Goal: Task Accomplishment & Management: Manage account settings

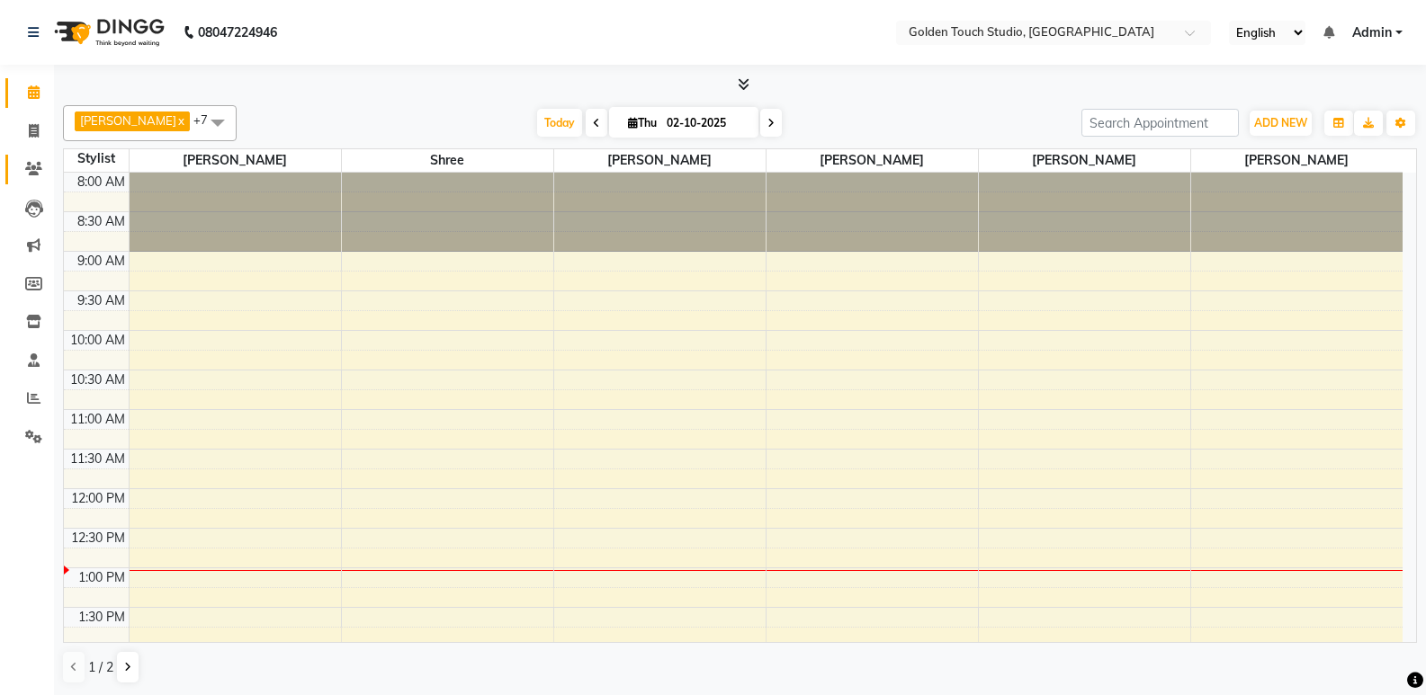
scroll to position [559, 0]
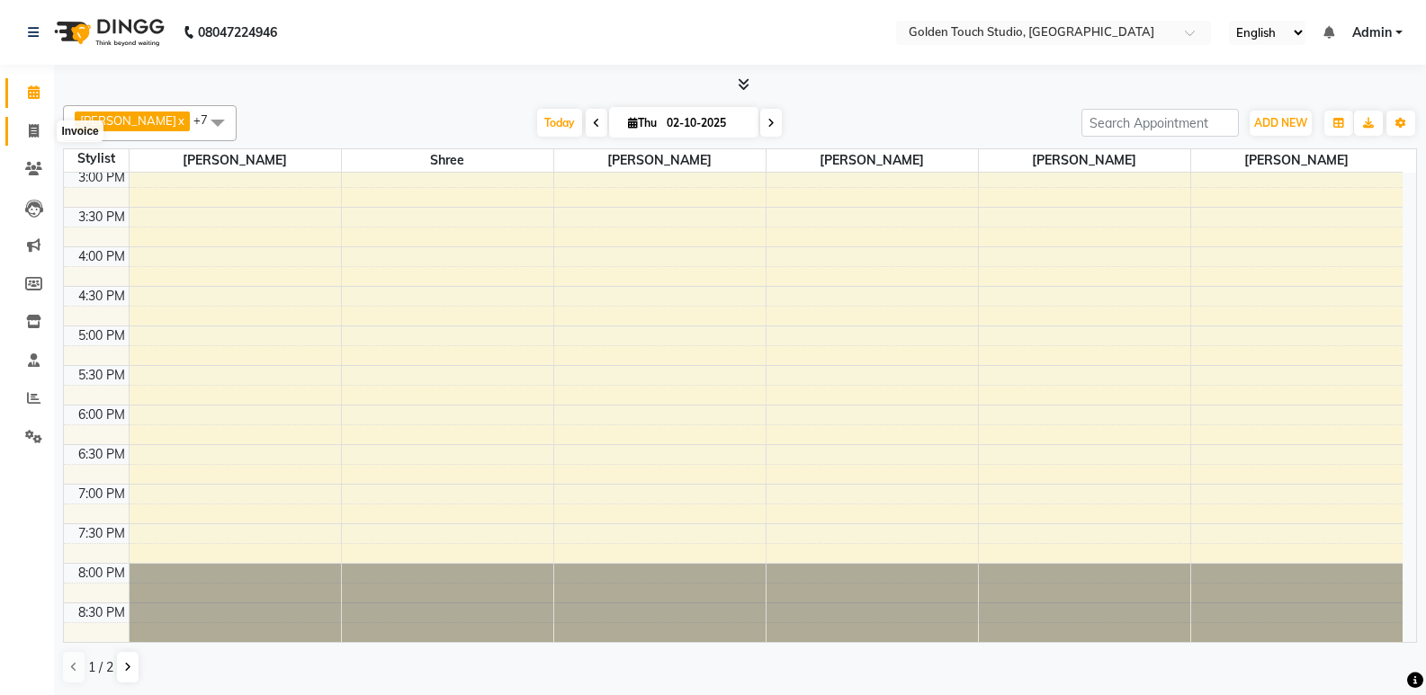
click at [32, 136] on icon at bounding box center [34, 130] width 10 height 13
select select "service"
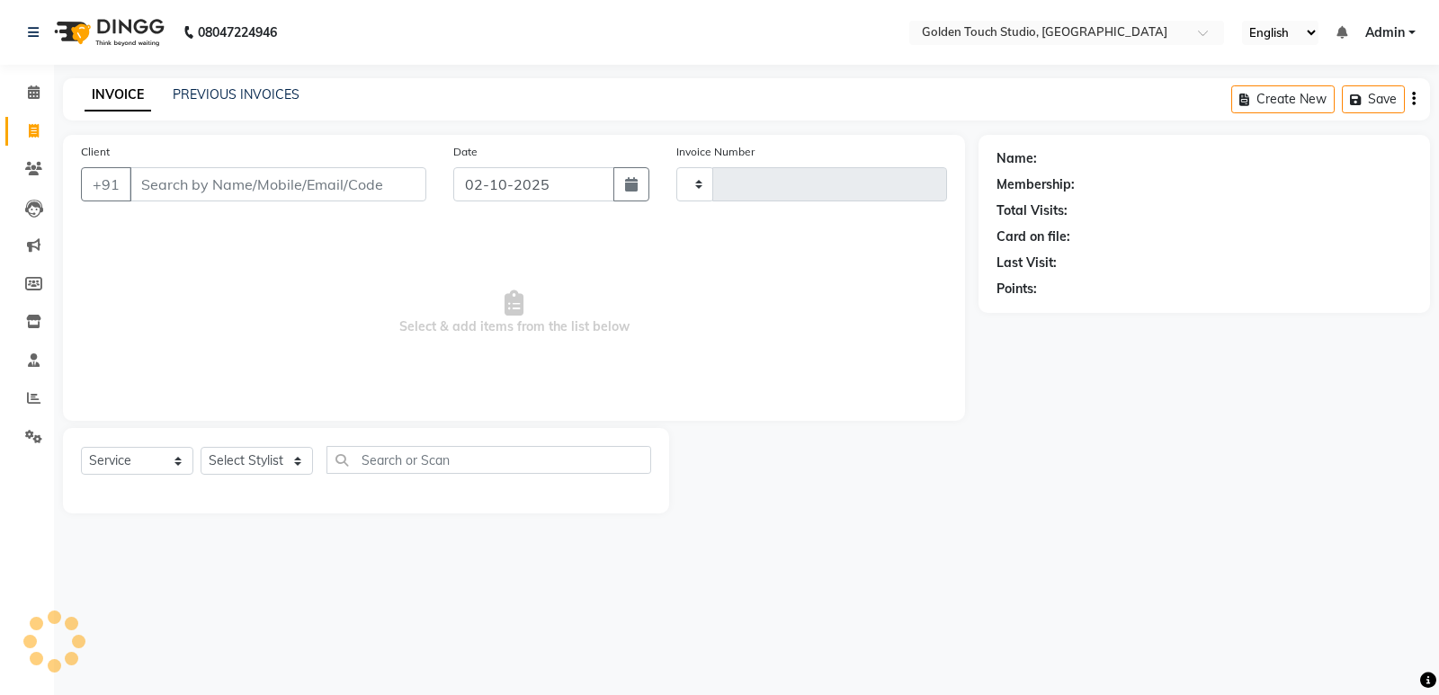
click at [246, 189] on input "Client" at bounding box center [278, 184] width 297 height 34
select select "7211"
type input "0338"
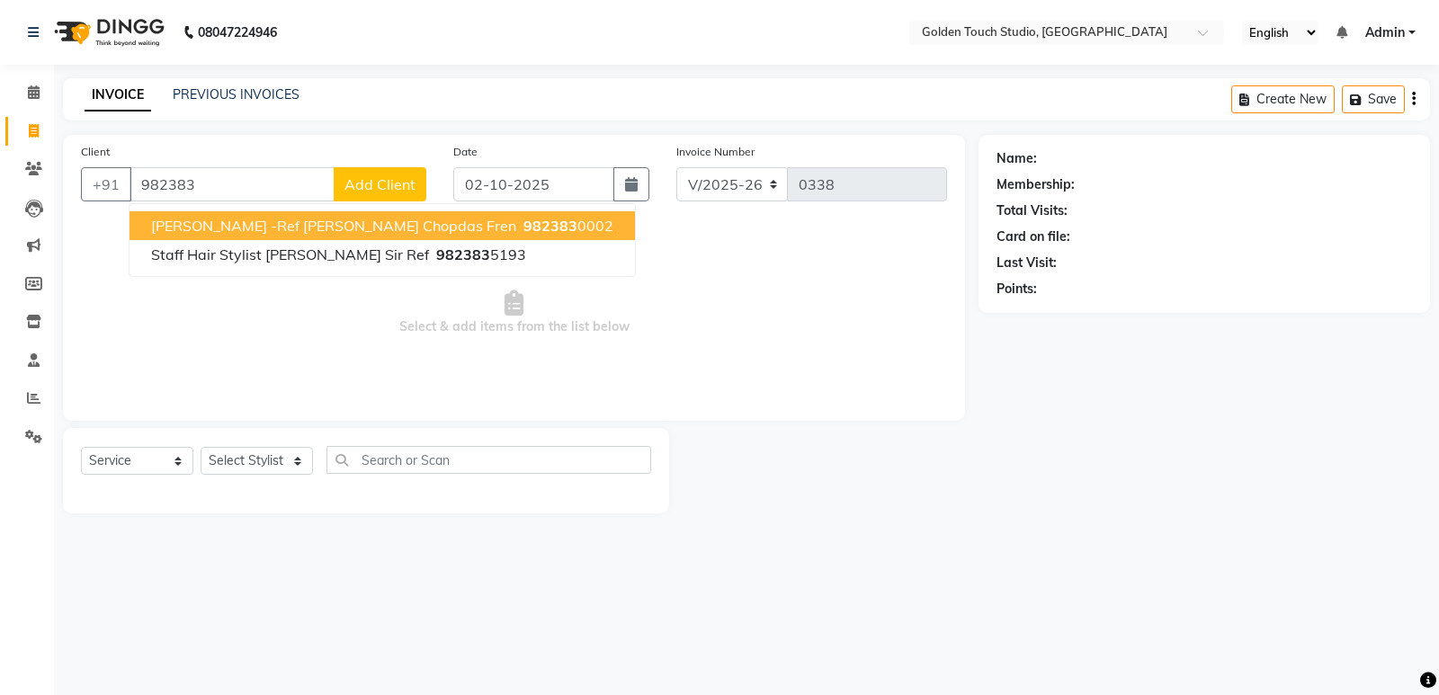
click at [355, 228] on span "[PERSON_NAME] -ref [PERSON_NAME] Chopdas Fren" at bounding box center [333, 226] width 365 height 18
type input "9823830002"
select select "1: Object"
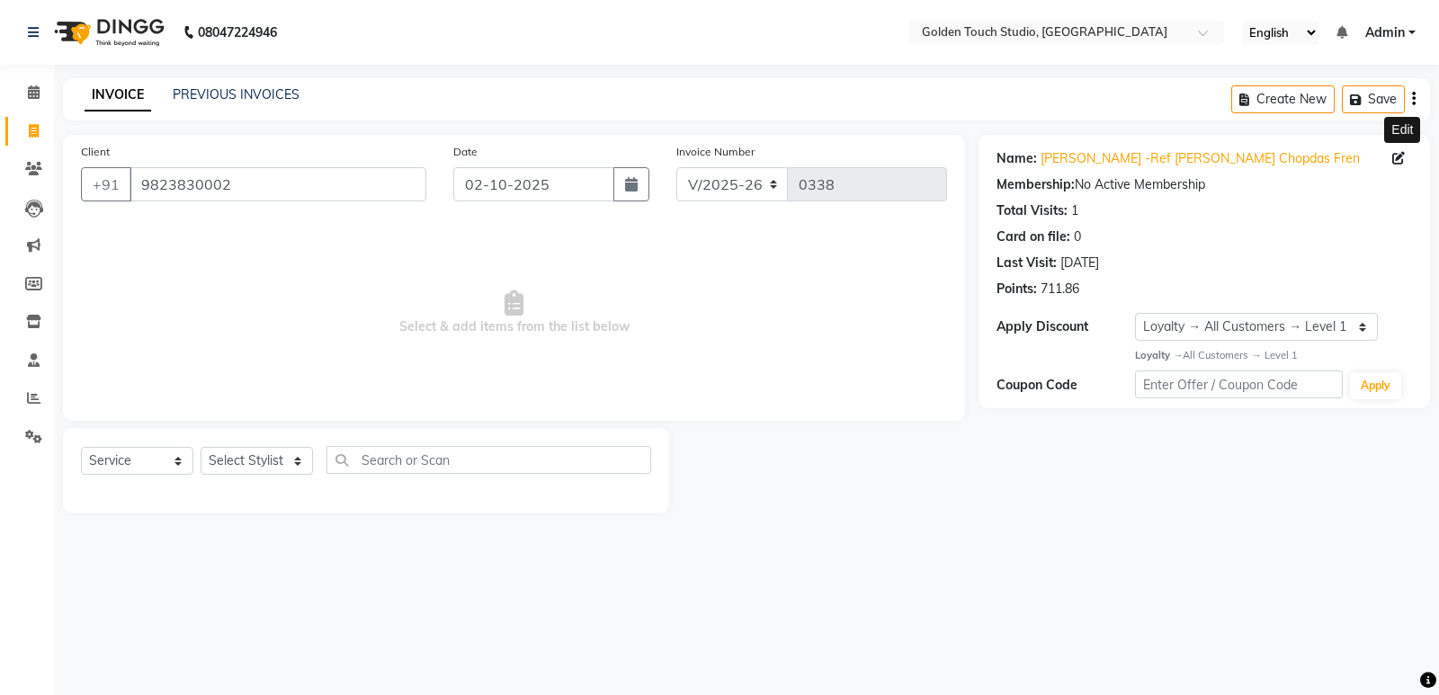
click at [1400, 158] on icon at bounding box center [1399, 158] width 13 height 13
select select "26"
select select "06"
select select "1981"
select select "[DEMOGRAPHIC_DATA]"
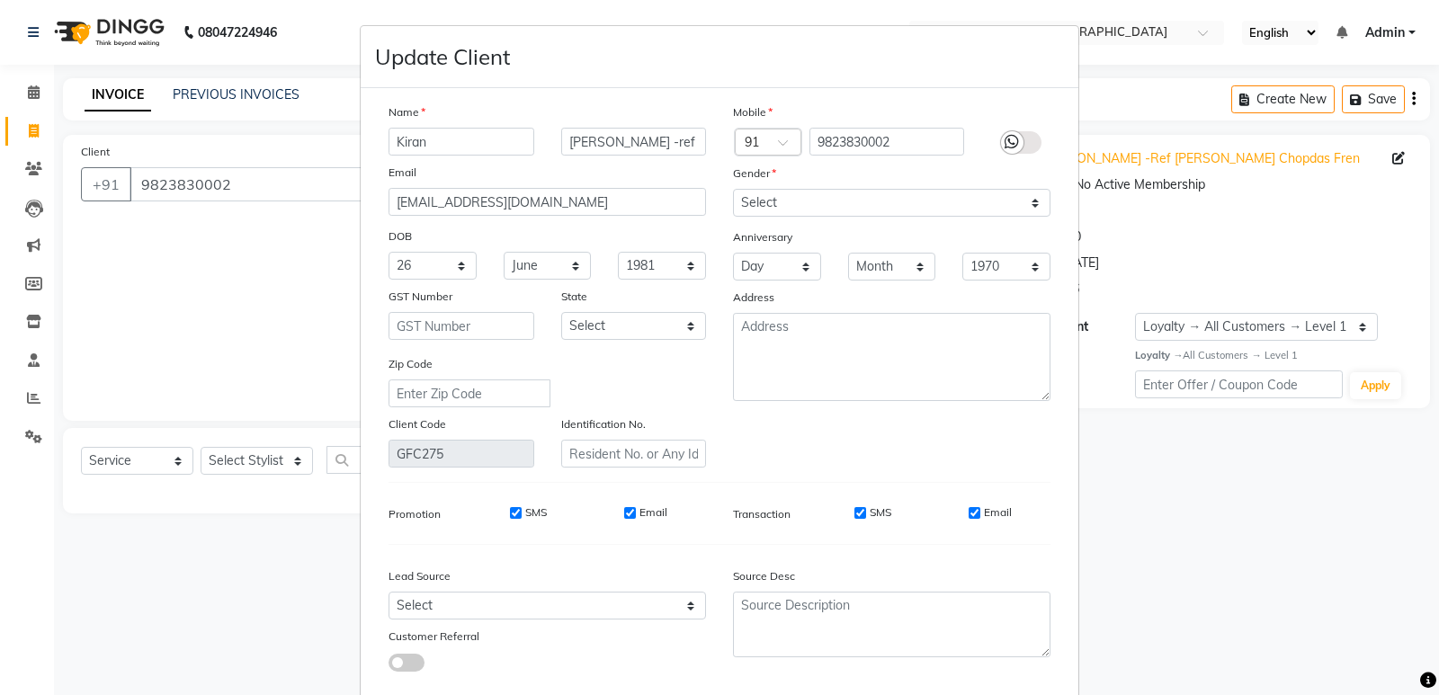
click at [157, 286] on ngb-modal-window "Update Client Name [PERSON_NAME] -ref [PERSON_NAME] Chopdas Fren Email [EMAIL_A…" at bounding box center [719, 347] width 1439 height 695
click at [34, 164] on ngb-modal-window "Update Client Name [PERSON_NAME] -ref [PERSON_NAME] Chopdas Fren Email [EMAIL_A…" at bounding box center [719, 347] width 1439 height 695
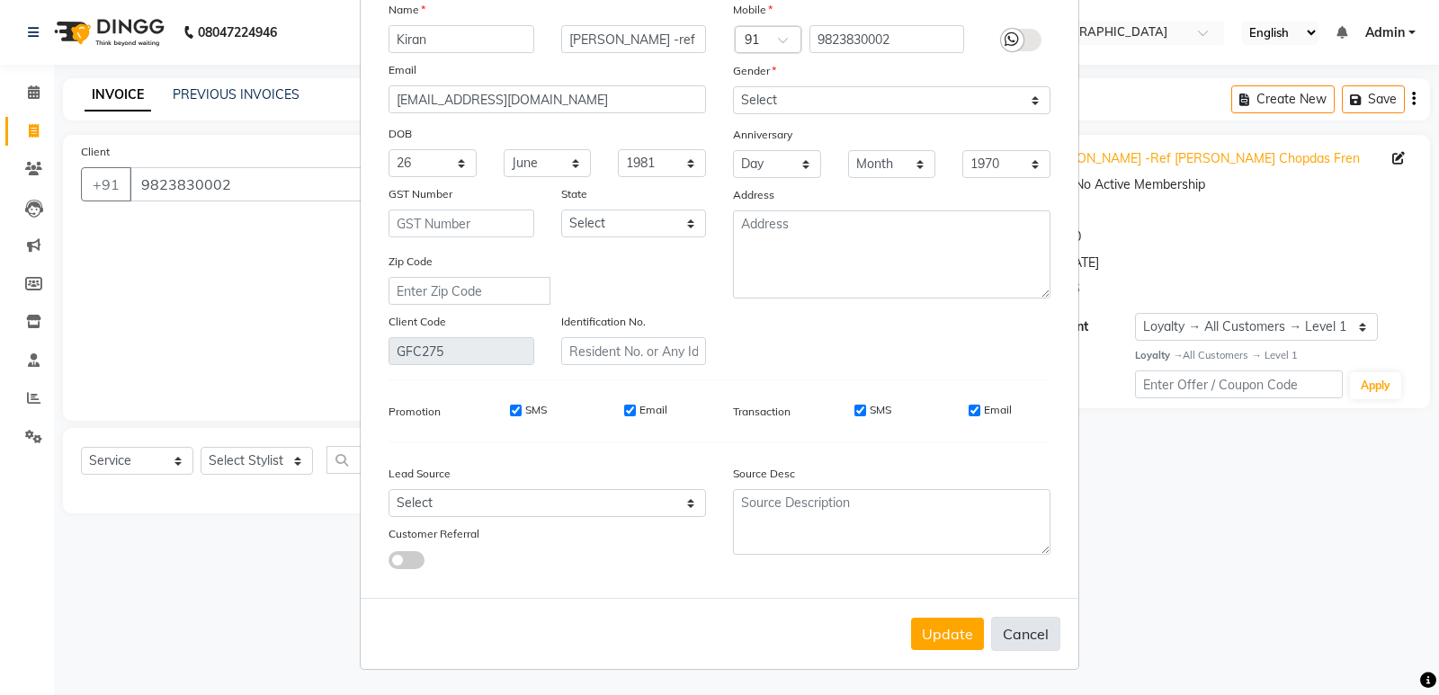
click at [1017, 627] on button "Cancel" at bounding box center [1025, 634] width 69 height 34
select select
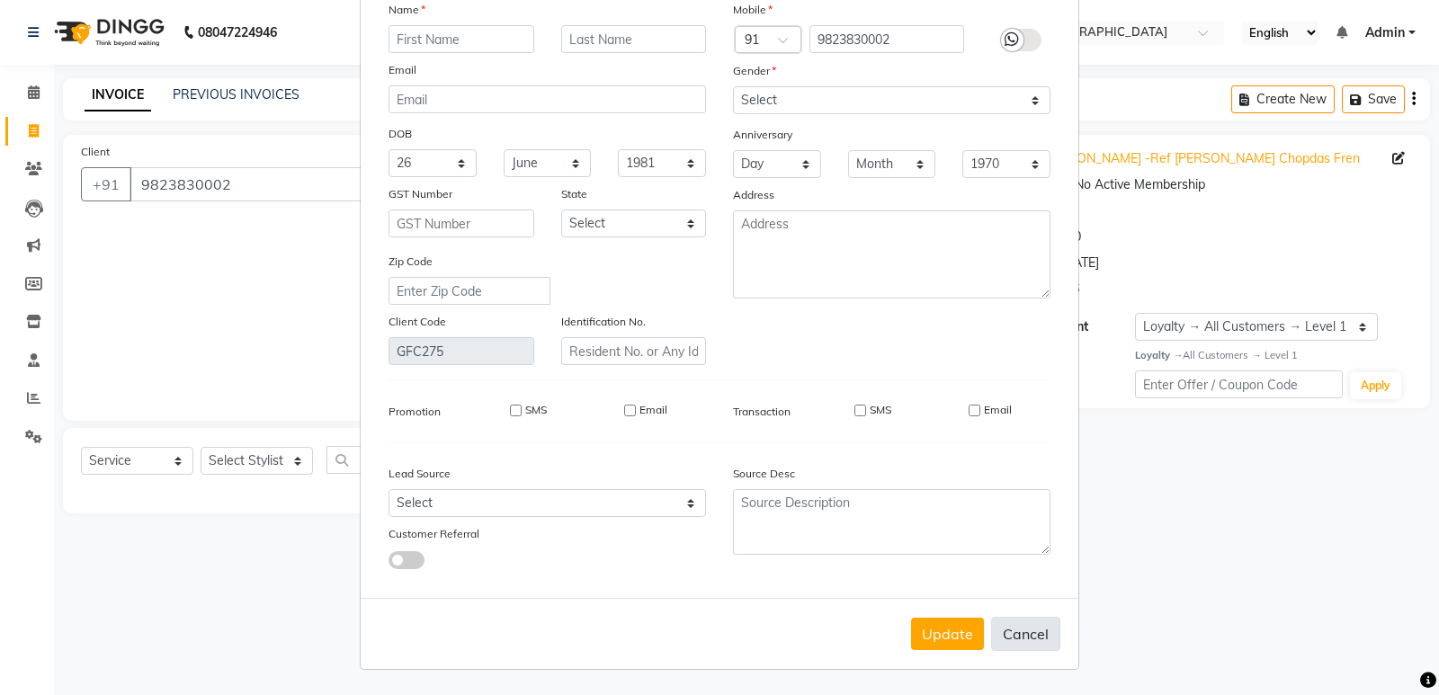
select select
checkbox input "false"
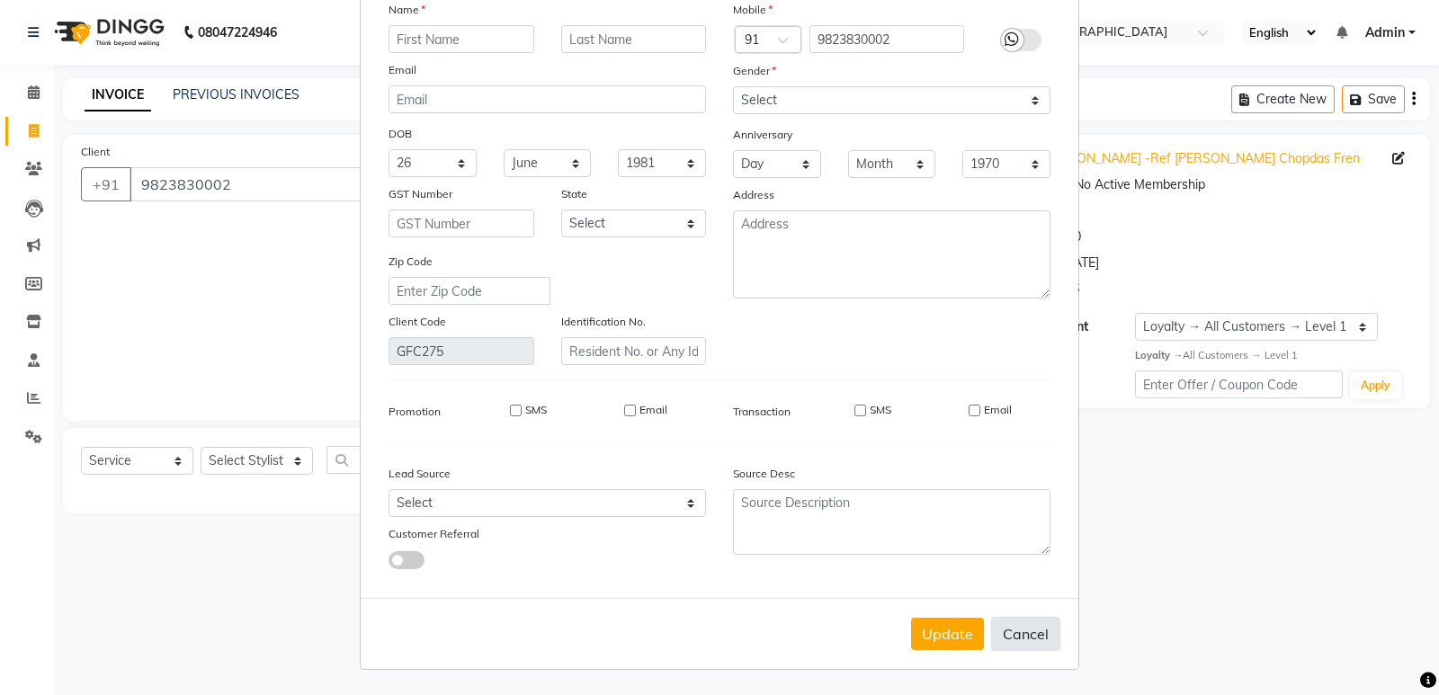
checkbox input "false"
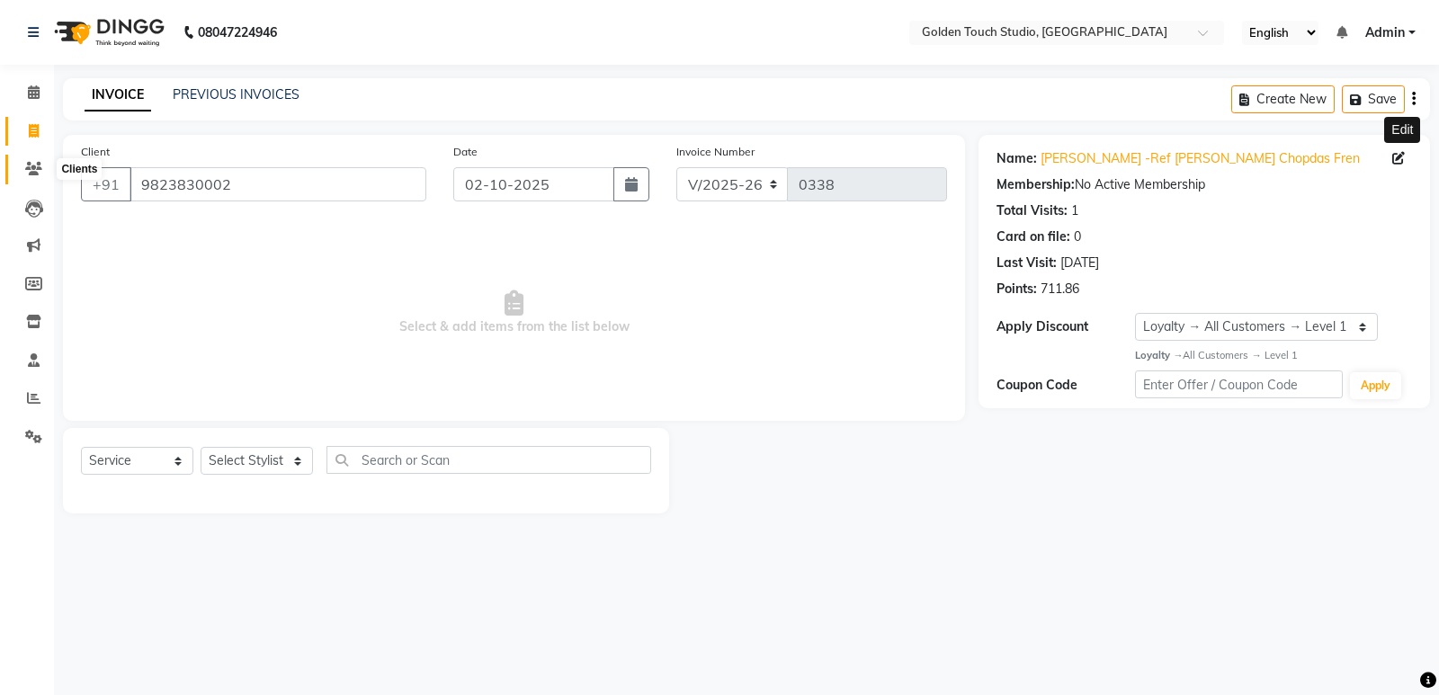
click at [34, 159] on span at bounding box center [33, 169] width 31 height 21
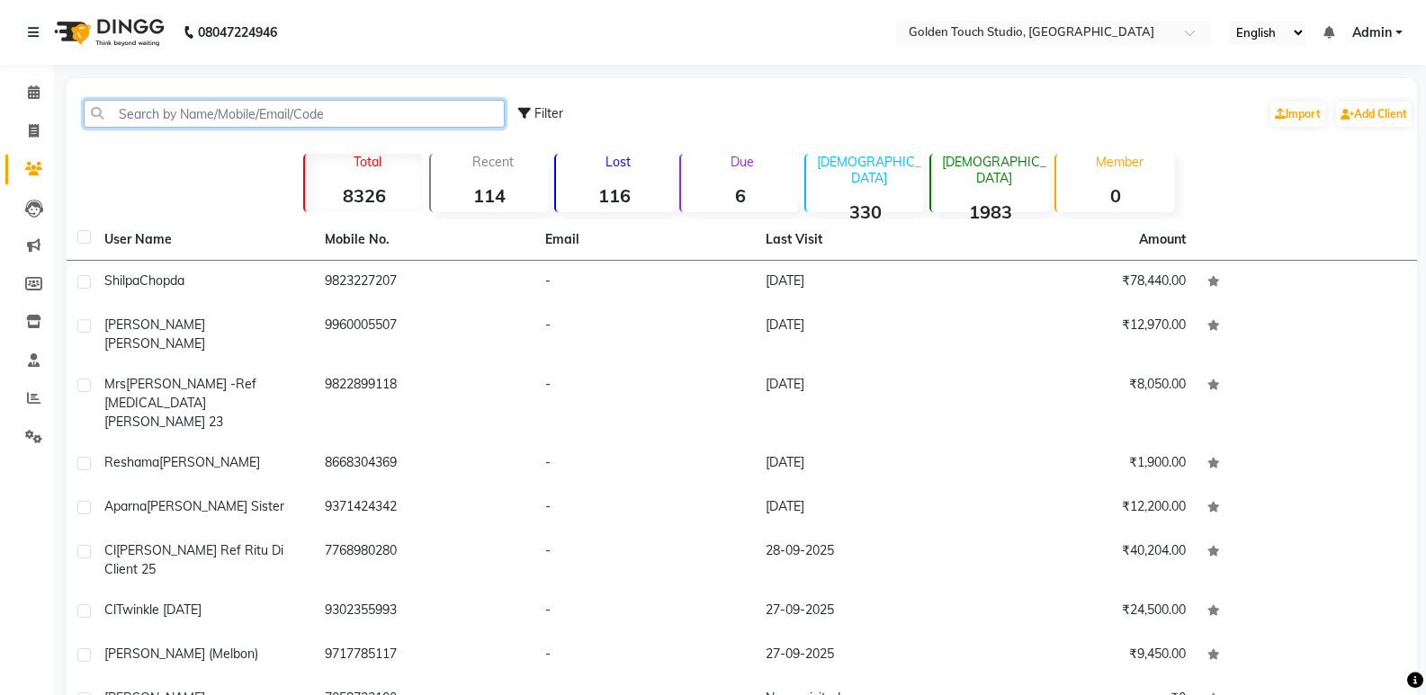
click at [282, 113] on input "text" at bounding box center [294, 114] width 421 height 28
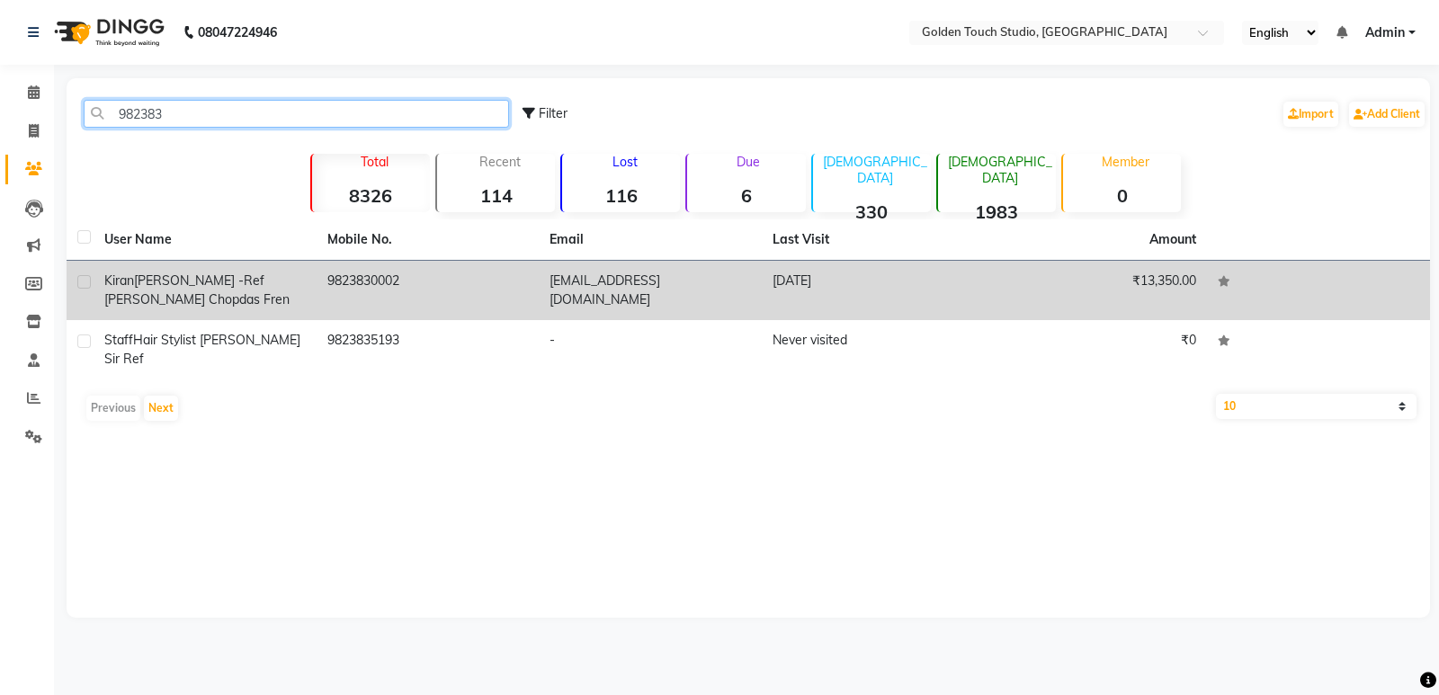
type input "982383"
click at [426, 294] on td "9823830002" at bounding box center [428, 290] width 223 height 59
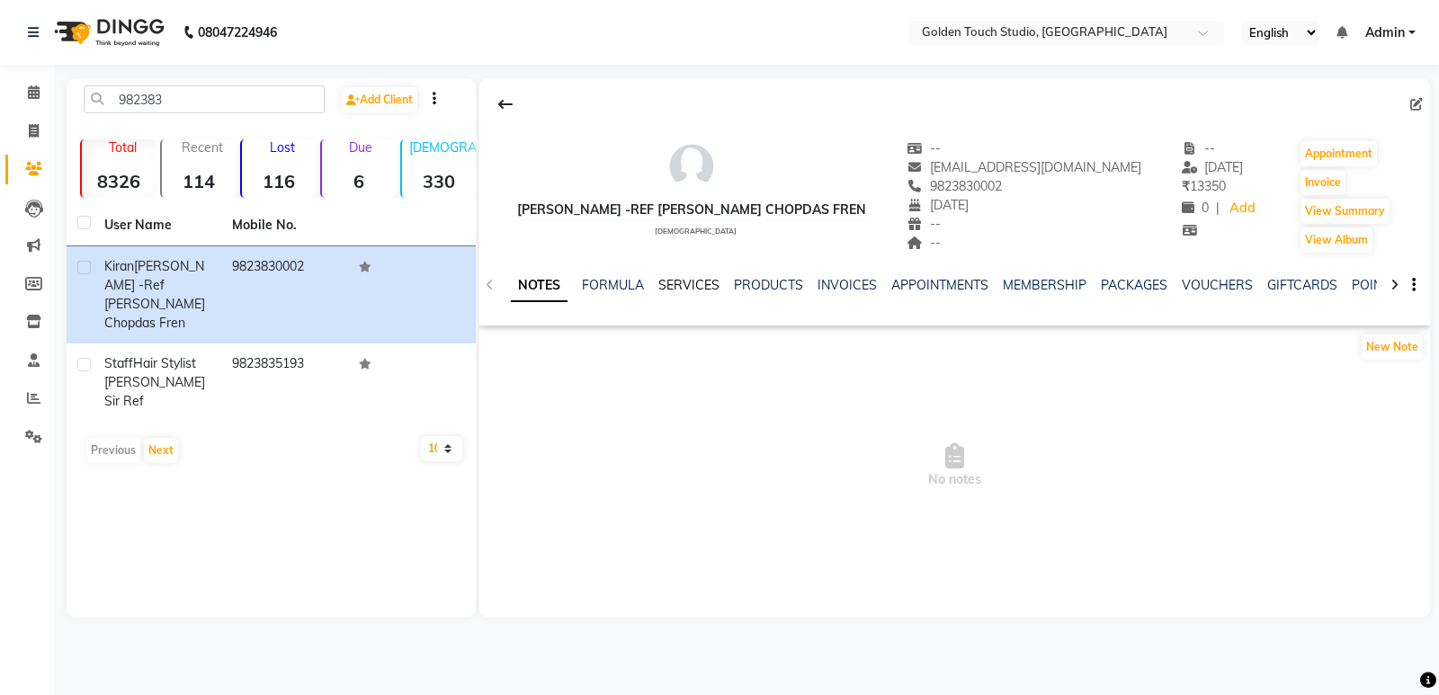
click at [691, 284] on link "SERVICES" at bounding box center [688, 285] width 61 height 16
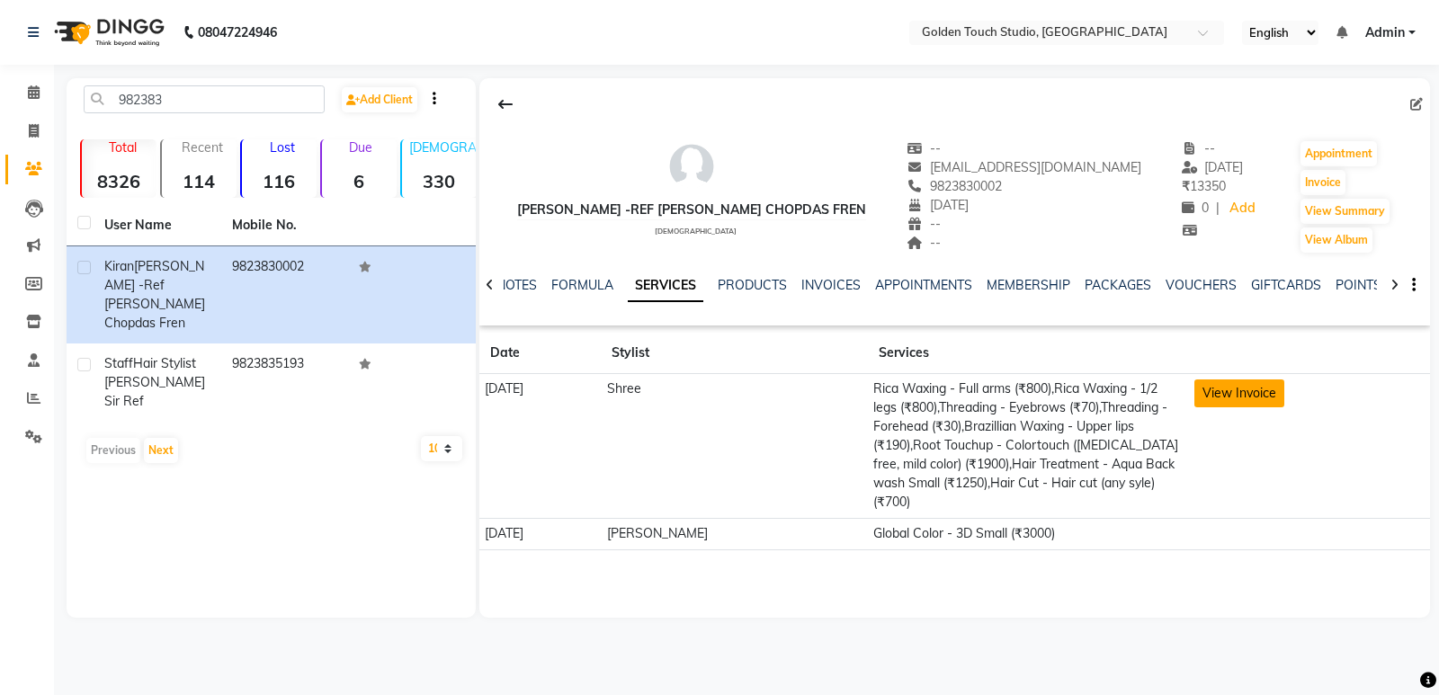
click at [1213, 399] on button "View Invoice" at bounding box center [1240, 394] width 90 height 28
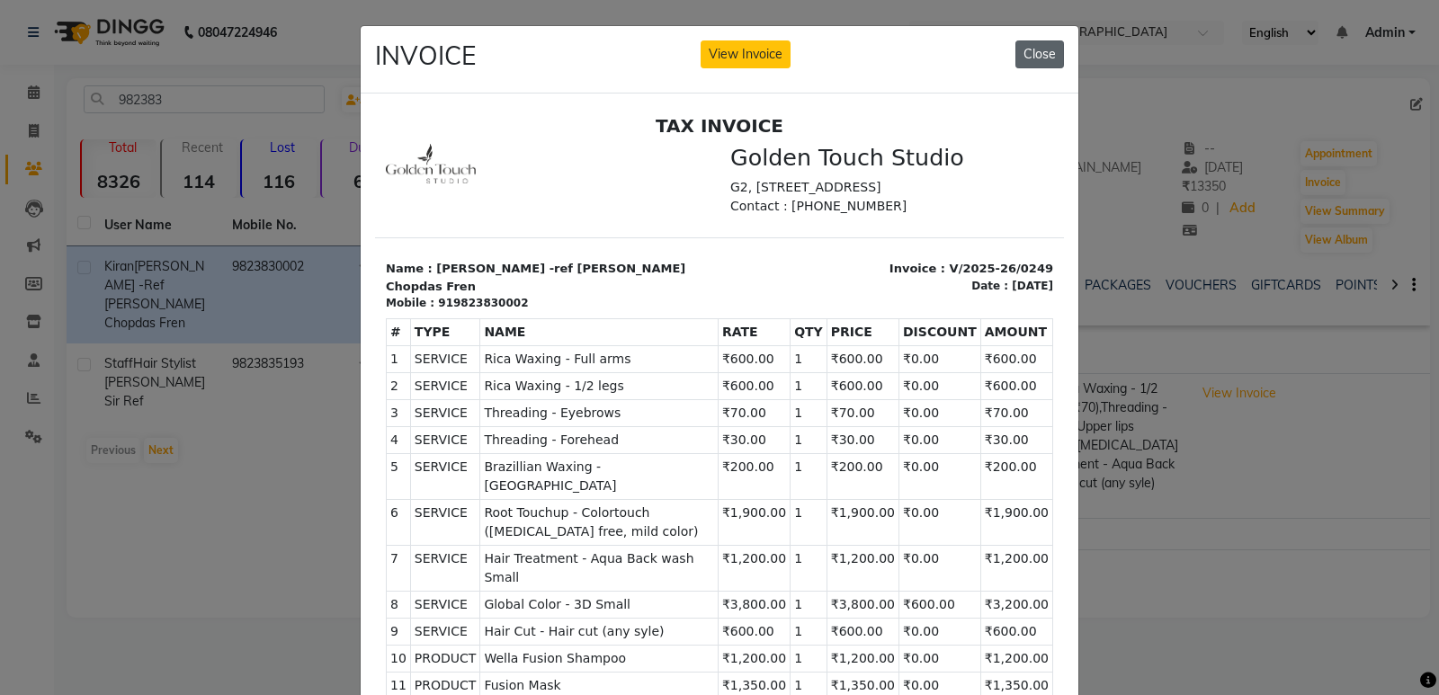
click at [1021, 51] on button "Close" at bounding box center [1040, 54] width 49 height 28
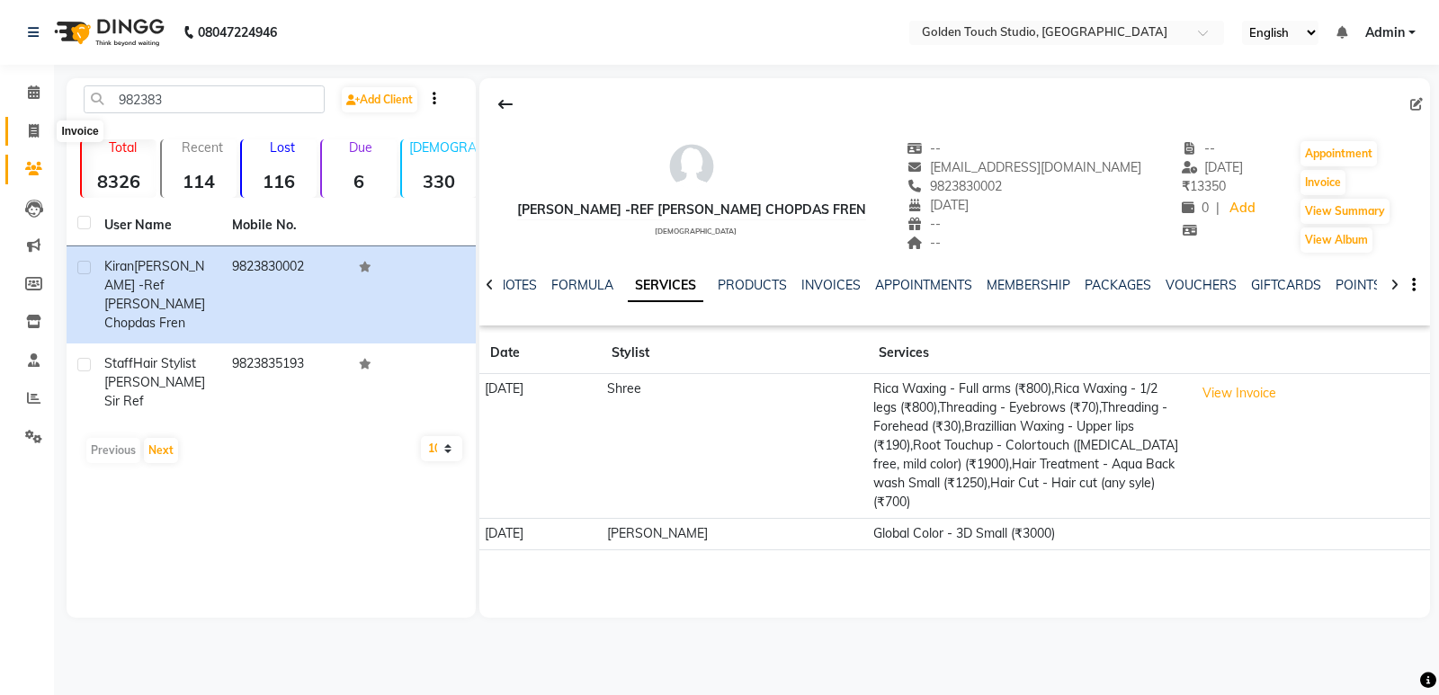
click at [33, 130] on icon at bounding box center [34, 130] width 10 height 13
select select "service"
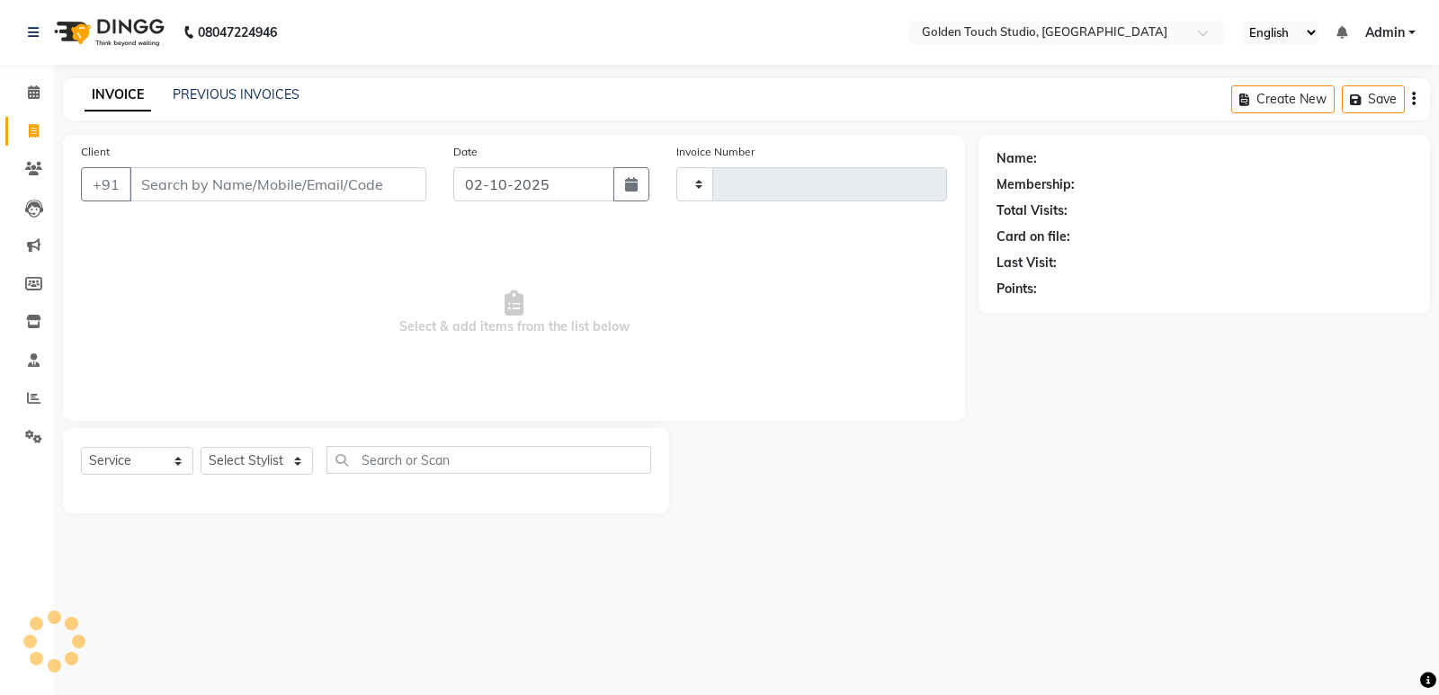
type input "0338"
select select "7211"
click at [275, 181] on input "Client" at bounding box center [278, 184] width 297 height 34
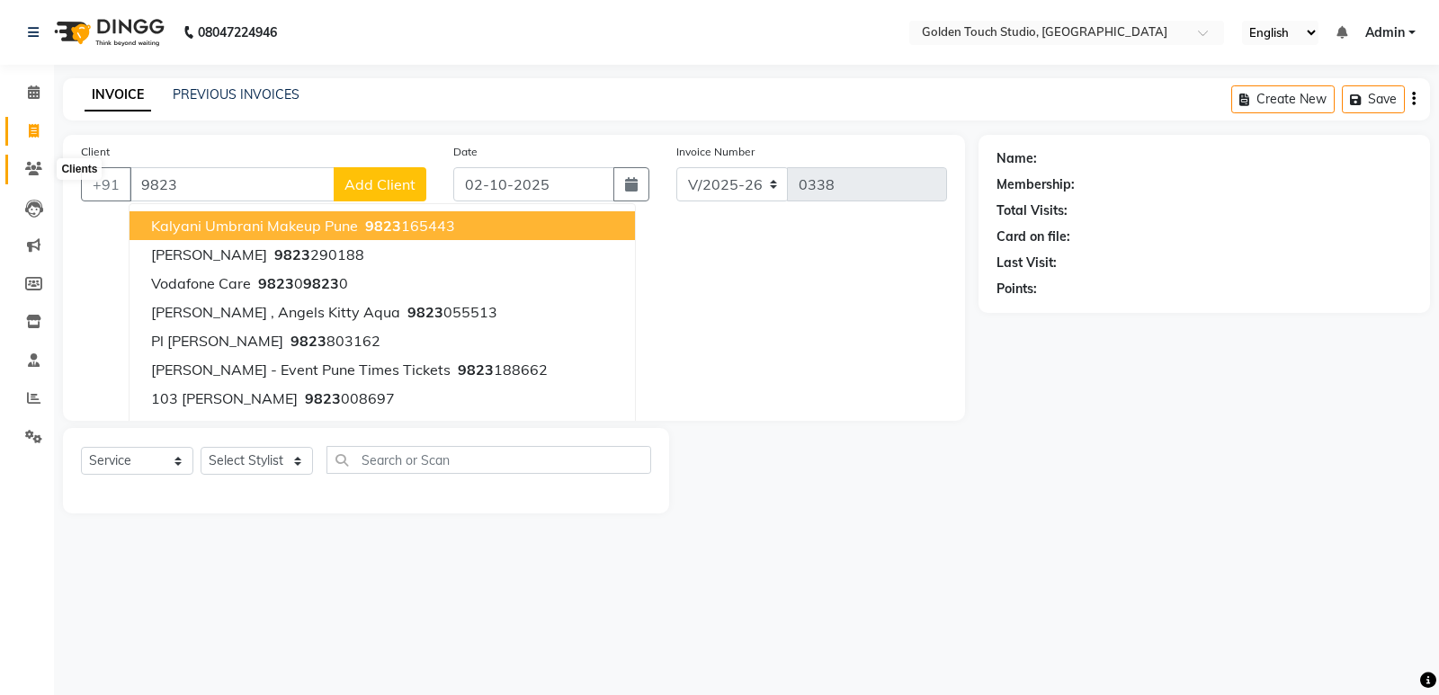
type input "9823"
click at [36, 169] on icon at bounding box center [33, 168] width 17 height 13
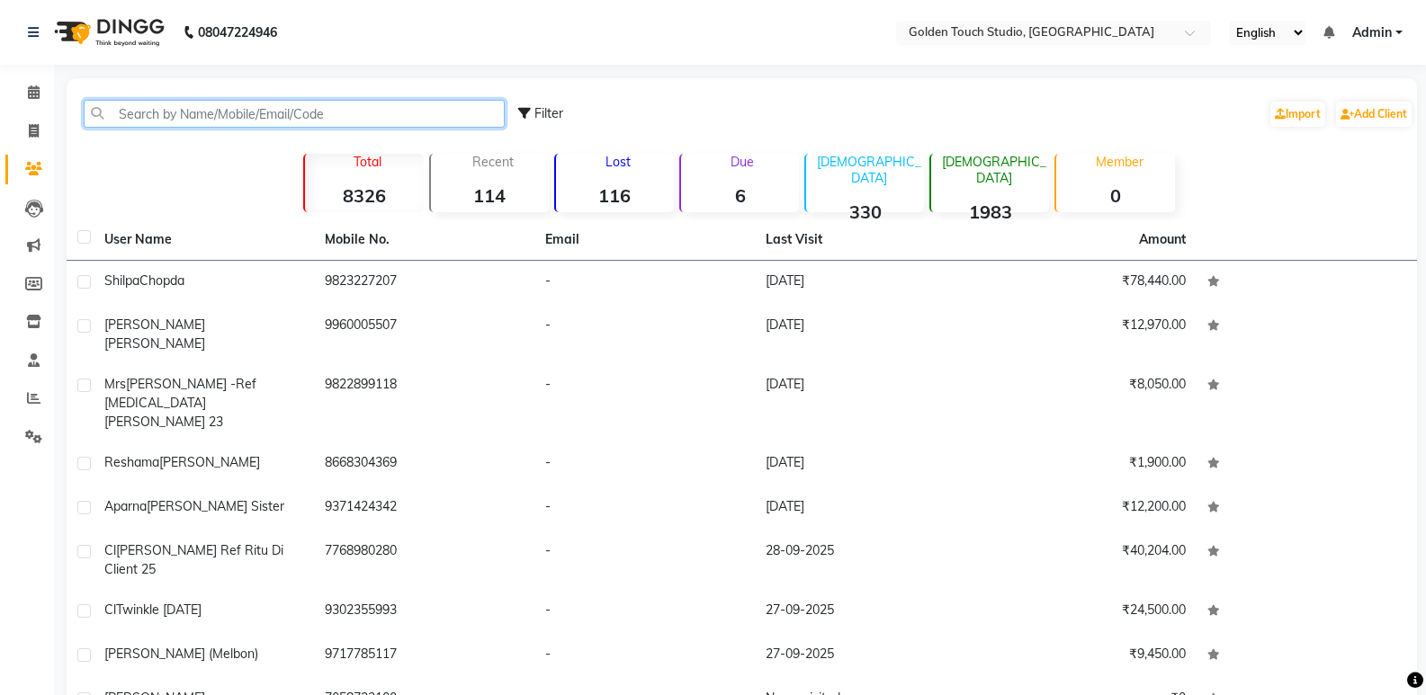
click at [245, 108] on input "text" at bounding box center [294, 114] width 421 height 28
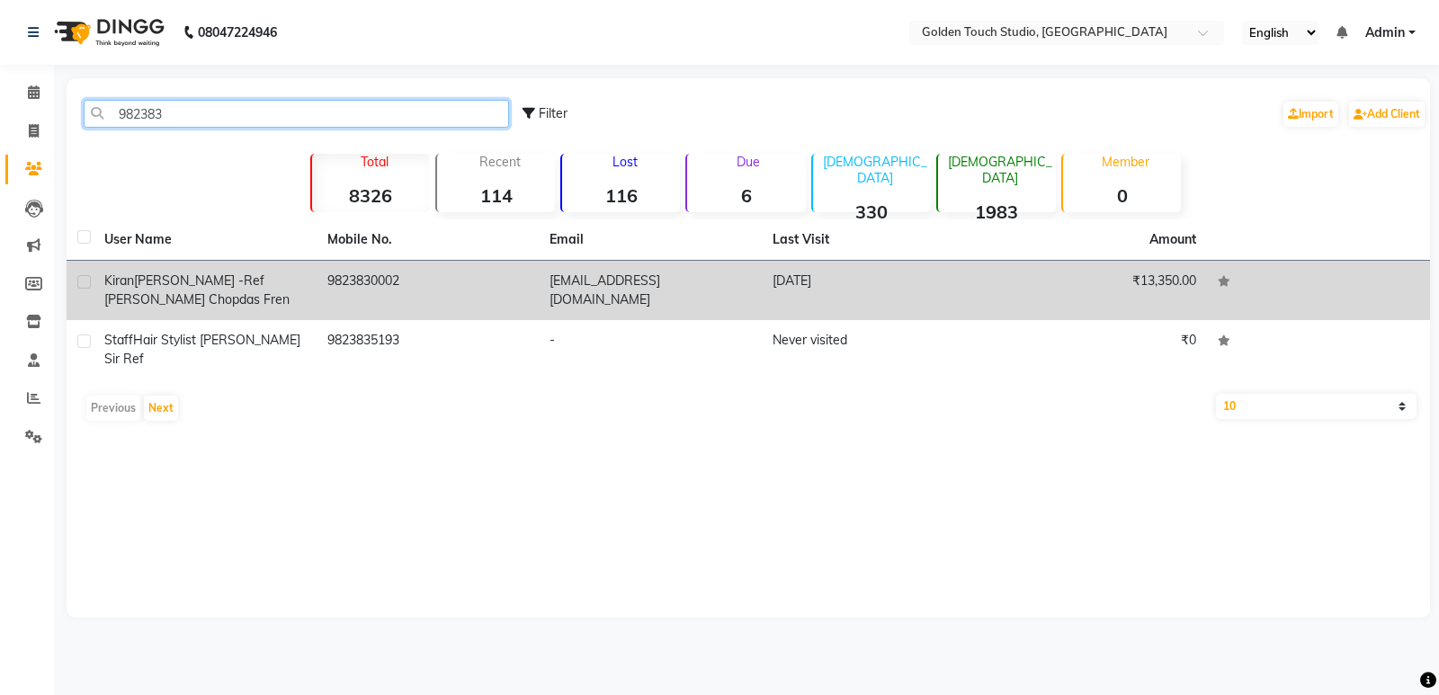
type input "982383"
click at [583, 281] on td "[EMAIL_ADDRESS][DOMAIN_NAME]" at bounding box center [650, 290] width 223 height 59
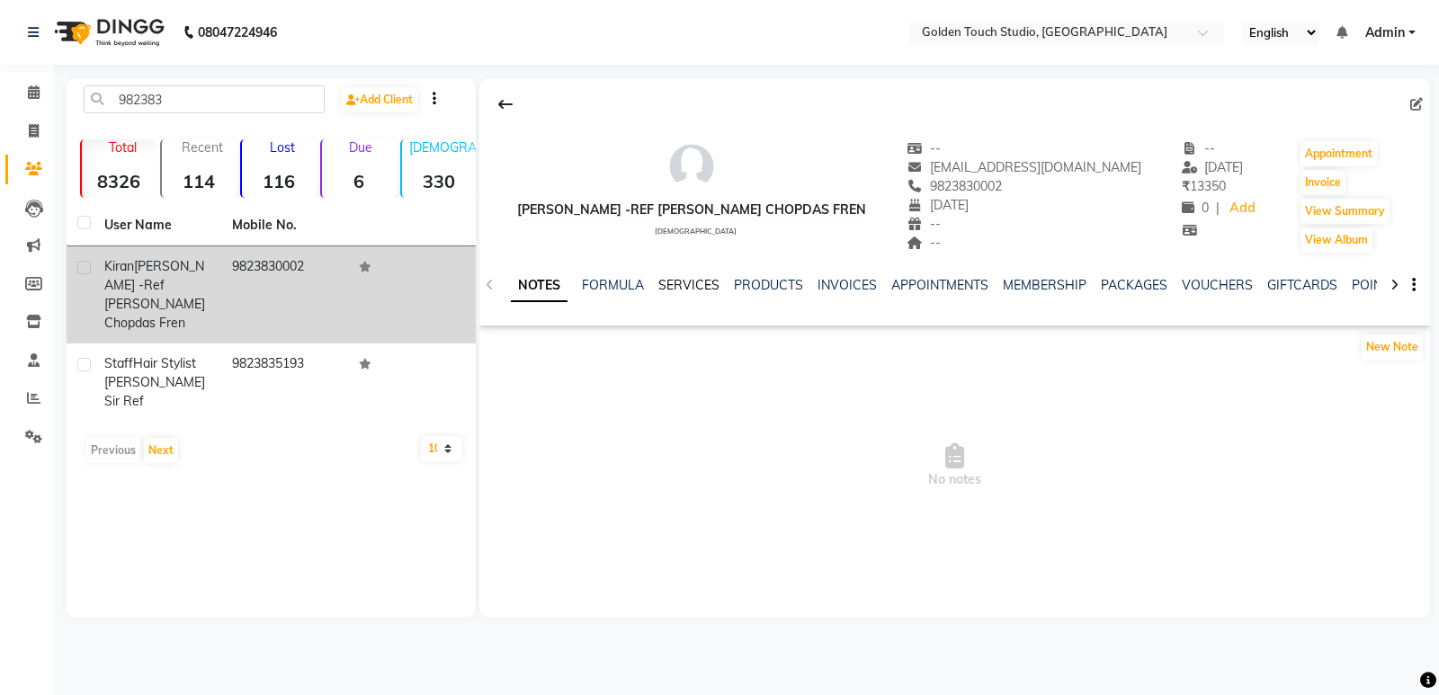
click at [676, 284] on link "SERVICES" at bounding box center [688, 285] width 61 height 16
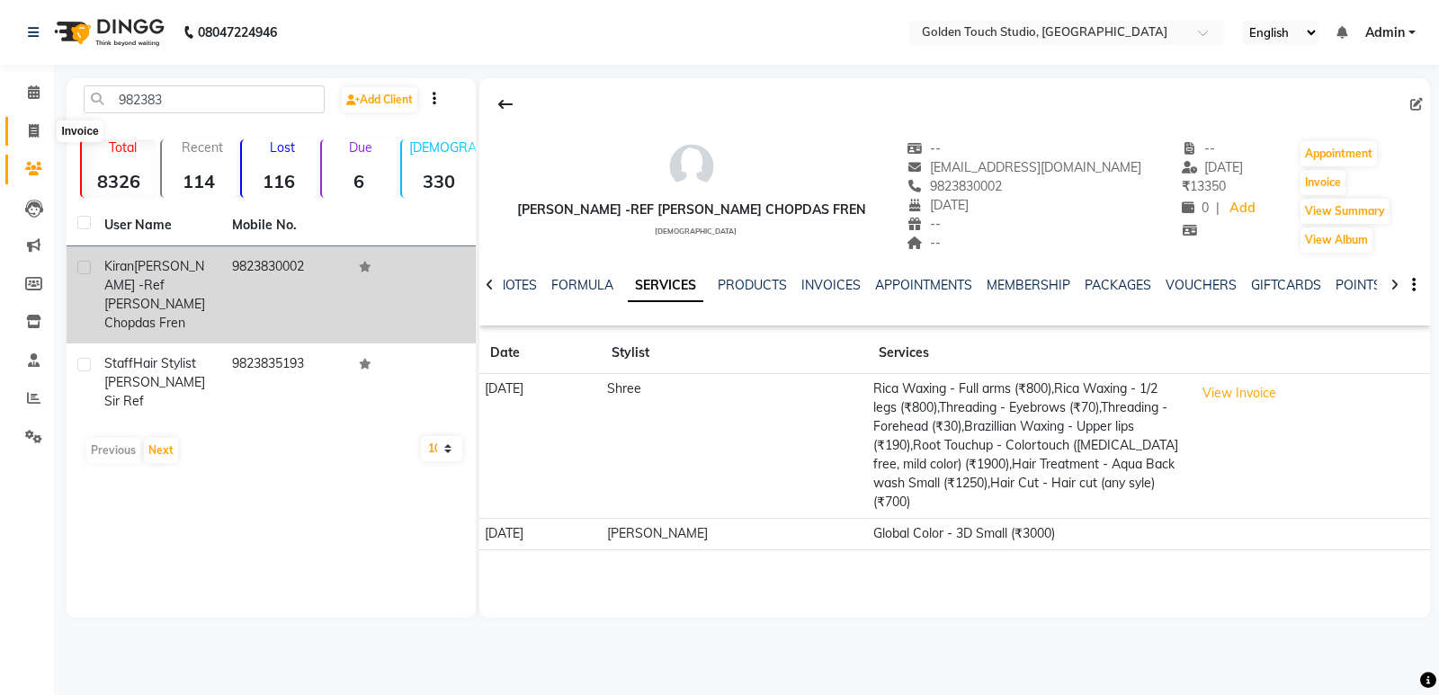
click at [31, 128] on icon at bounding box center [34, 130] width 10 height 13
select select "7211"
select select "service"
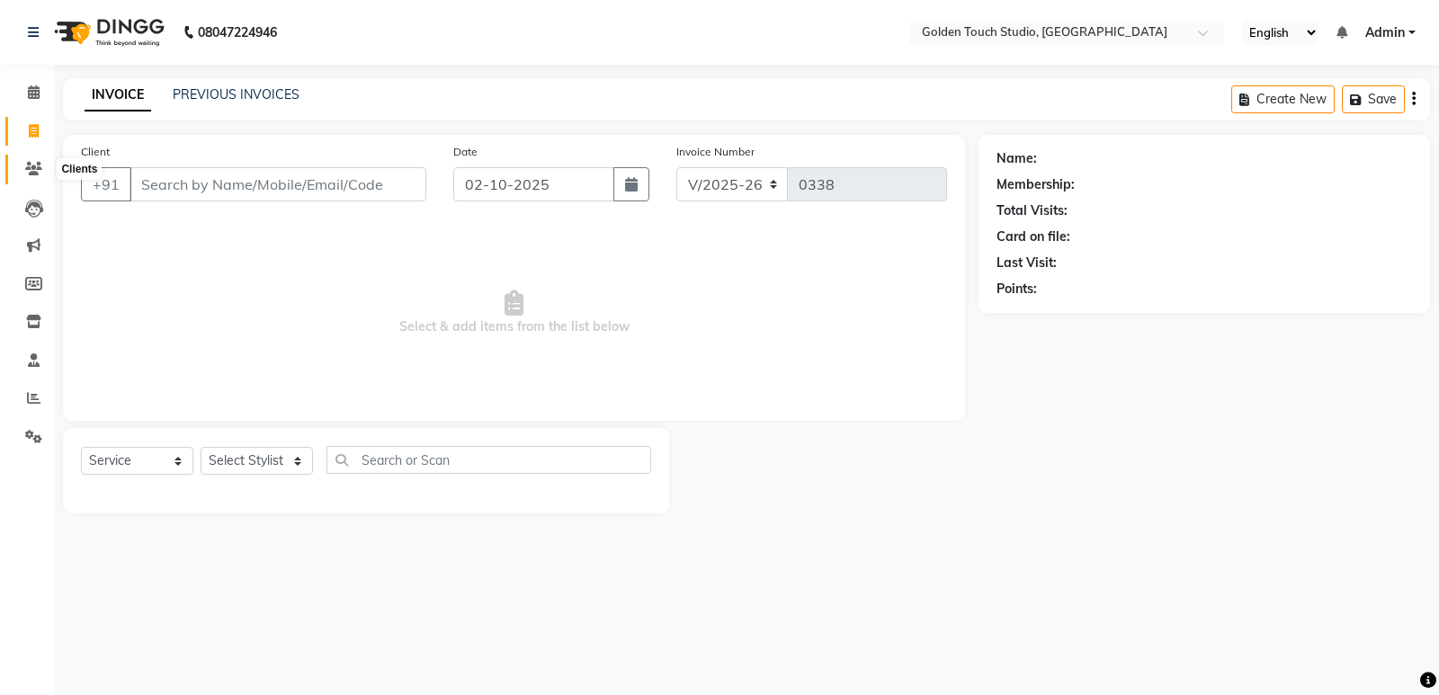
click at [35, 165] on icon at bounding box center [33, 168] width 17 height 13
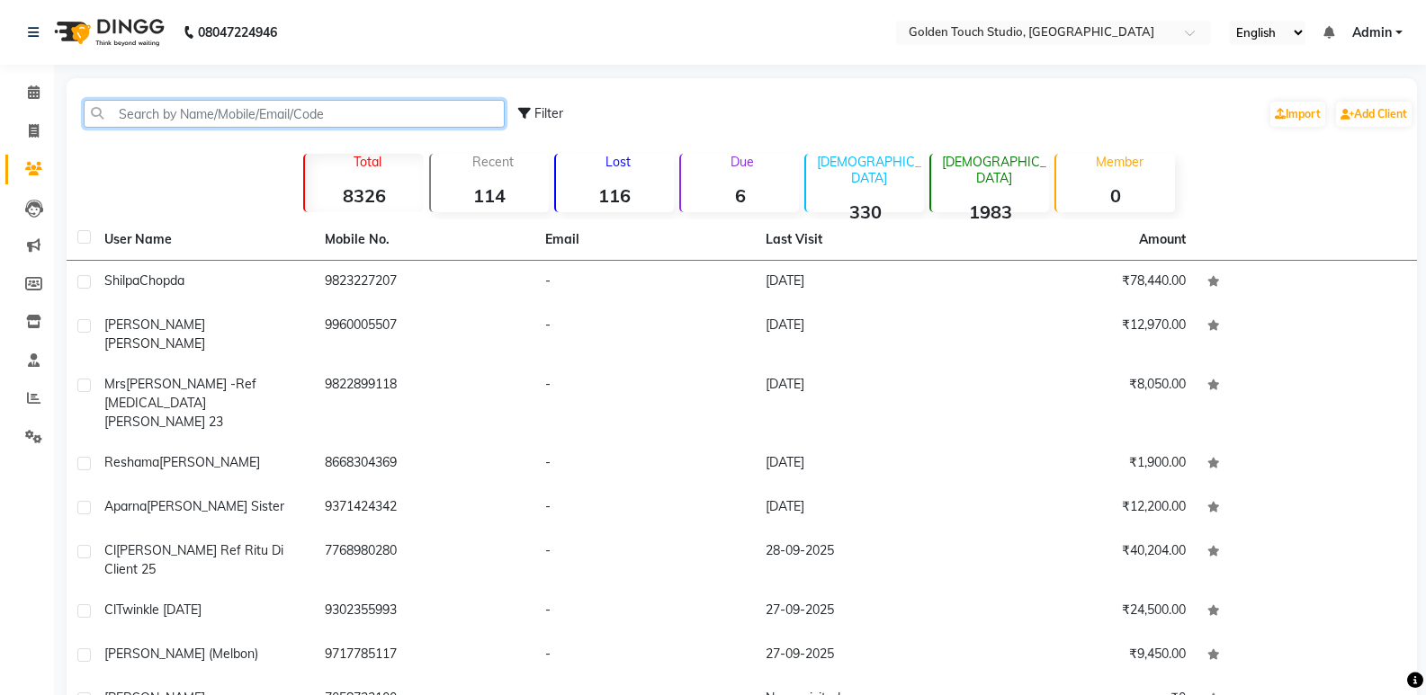
click at [233, 114] on input "text" at bounding box center [294, 114] width 421 height 28
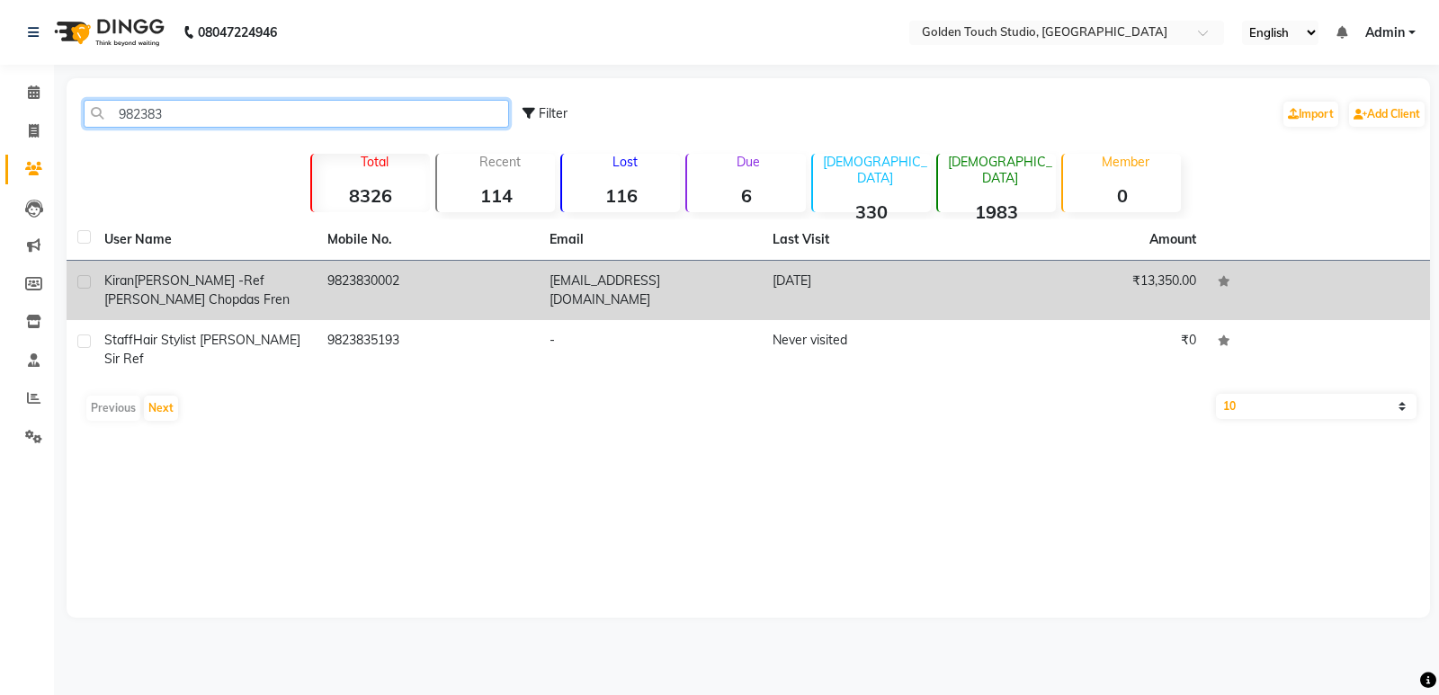
type input "982383"
click at [131, 273] on span "Kiran" at bounding box center [119, 281] width 30 height 16
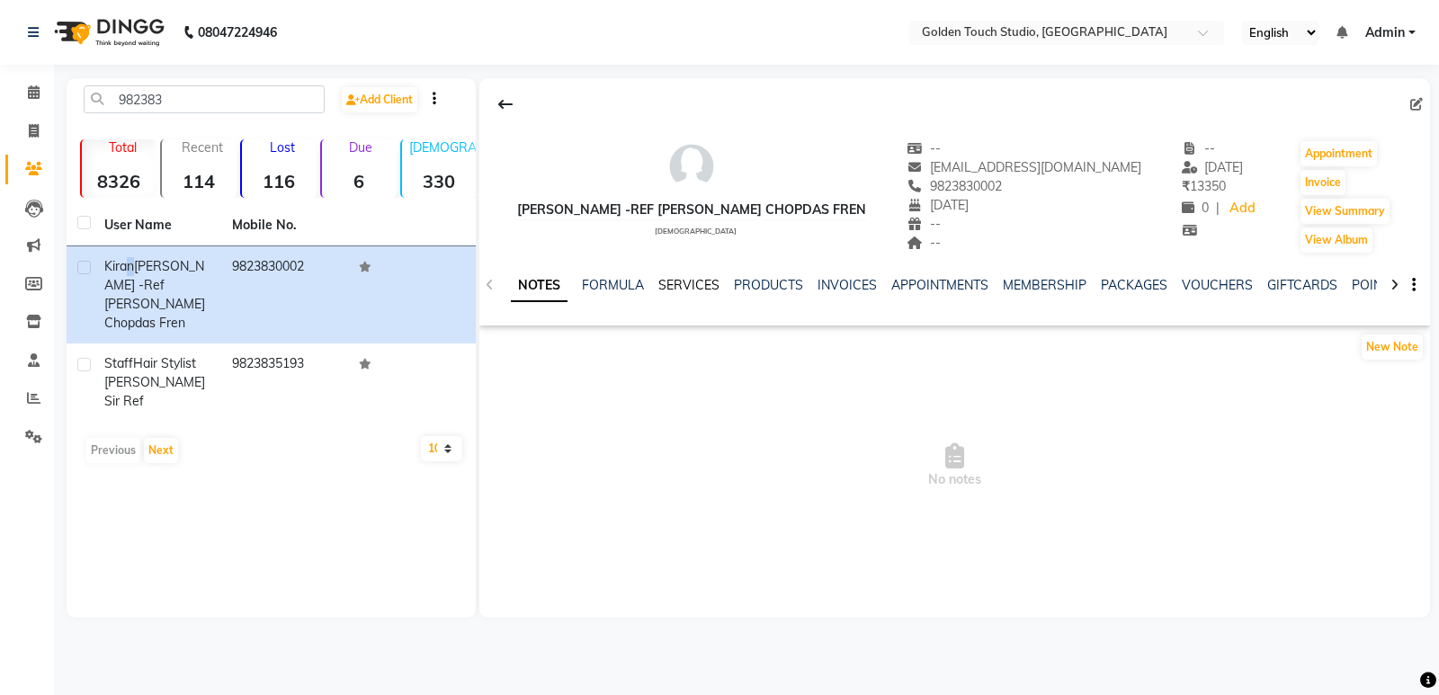
click at [677, 287] on link "SERVICES" at bounding box center [688, 285] width 61 height 16
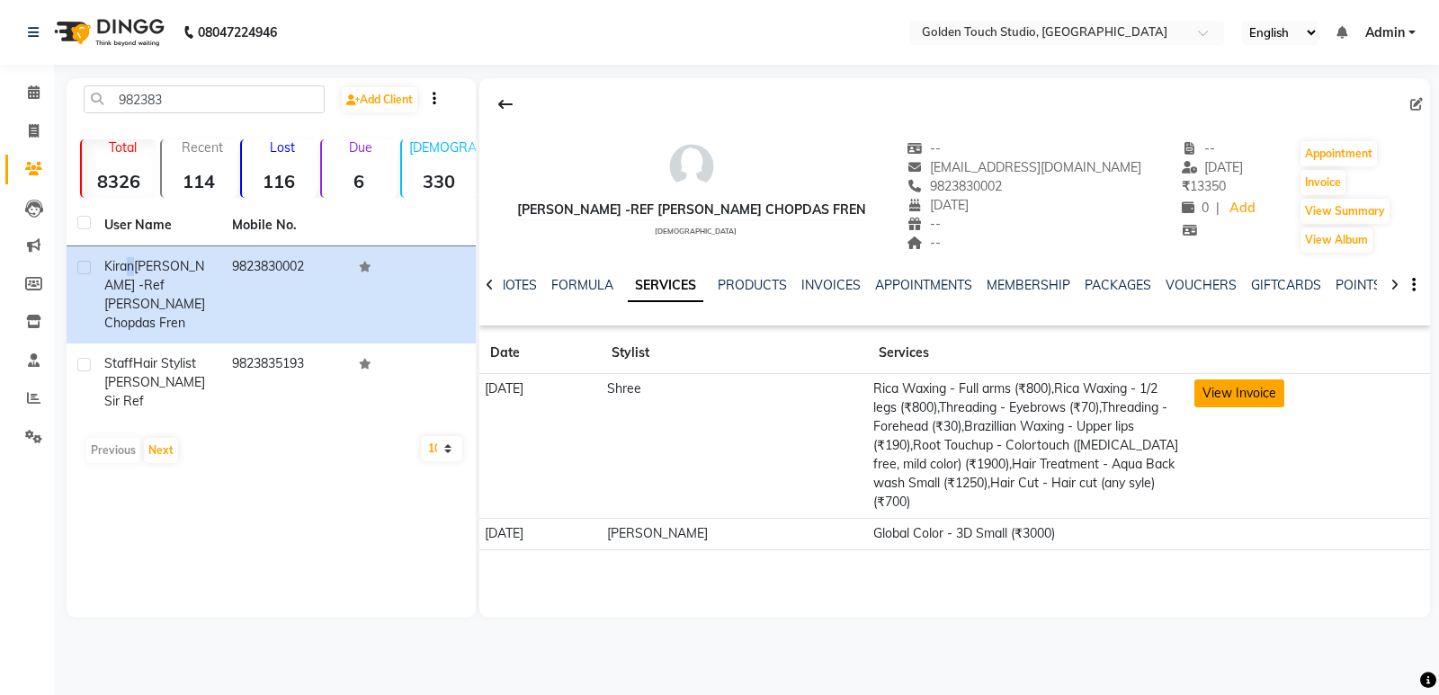
click at [1215, 399] on button "View Invoice" at bounding box center [1240, 394] width 90 height 28
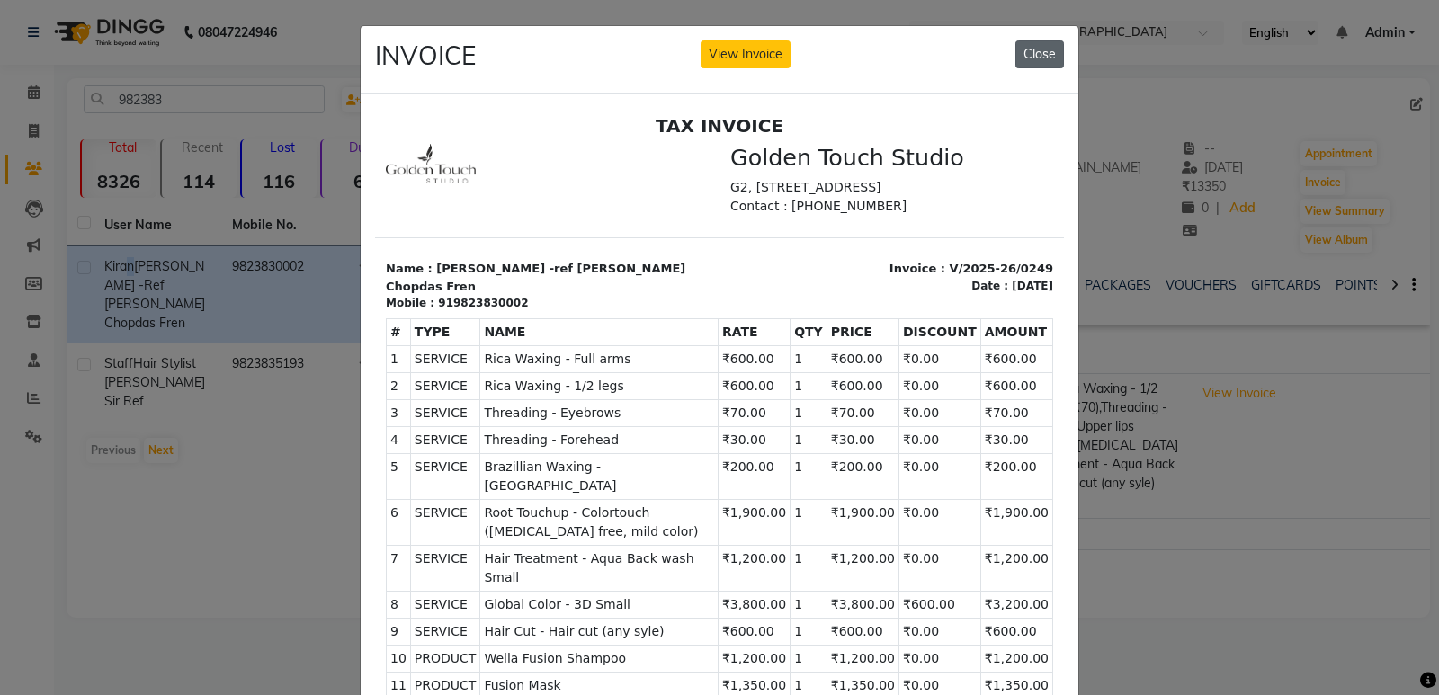
click at [1028, 40] on button "Close" at bounding box center [1040, 54] width 49 height 28
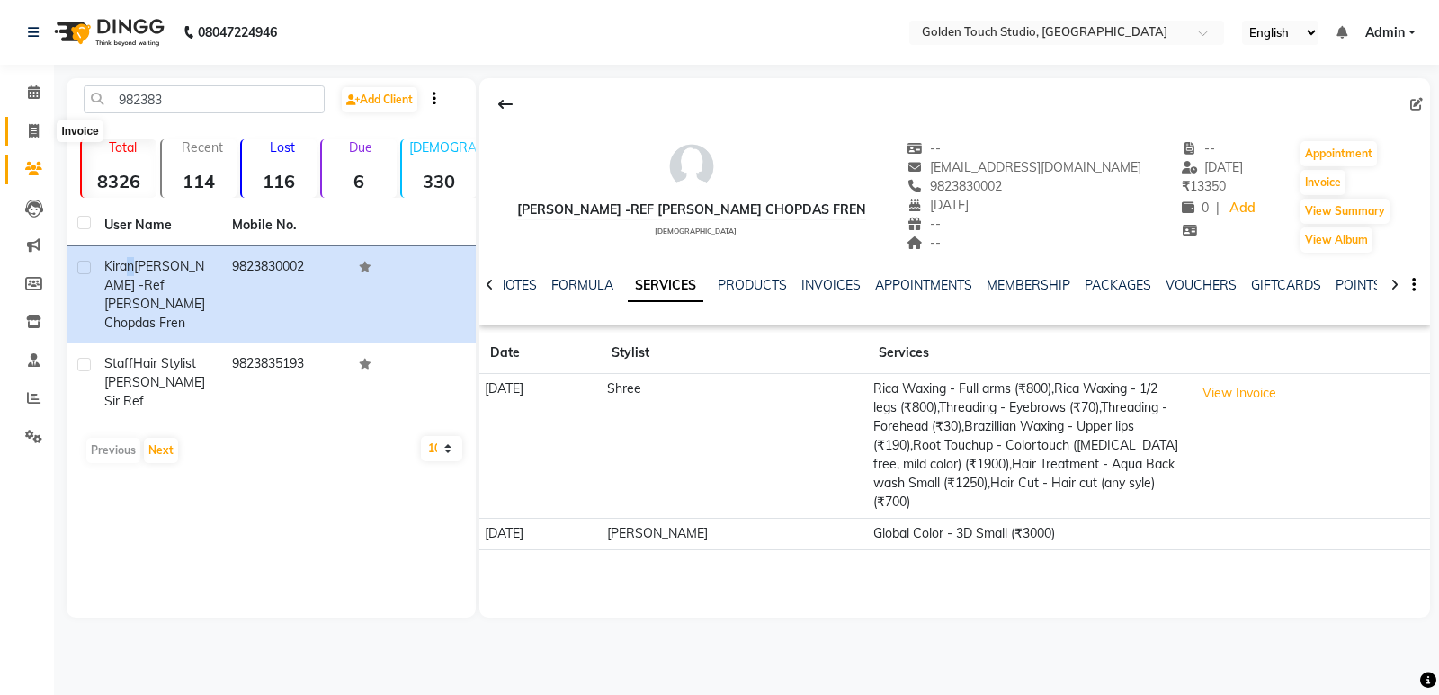
click at [34, 132] on icon at bounding box center [34, 130] width 10 height 13
select select "7211"
select select "service"
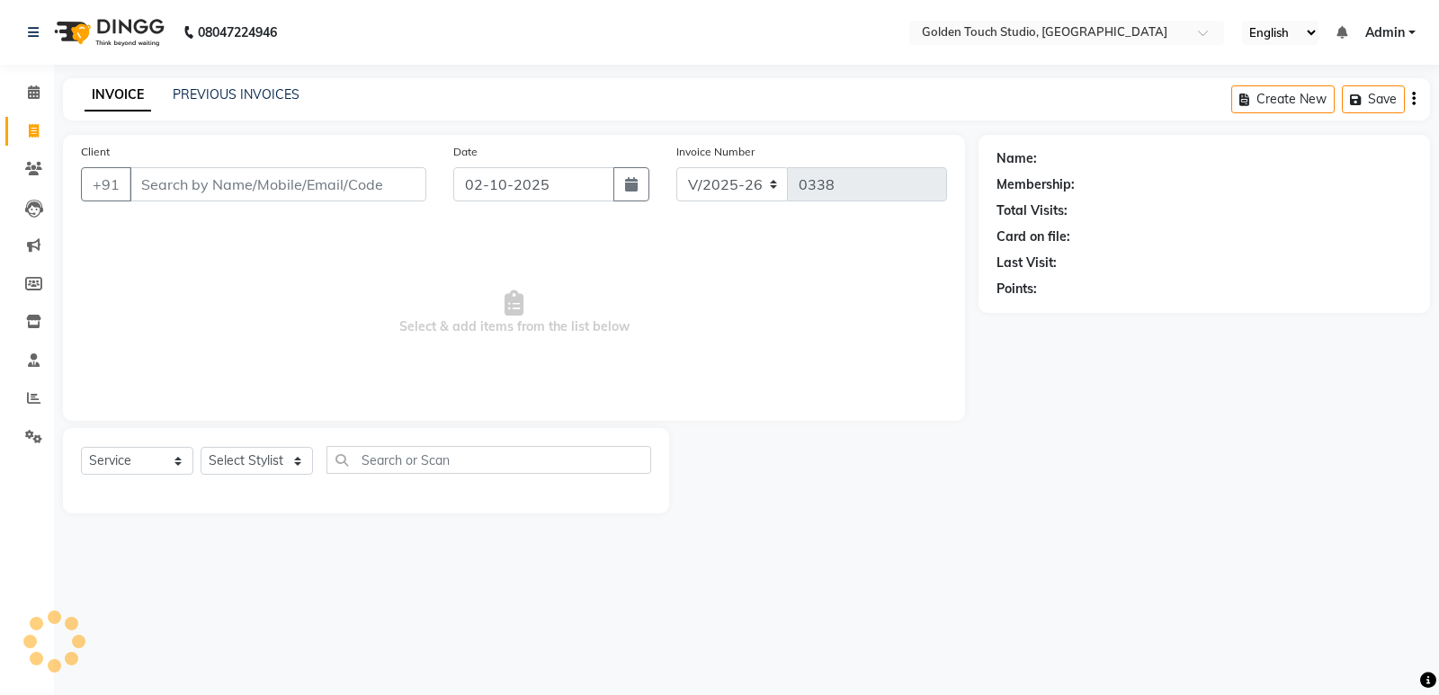
click at [199, 173] on input "Client" at bounding box center [278, 184] width 297 height 34
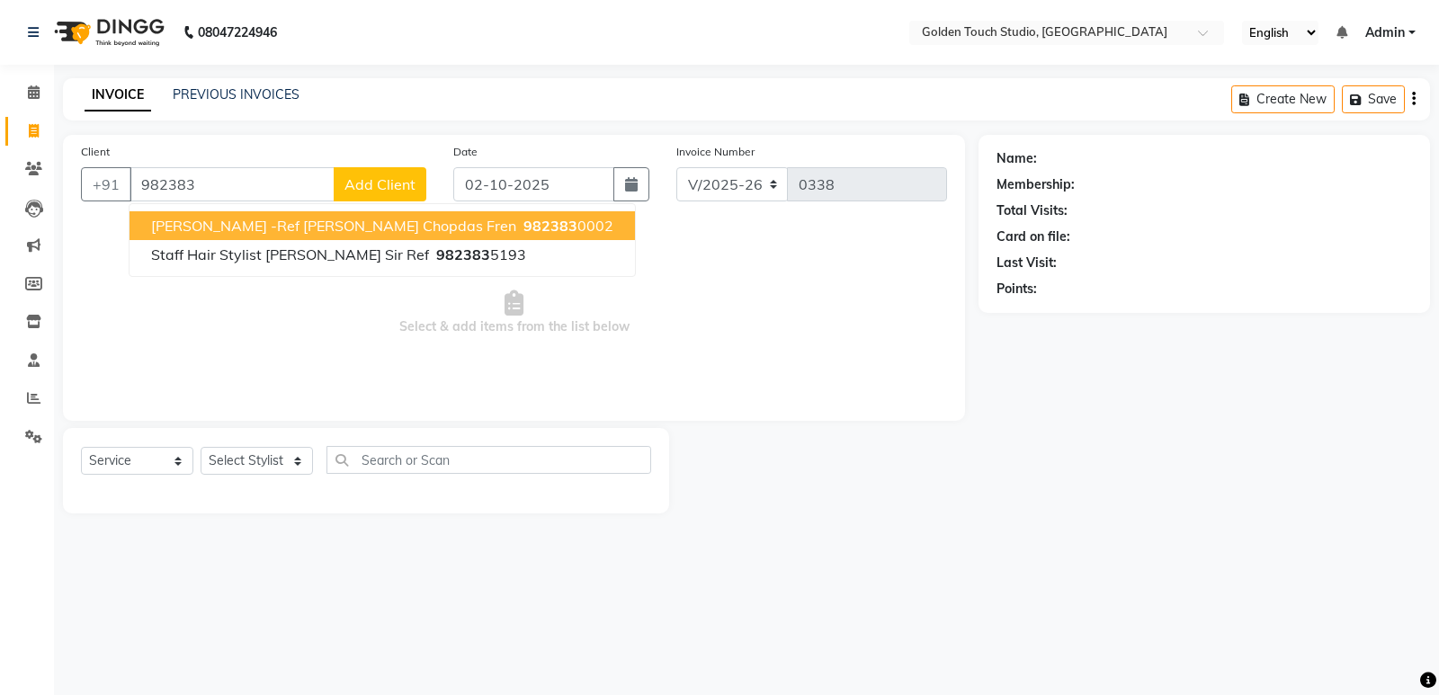
click at [272, 220] on span "[PERSON_NAME] -ref [PERSON_NAME] Chopdas Fren" at bounding box center [333, 226] width 365 height 18
type input "9823830002"
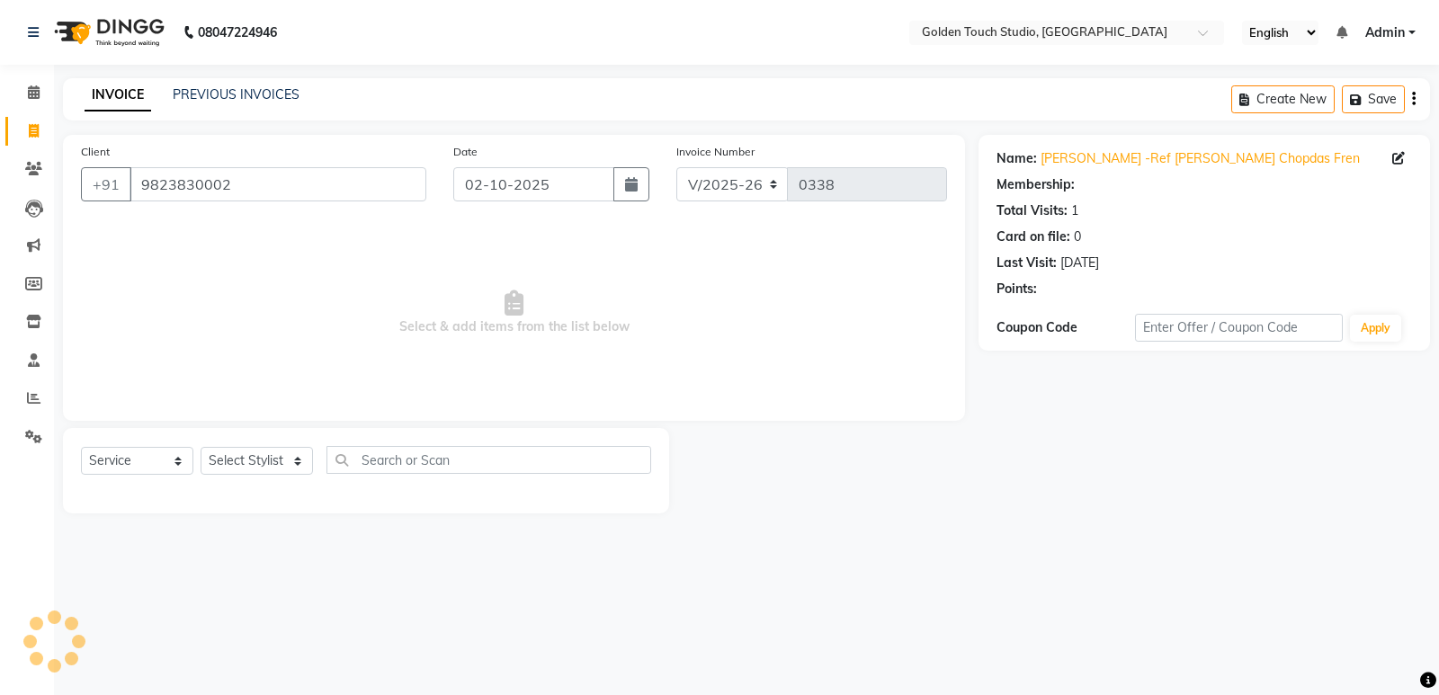
select select "1: Object"
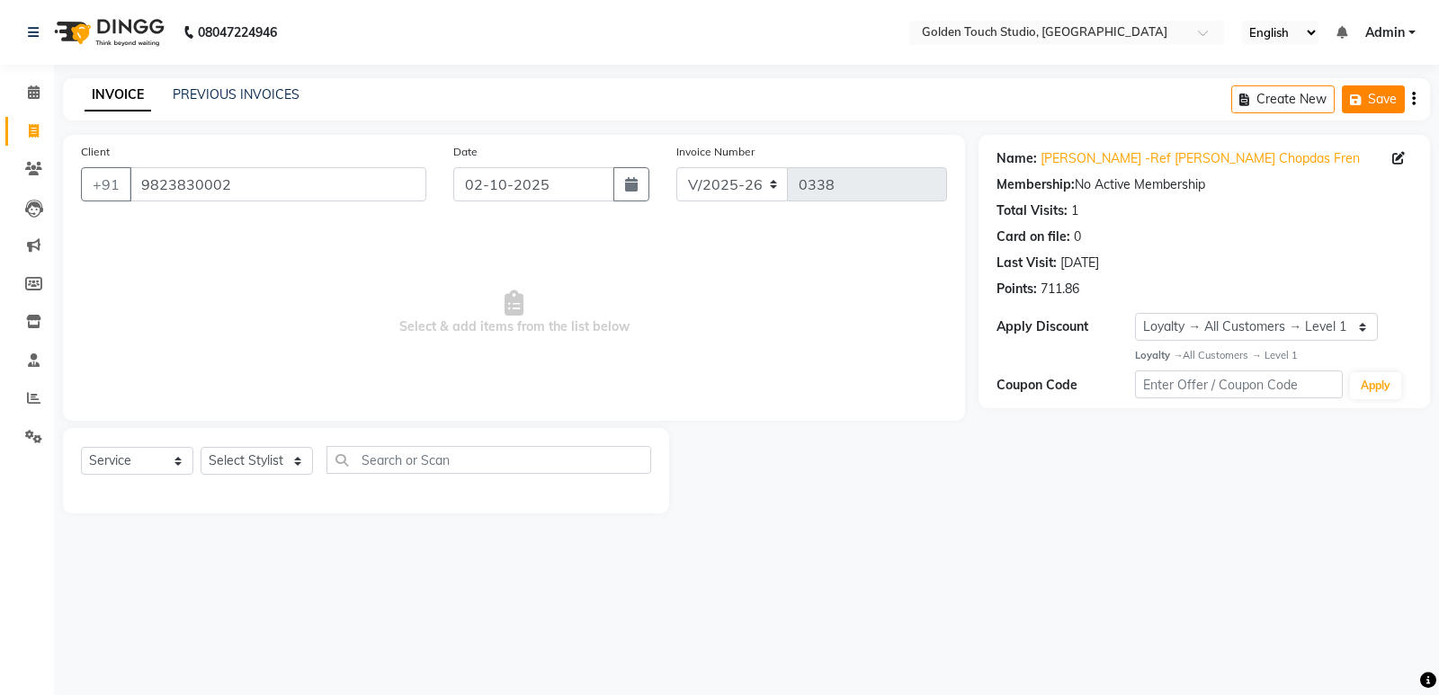
click at [1371, 112] on button "Save" at bounding box center [1373, 99] width 63 height 28
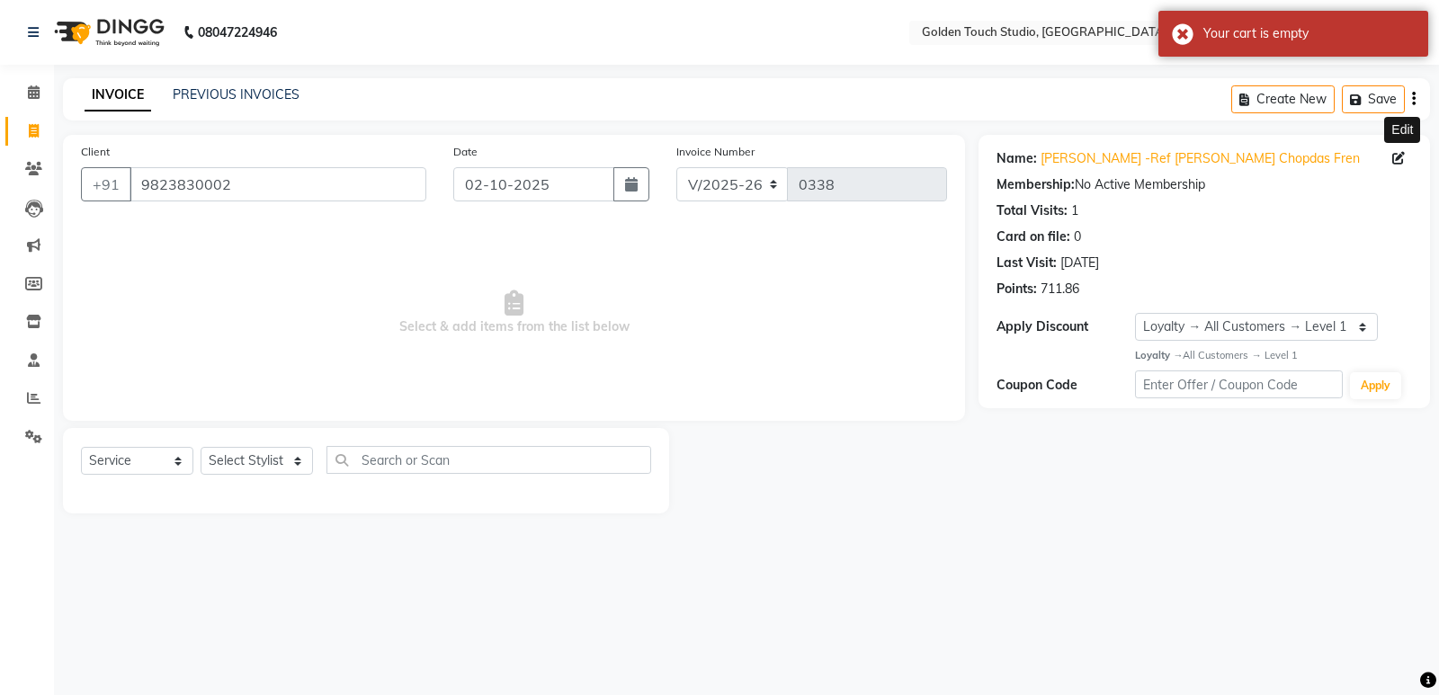
click at [1398, 157] on icon at bounding box center [1399, 158] width 13 height 13
select select "26"
select select "06"
select select "1981"
select select "[DEMOGRAPHIC_DATA]"
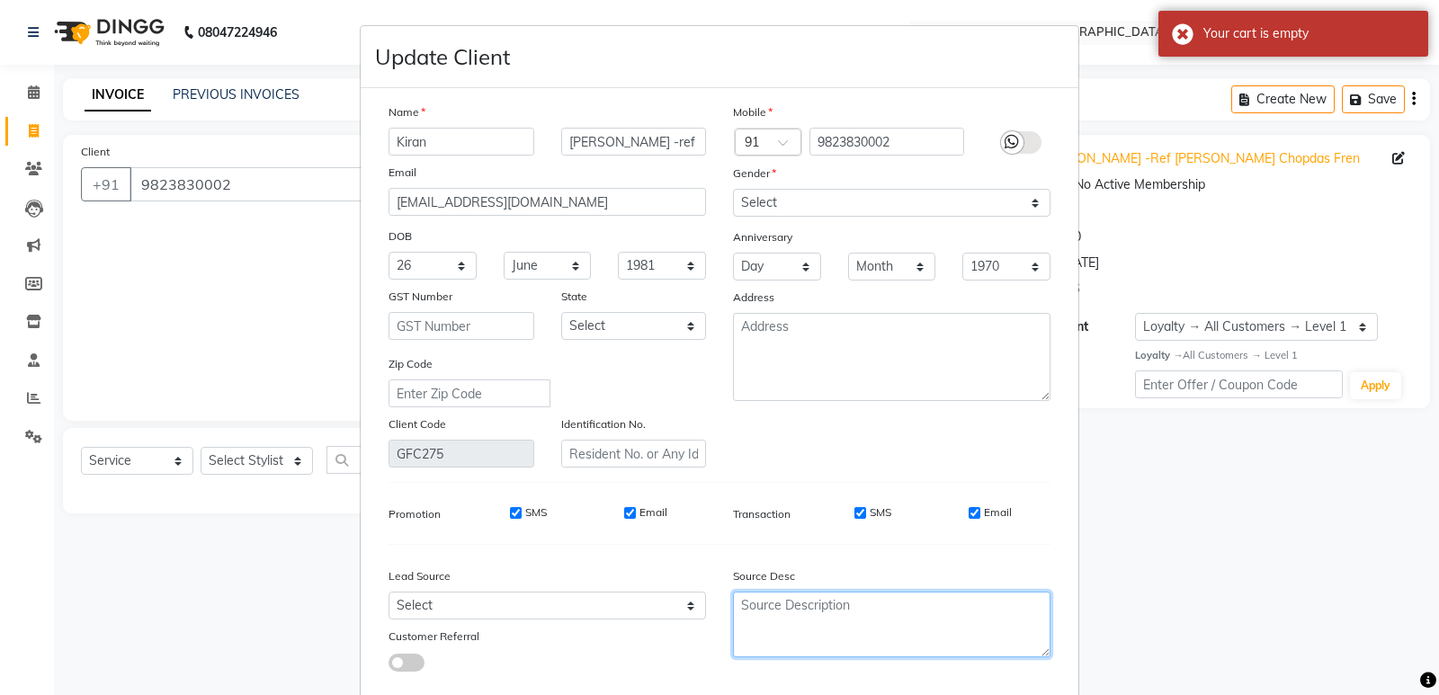
click at [791, 639] on textarea at bounding box center [892, 625] width 318 height 66
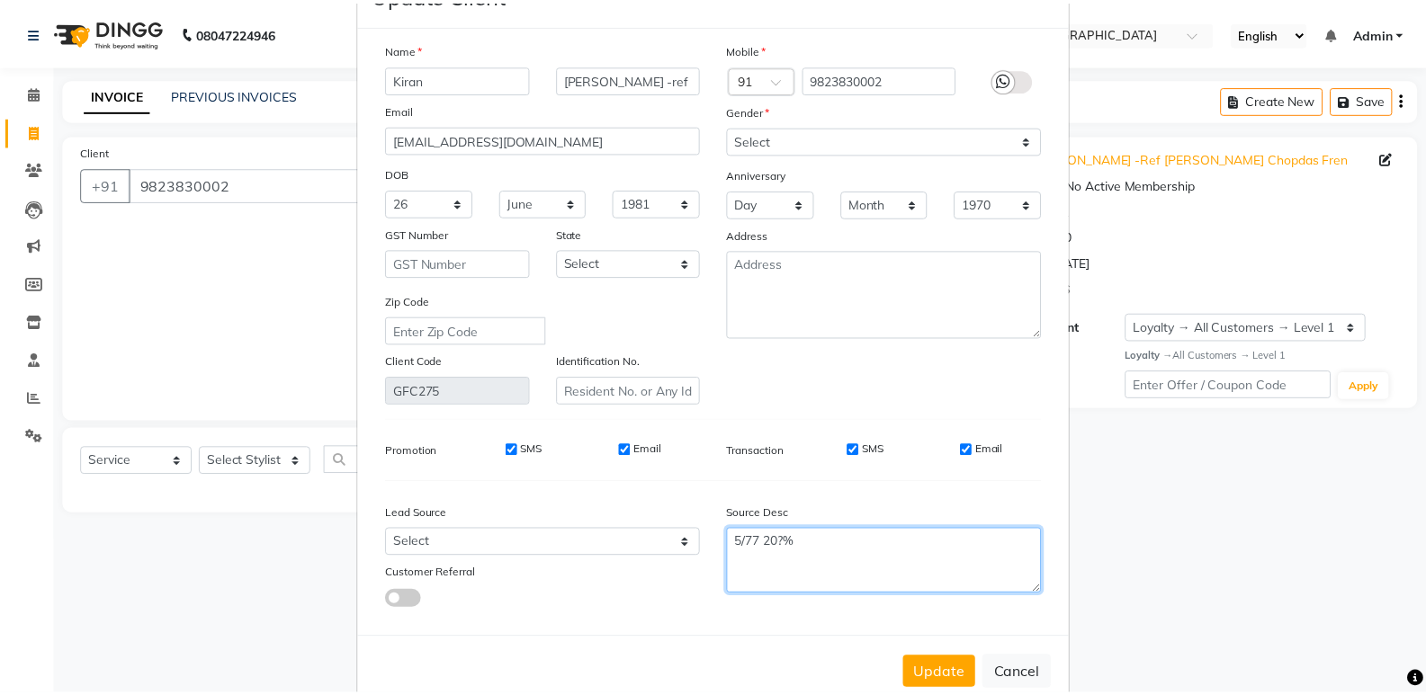
scroll to position [103, 0]
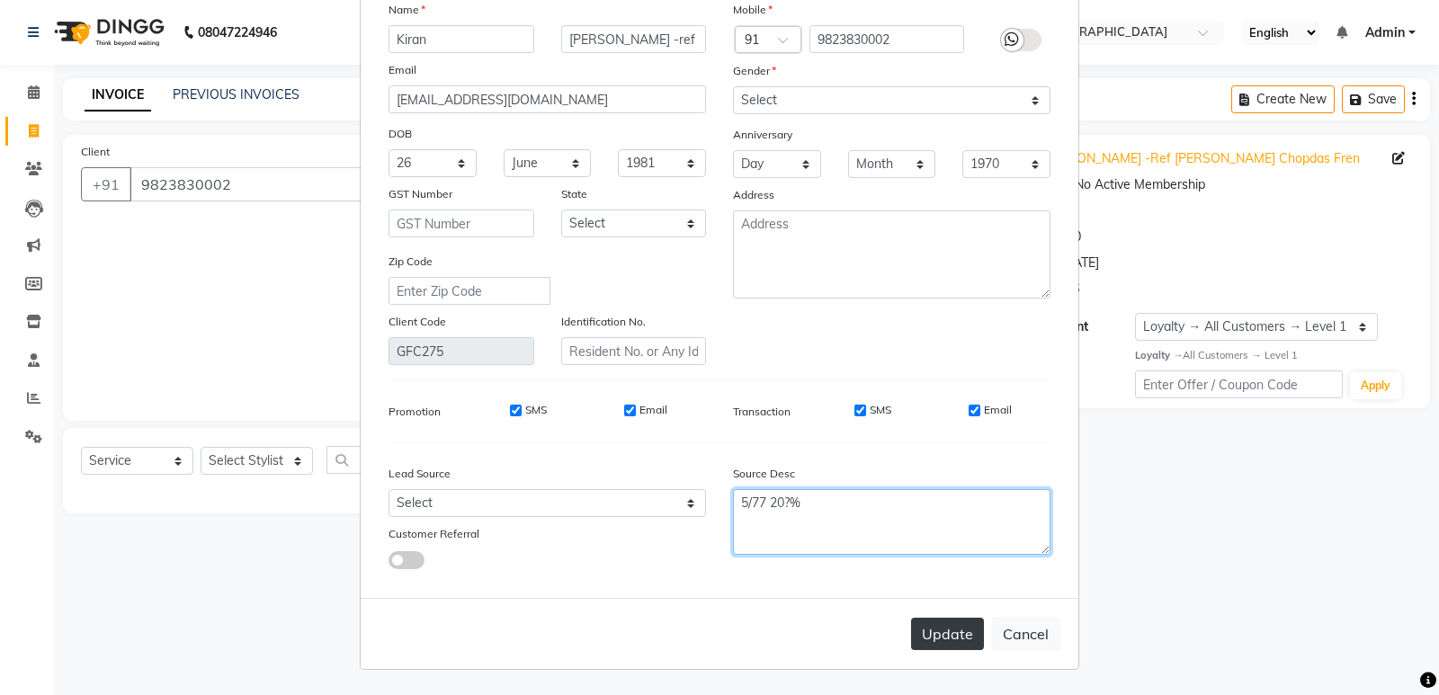
type textarea "5/77 20?%"
click at [948, 636] on button "Update" at bounding box center [947, 634] width 73 height 32
select select
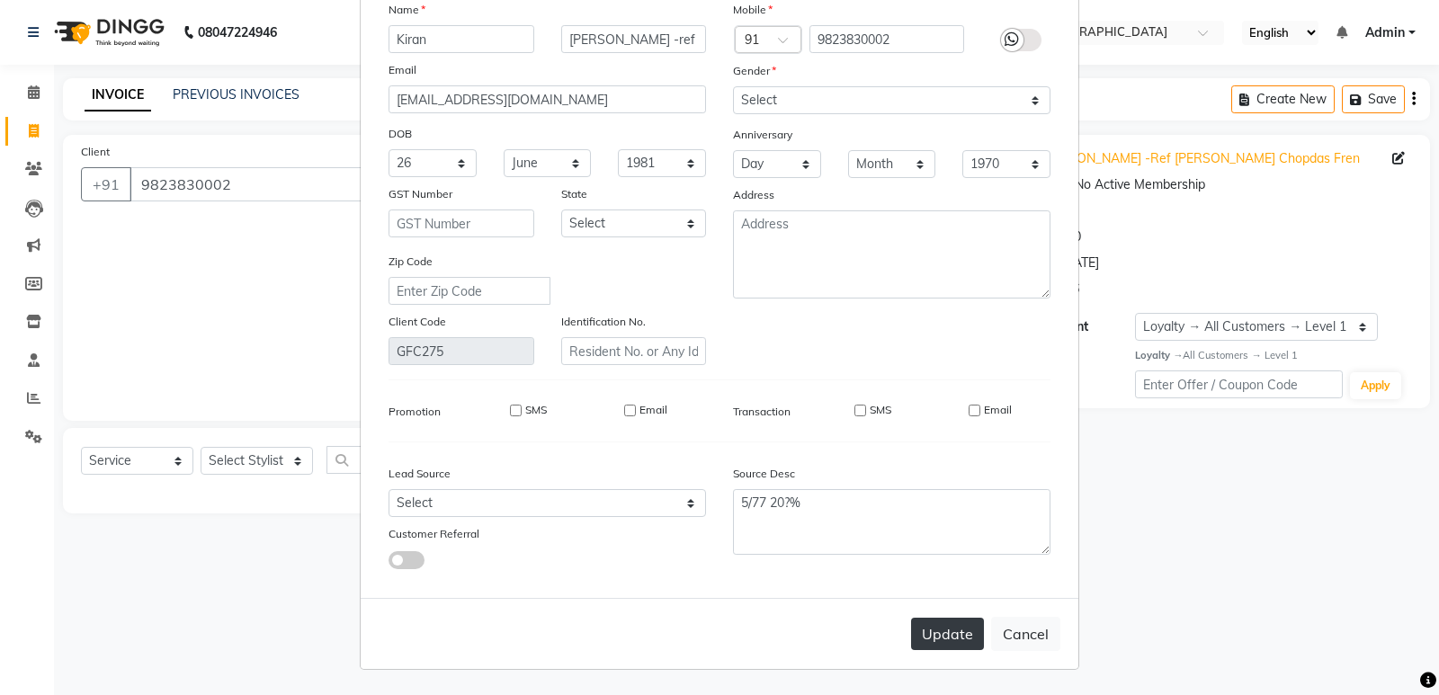
select select
checkbox input "false"
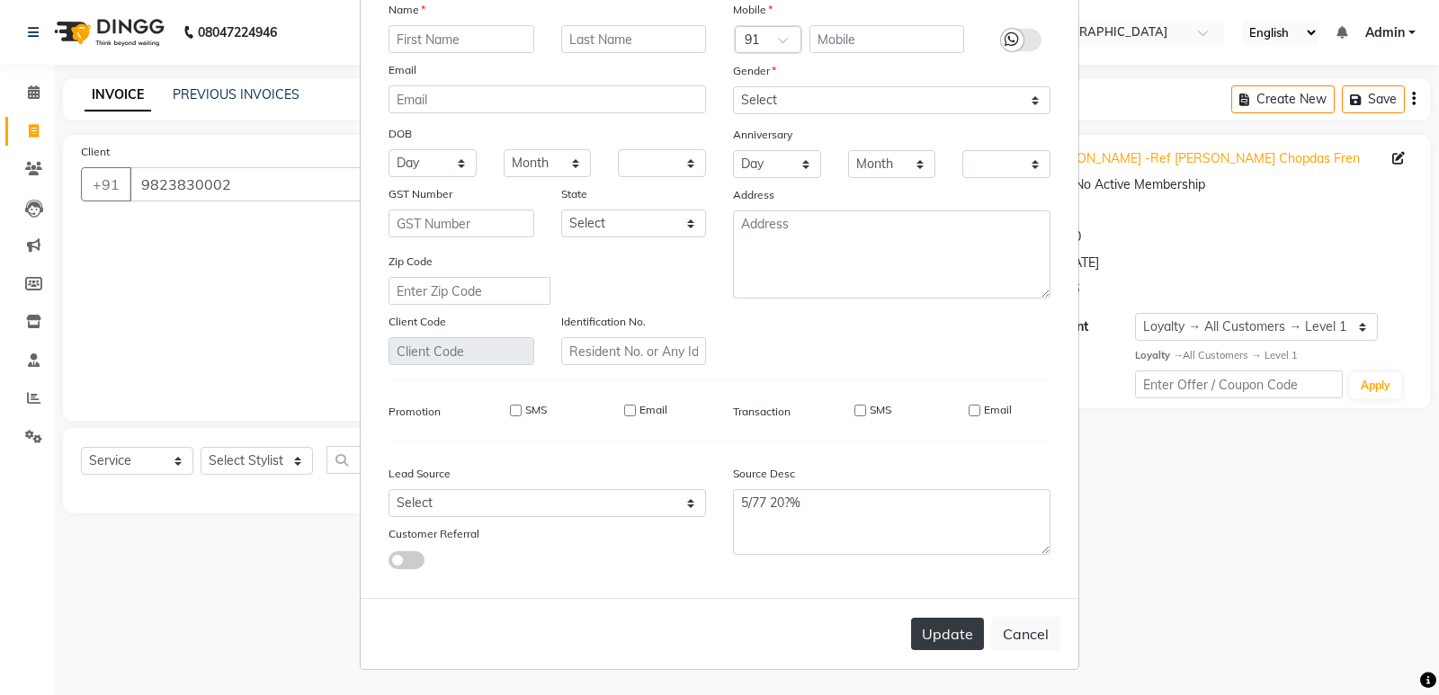
checkbox input "false"
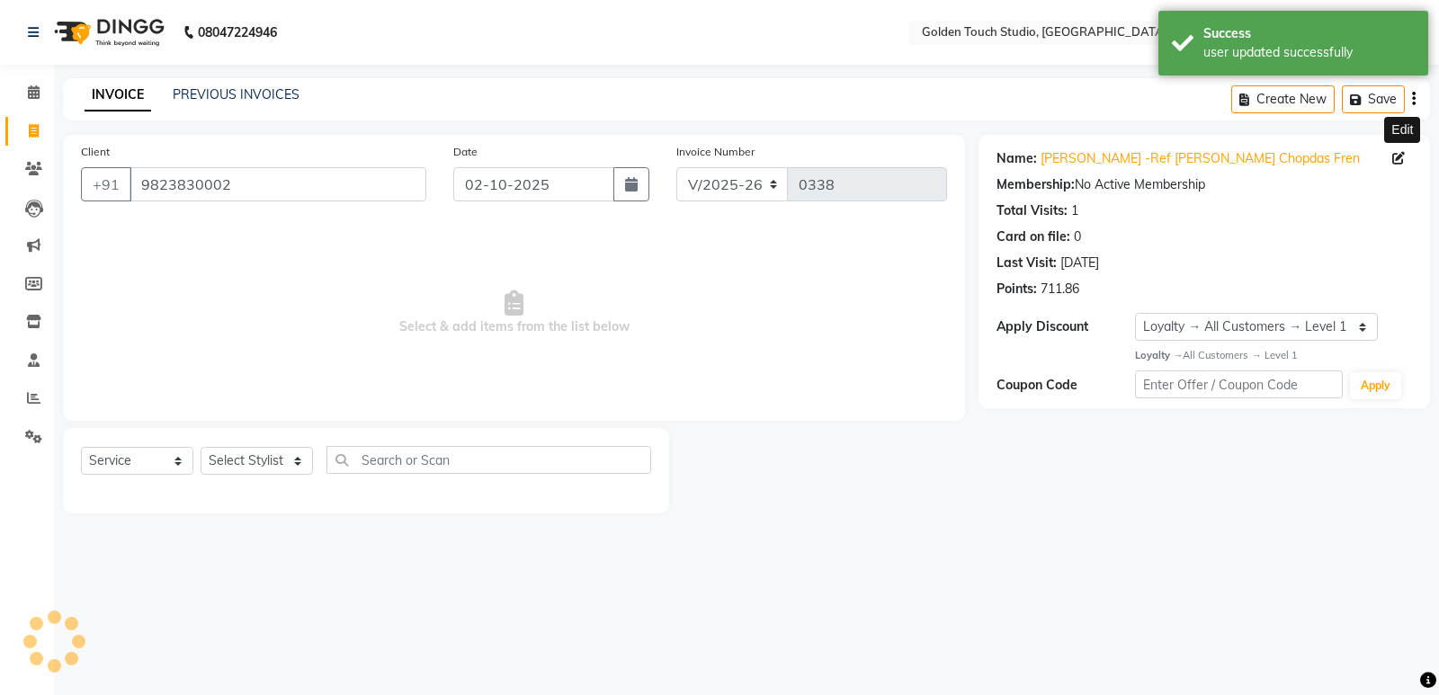
select select "1: Object"
click at [219, 458] on select "Select Stylist [PERSON_NAME] [PERSON_NAME] [PERSON_NAME] nails Kulpna [PERSON_N…" at bounding box center [257, 461] width 112 height 28
select select "60860"
click at [201, 447] on select "Select Stylist [PERSON_NAME] [PERSON_NAME] [PERSON_NAME] nails Kulpna [PERSON_N…" at bounding box center [257, 461] width 112 height 28
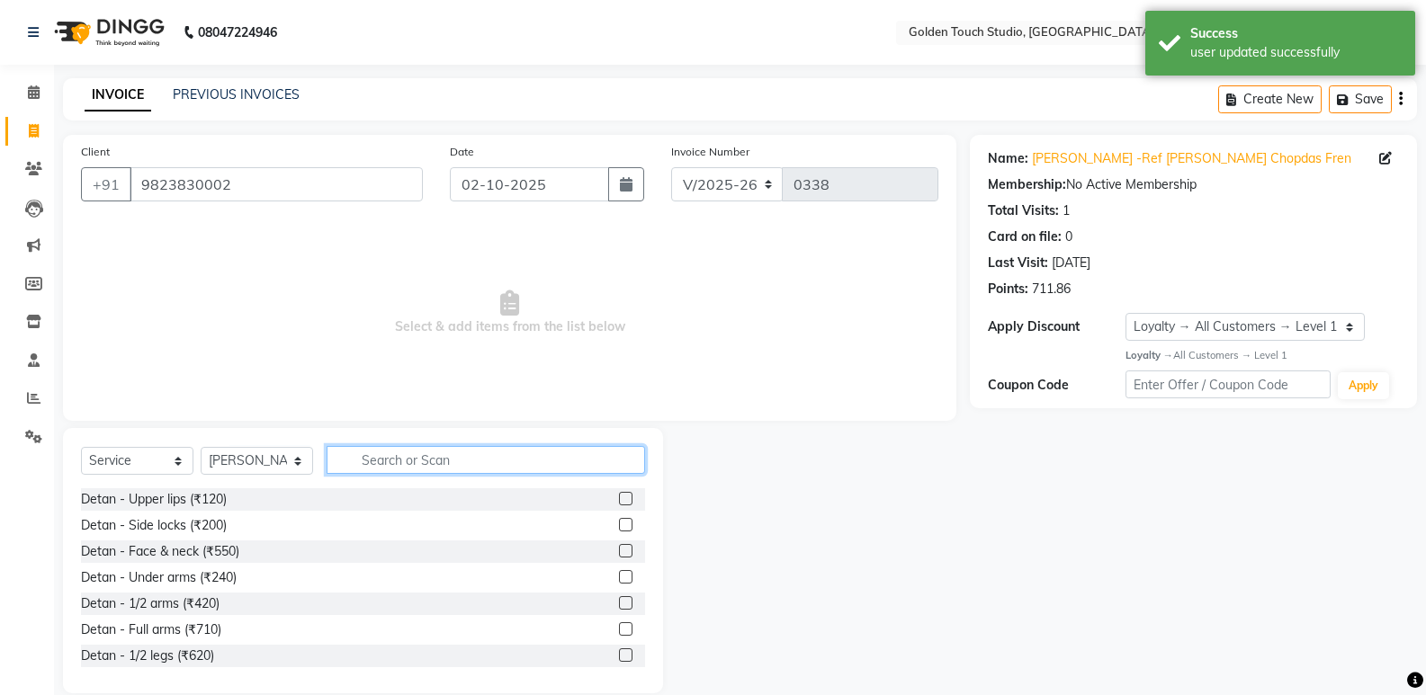
click at [359, 460] on input "text" at bounding box center [486, 460] width 318 height 28
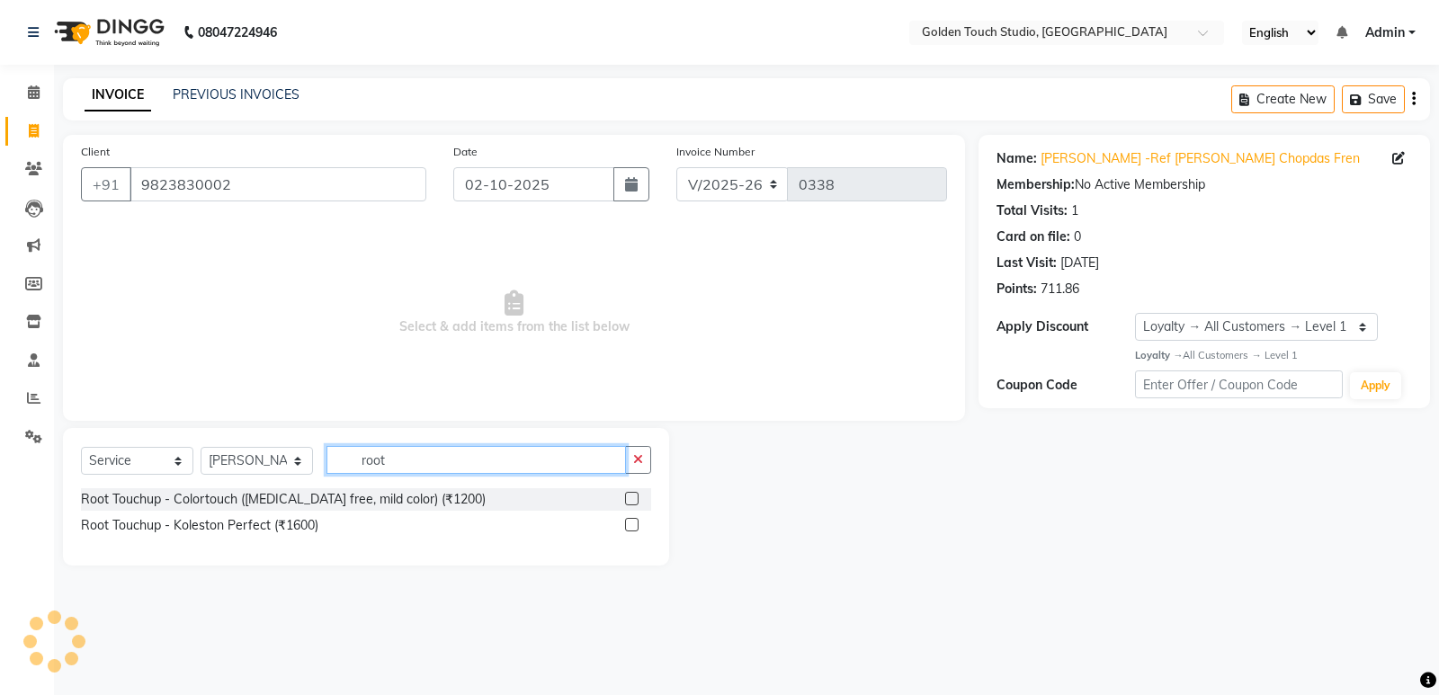
type input "root"
click at [636, 497] on label at bounding box center [631, 498] width 13 height 13
click at [636, 497] on input "checkbox" at bounding box center [631, 500] width 12 height 12
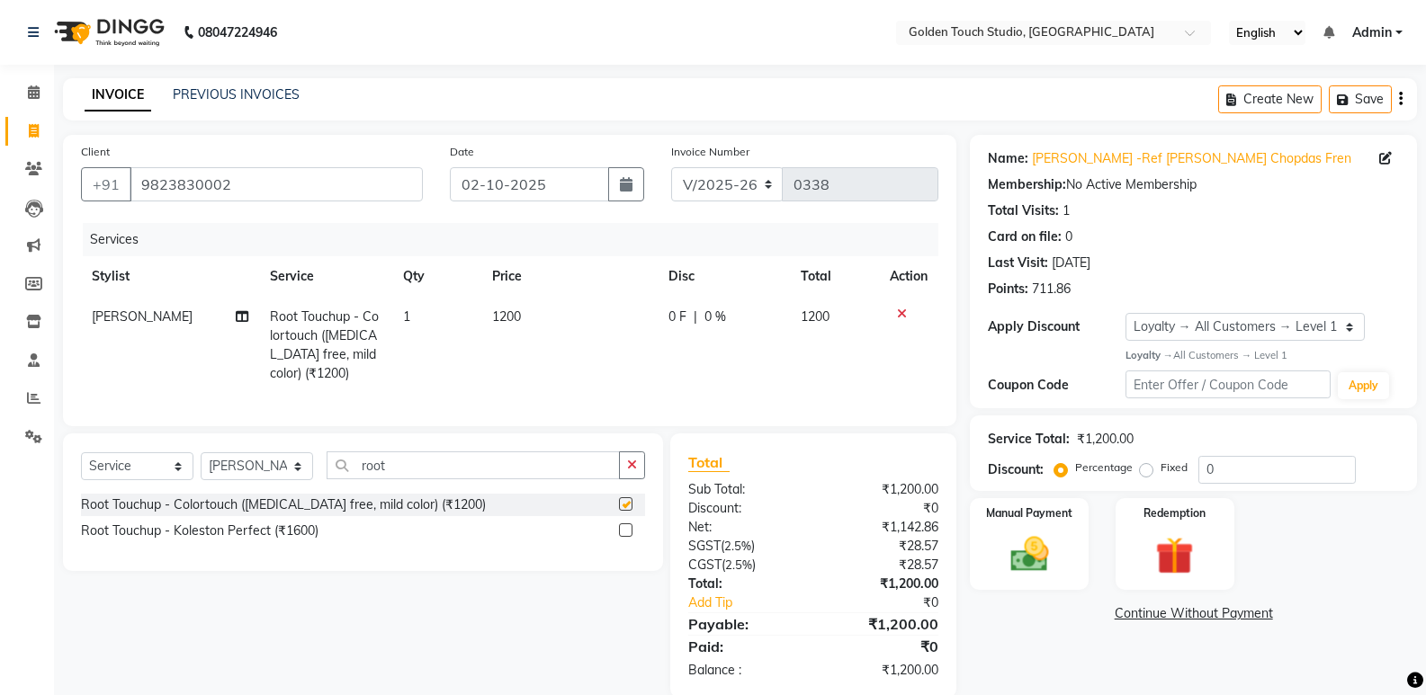
checkbox input "false"
click at [131, 480] on select "Select Service Product Membership Package Voucher Prepaid Gift Card" at bounding box center [137, 466] width 112 height 28
click at [81, 466] on select "Select Service Product Membership Package Voucher Prepaid Gift Card" at bounding box center [137, 466] width 112 height 28
click at [1355, 97] on button "Save" at bounding box center [1360, 99] width 63 height 28
click at [1225, 99] on icon "button" at bounding box center [1219, 100] width 18 height 13
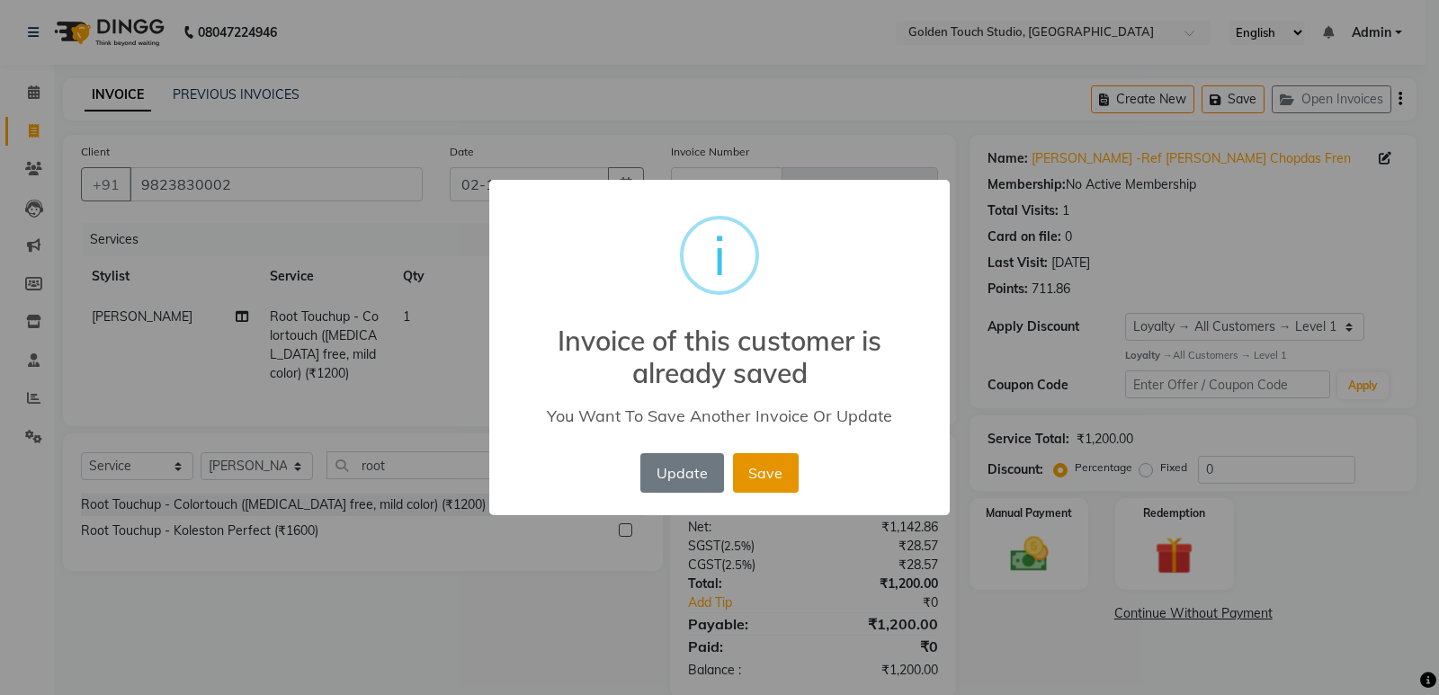
click at [766, 466] on button "Save" at bounding box center [766, 473] width 66 height 40
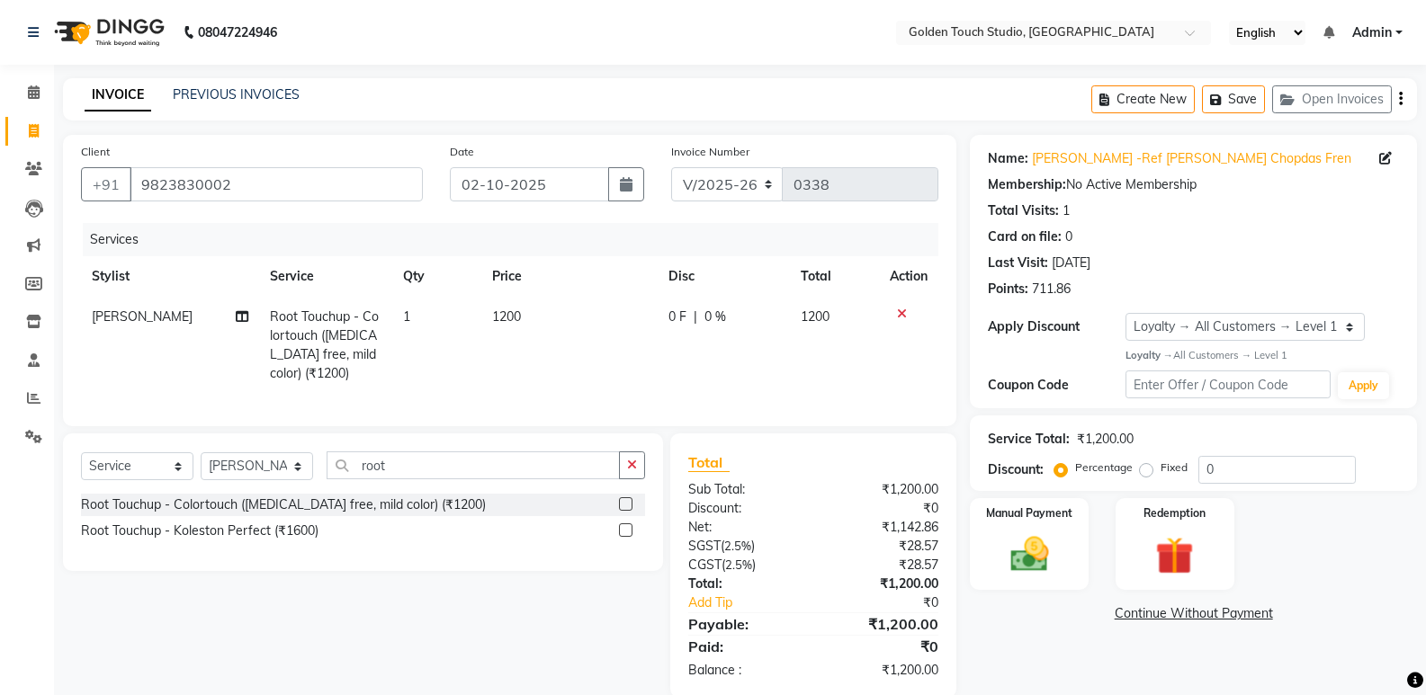
click at [768, 461] on div "Total Sub Total: ₹1,200.00 Discount: ₹0 Net: ₹1,142.86 SGST ( 2.5% ) ₹28.57 CGS…" at bounding box center [813, 566] width 286 height 264
click at [1151, 103] on button "Create New" at bounding box center [1142, 99] width 103 height 28
select select "service"
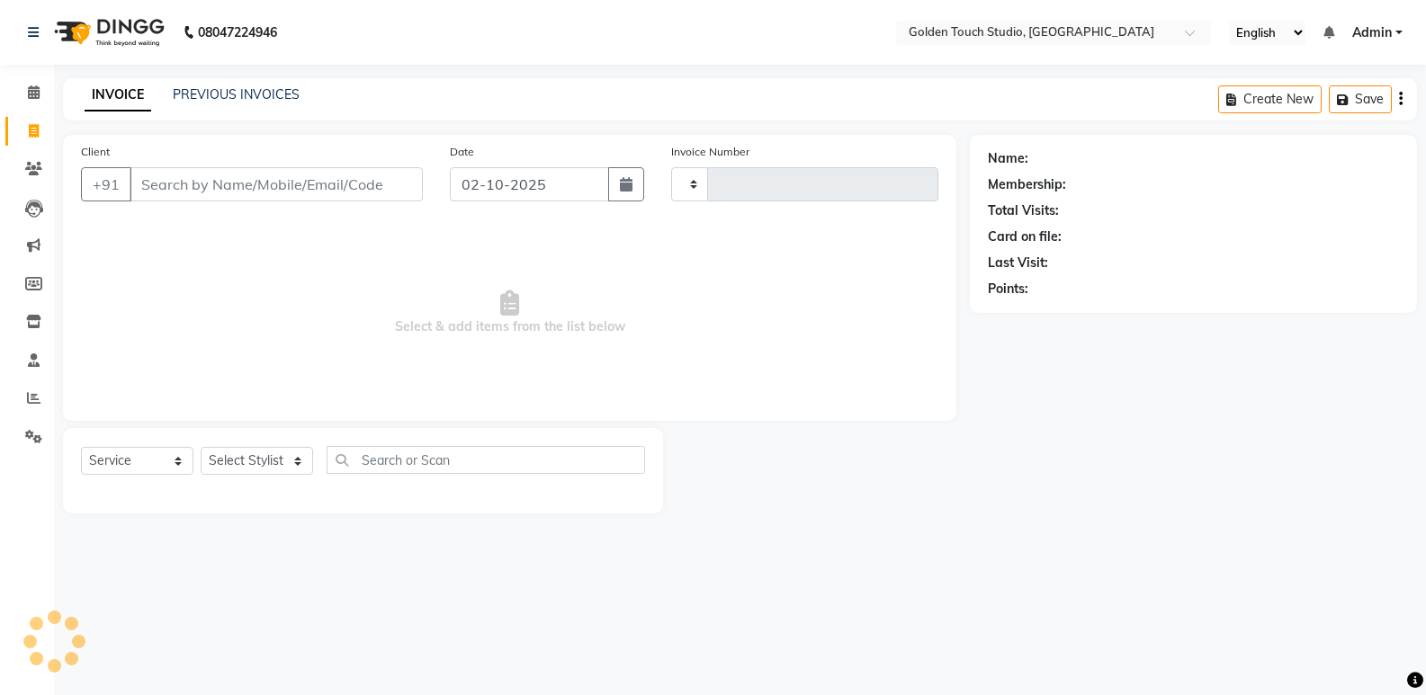
type input "0338"
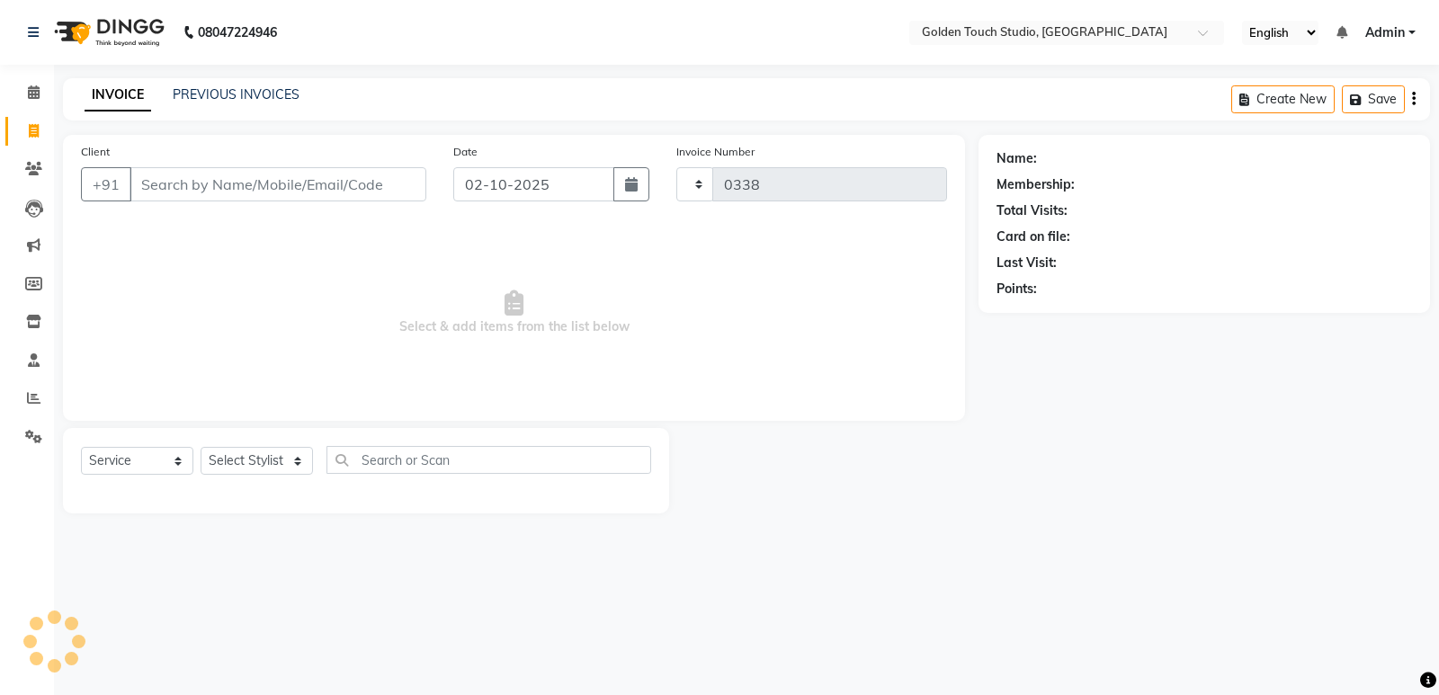
select select "7211"
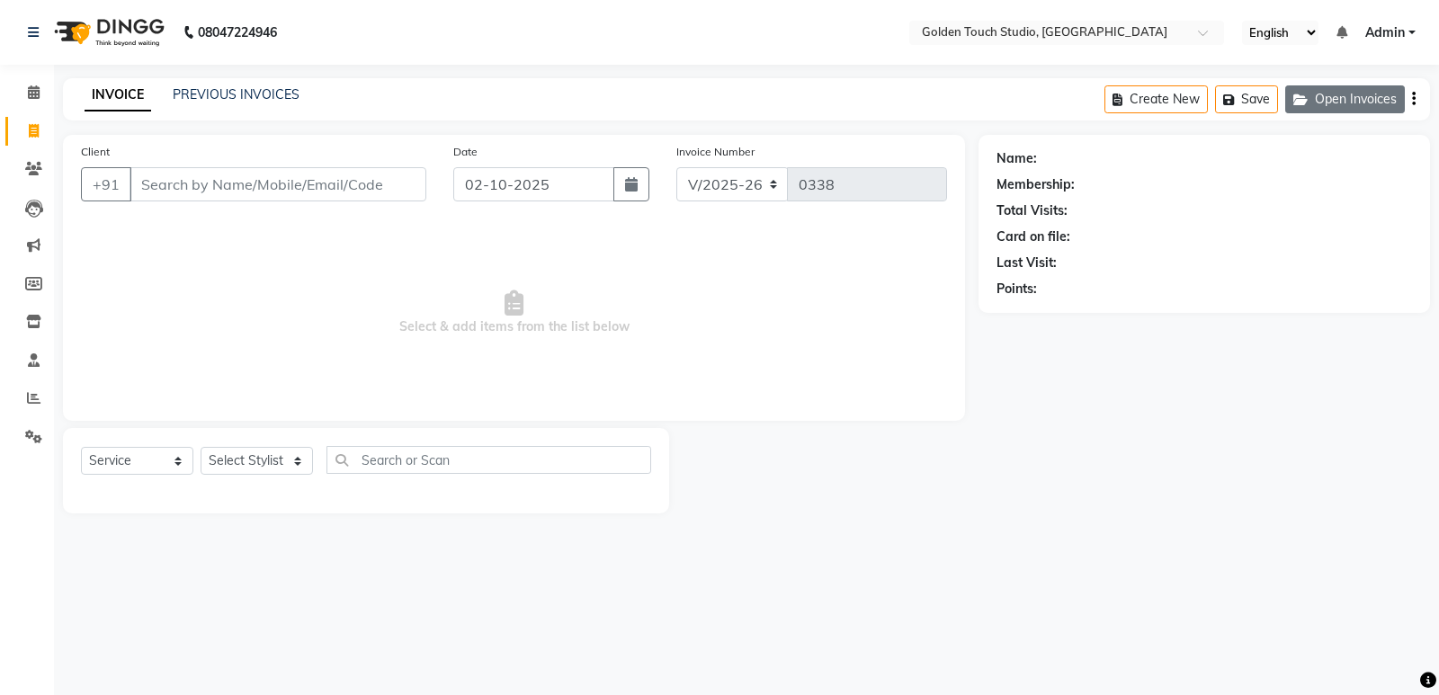
click at [1363, 100] on button "Open Invoices" at bounding box center [1345, 99] width 120 height 28
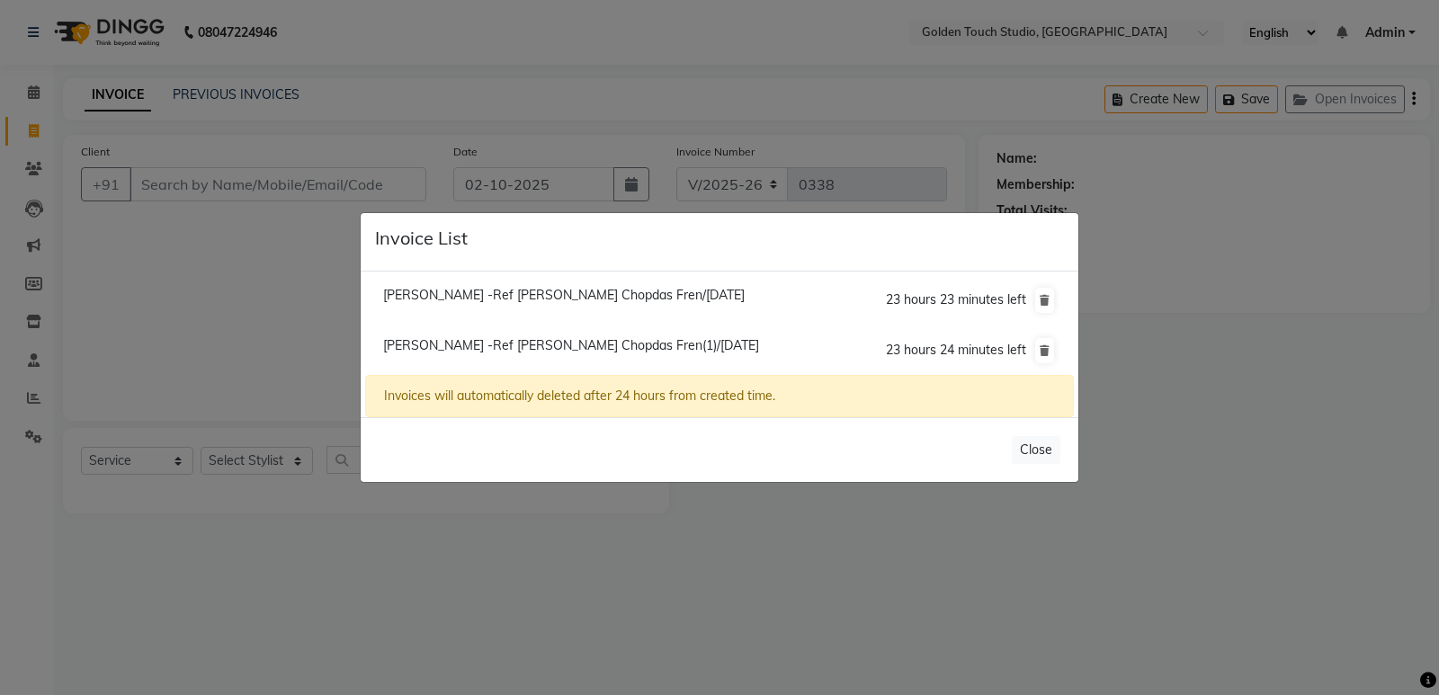
click at [524, 320] on li "[PERSON_NAME] -Ref [PERSON_NAME] Chopdas Fren/[DATE] 23 hours 23 minutes left" at bounding box center [719, 300] width 709 height 51
click at [545, 300] on span "[PERSON_NAME] -Ref [PERSON_NAME] Chopdas Fren/[DATE]" at bounding box center [564, 295] width 362 height 16
type input "9823830002"
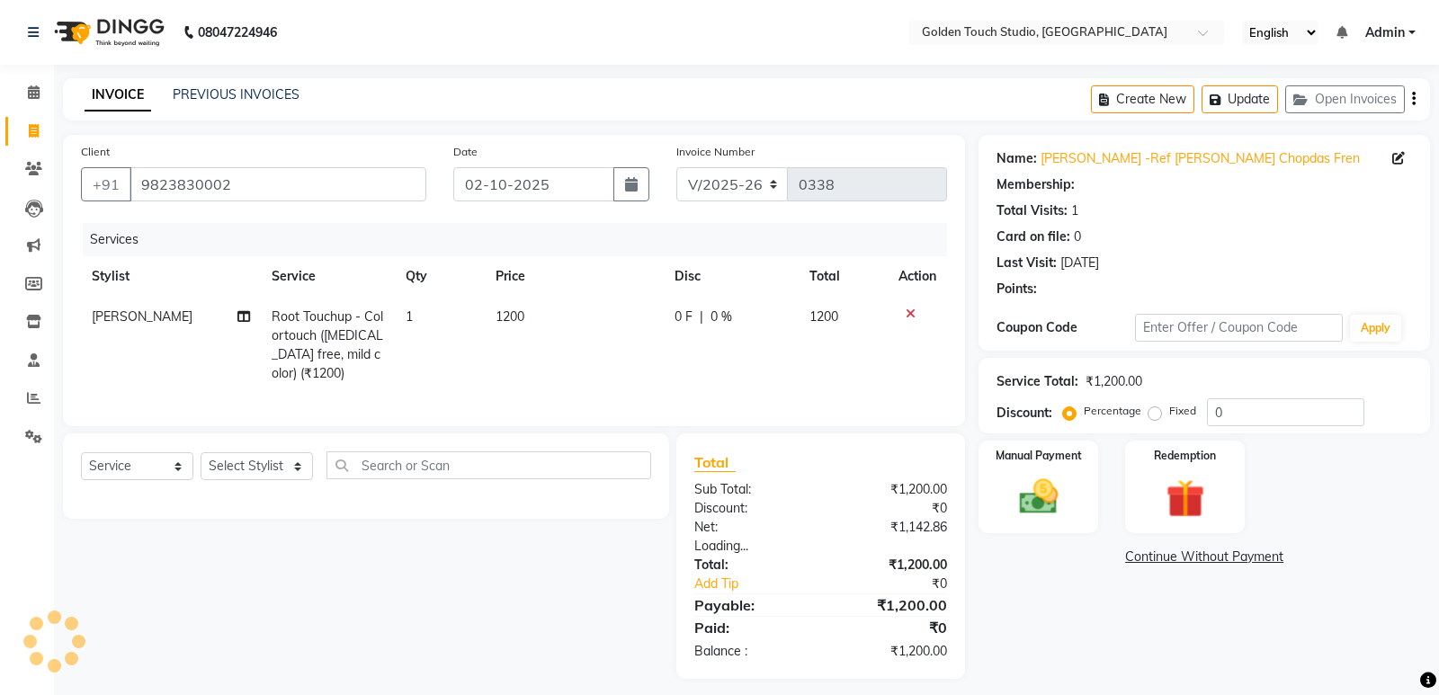
select select "1: Object"
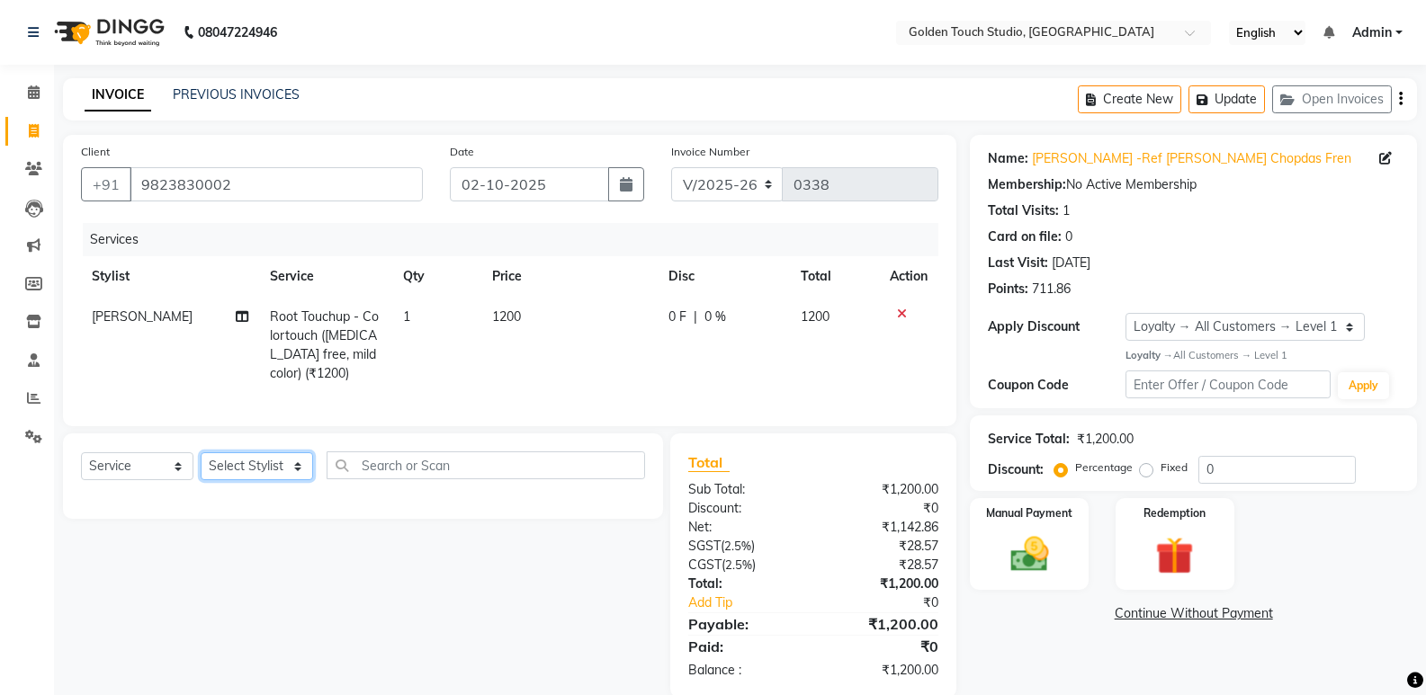
click at [246, 480] on select "Select Stylist [PERSON_NAME] [PERSON_NAME] [PERSON_NAME] nails Kulpna [PERSON_N…" at bounding box center [257, 466] width 112 height 28
select select "60859"
click at [201, 466] on select "Select Stylist [PERSON_NAME] [PERSON_NAME] [PERSON_NAME] nails Kulpna [PERSON_N…" at bounding box center [257, 466] width 112 height 28
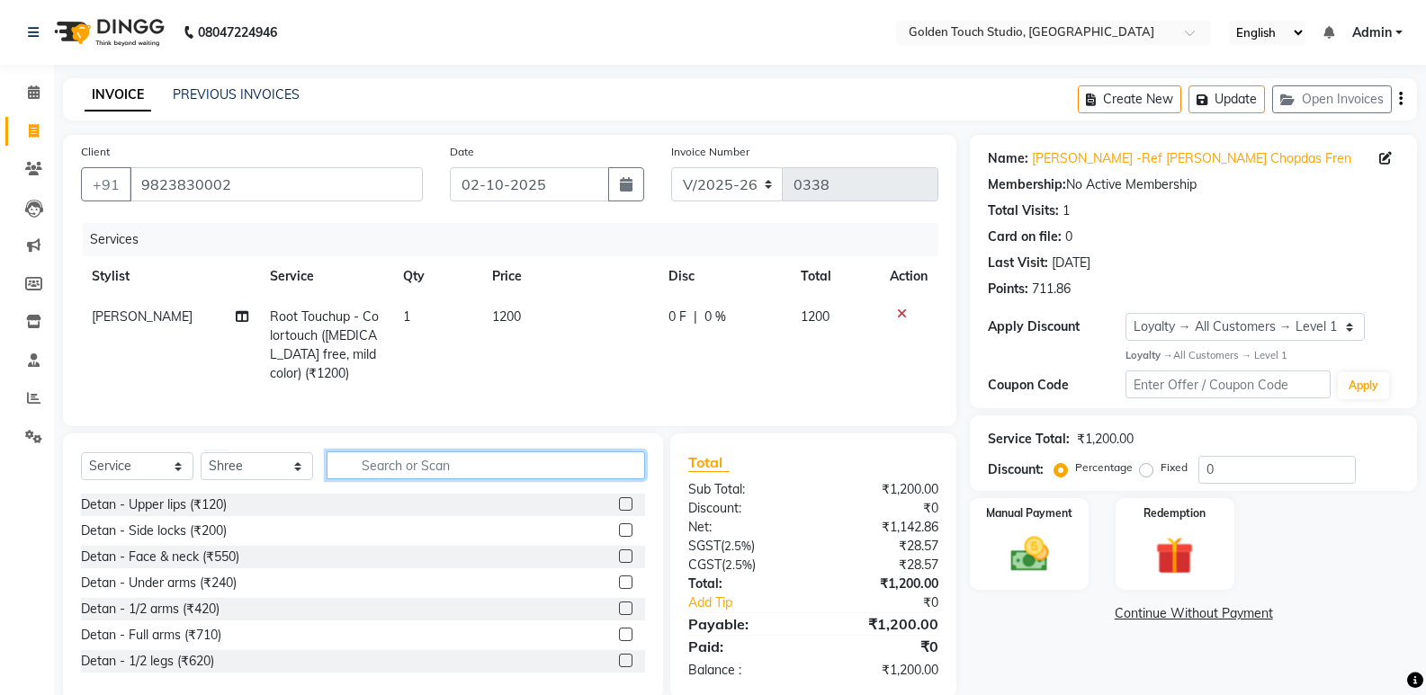
click at [413, 478] on input "text" at bounding box center [486, 466] width 318 height 28
type input "rica"
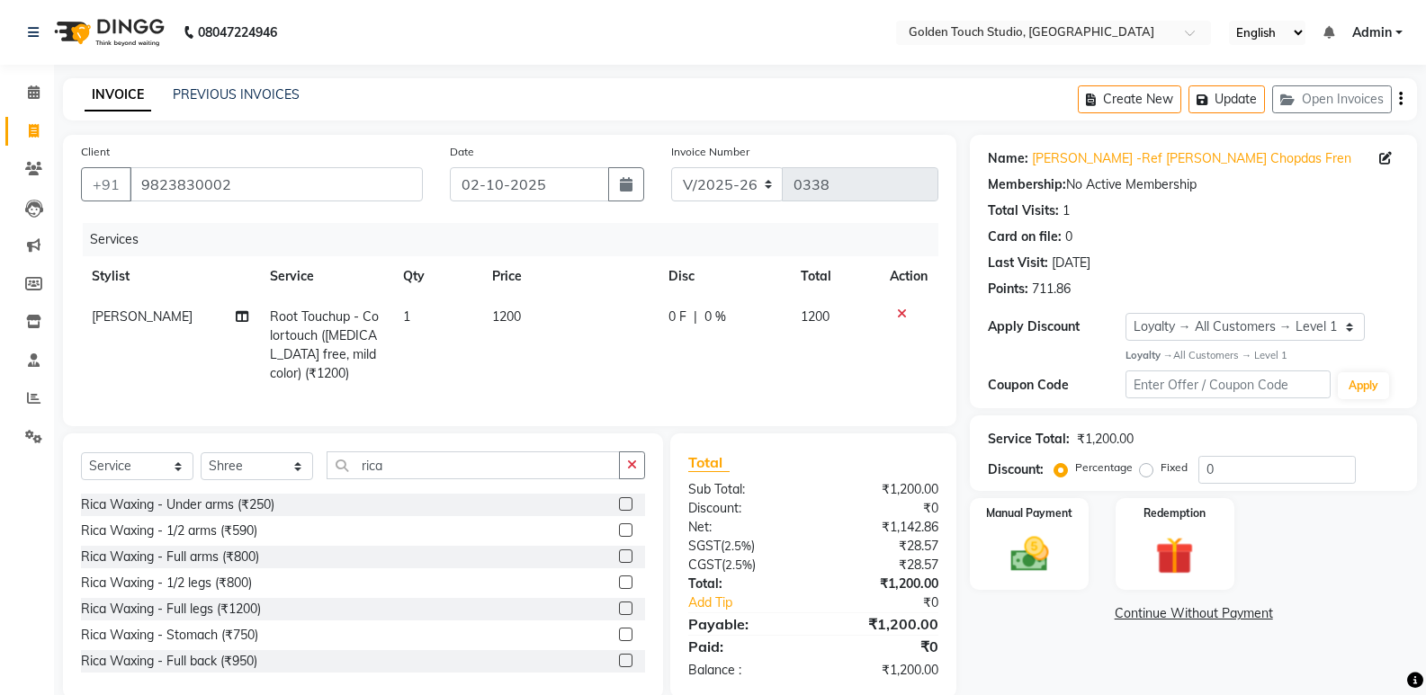
click at [619, 563] on label at bounding box center [625, 556] width 13 height 13
click at [619, 563] on input "checkbox" at bounding box center [625, 557] width 12 height 12
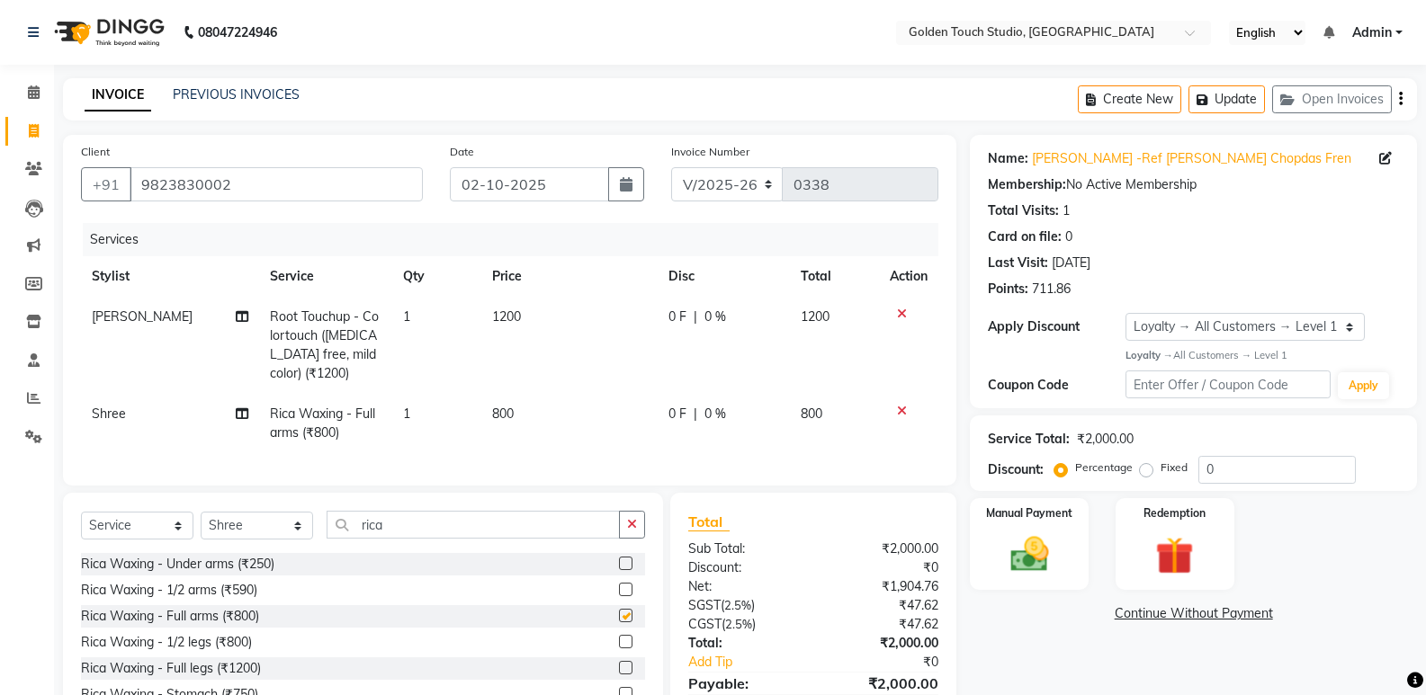
checkbox input "false"
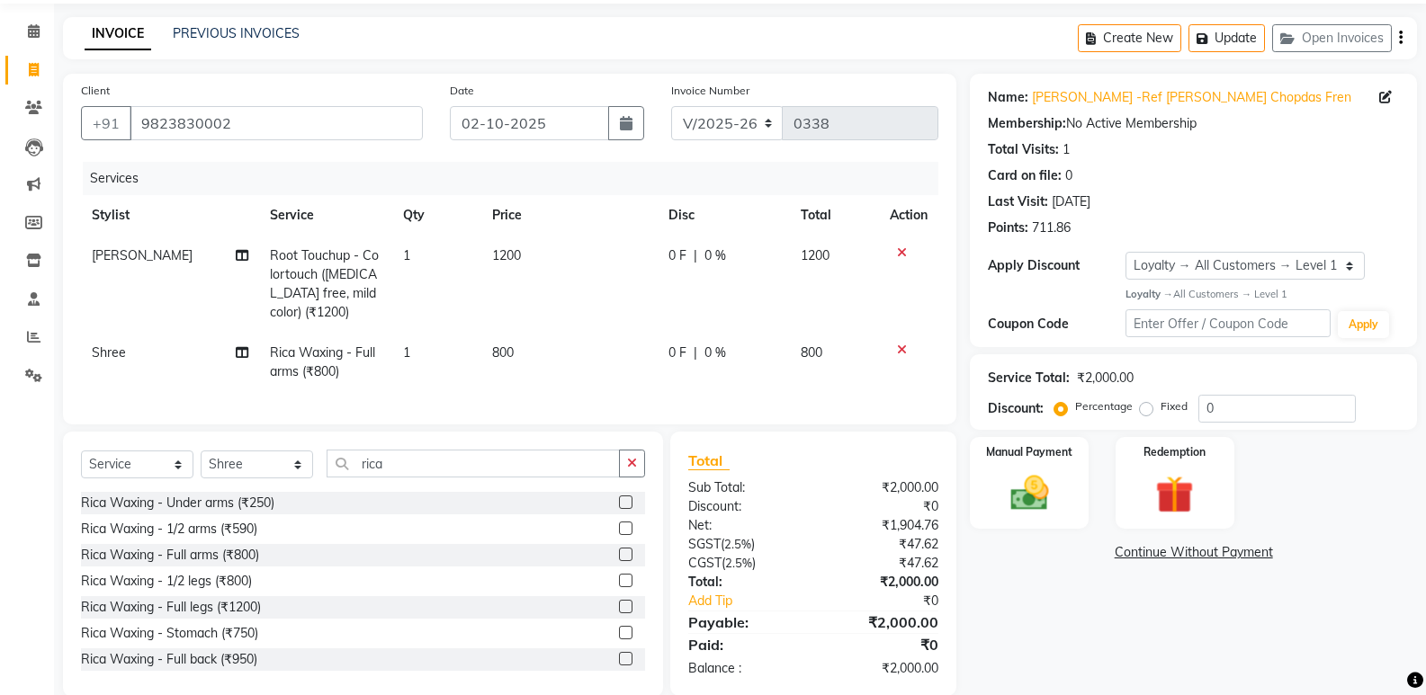
scroll to position [90, 0]
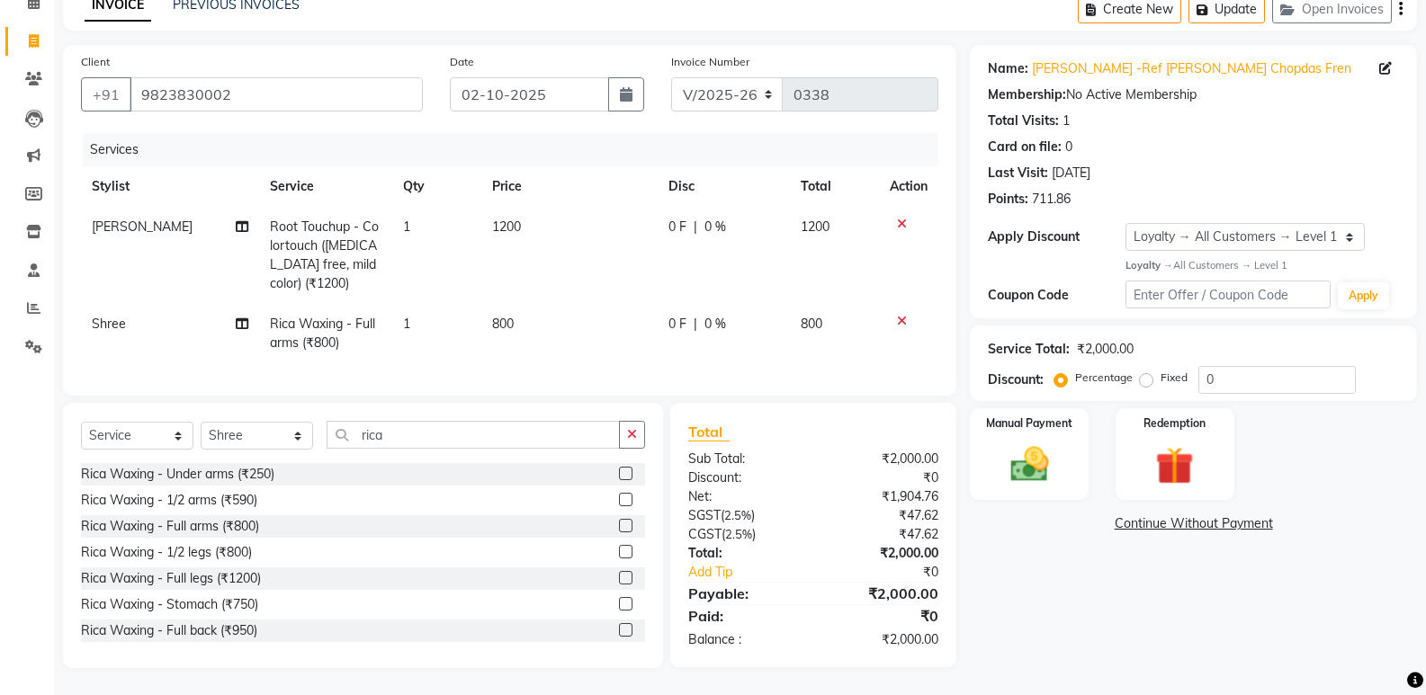
click at [619, 585] on label at bounding box center [625, 577] width 13 height 13
click at [619, 585] on input "checkbox" at bounding box center [625, 579] width 12 height 12
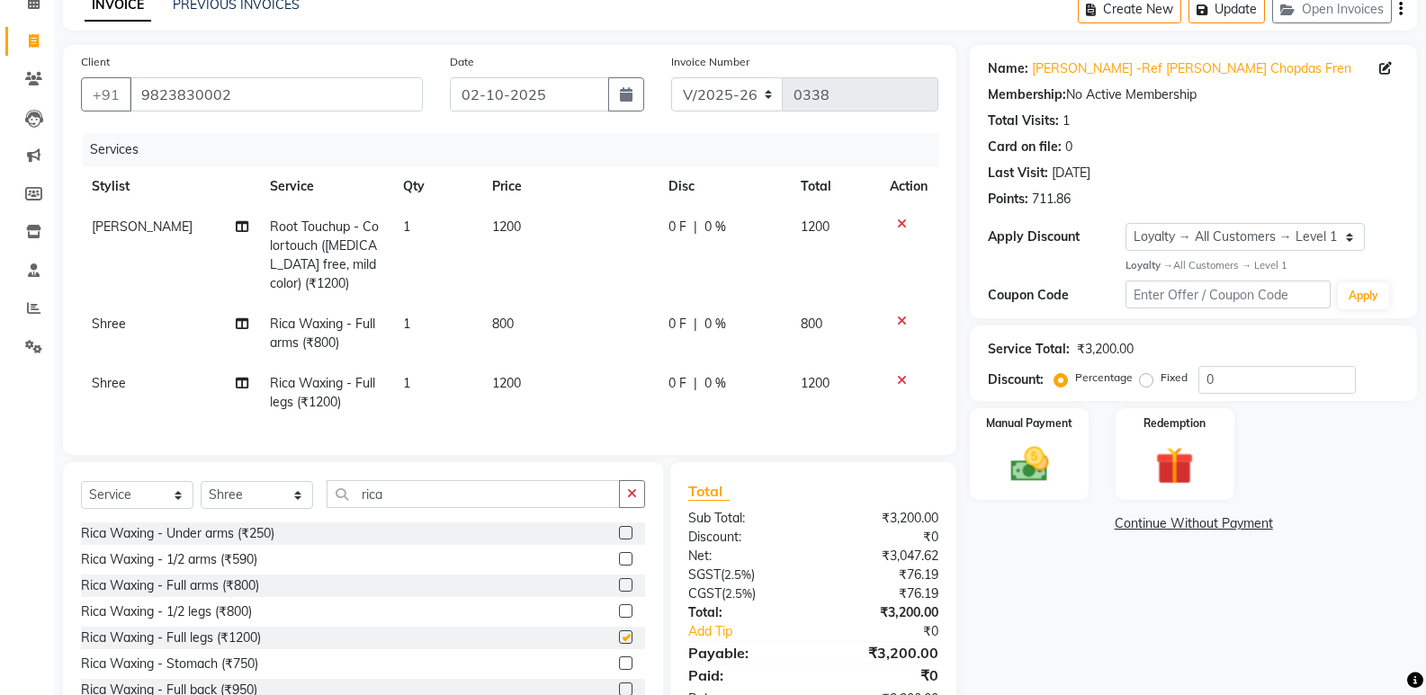
checkbox input "false"
click at [524, 318] on td "800" at bounding box center [569, 333] width 176 height 59
select select "60859"
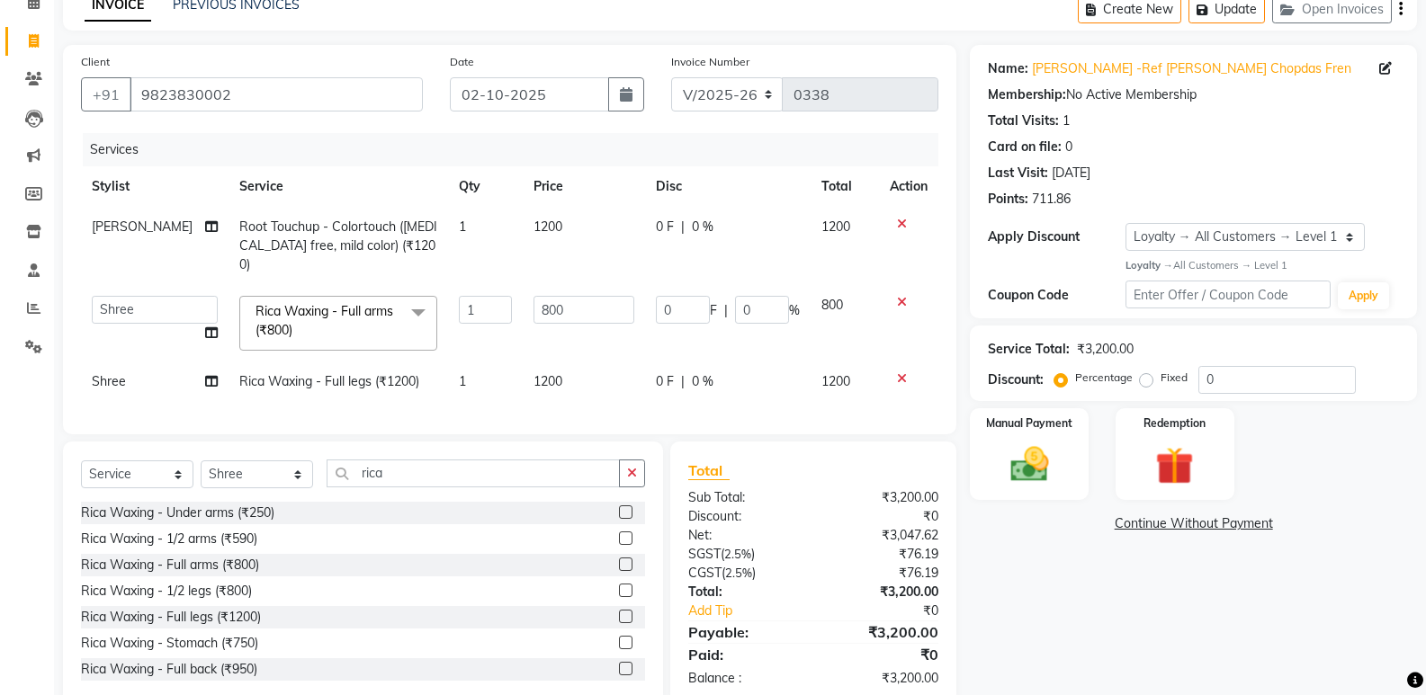
click at [524, 318] on td "800" at bounding box center [584, 323] width 122 height 76
click at [559, 296] on input "800" at bounding box center [583, 310] width 101 height 28
type input "600"
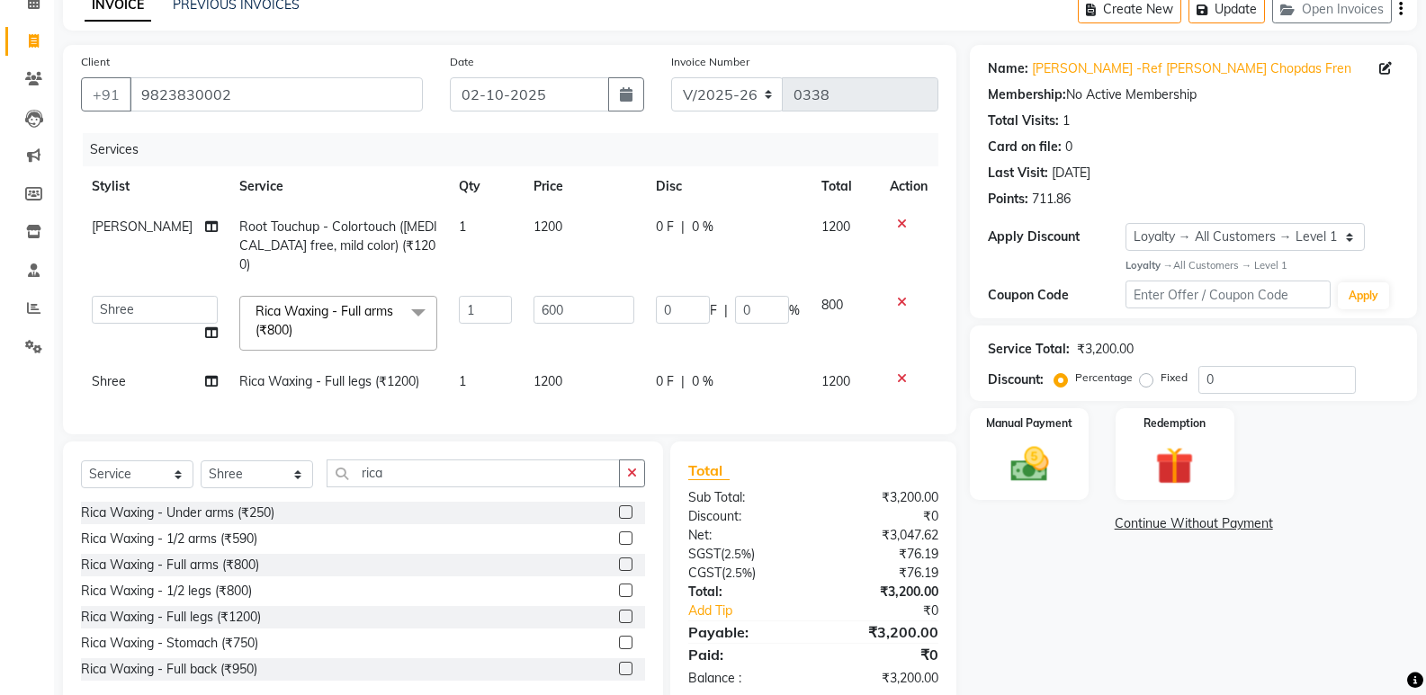
click at [556, 354] on tbody "[PERSON_NAME] Touchup - Colortouch ([MEDICAL_DATA] free, mild color) (₹1200) 1 …" at bounding box center [509, 304] width 857 height 195
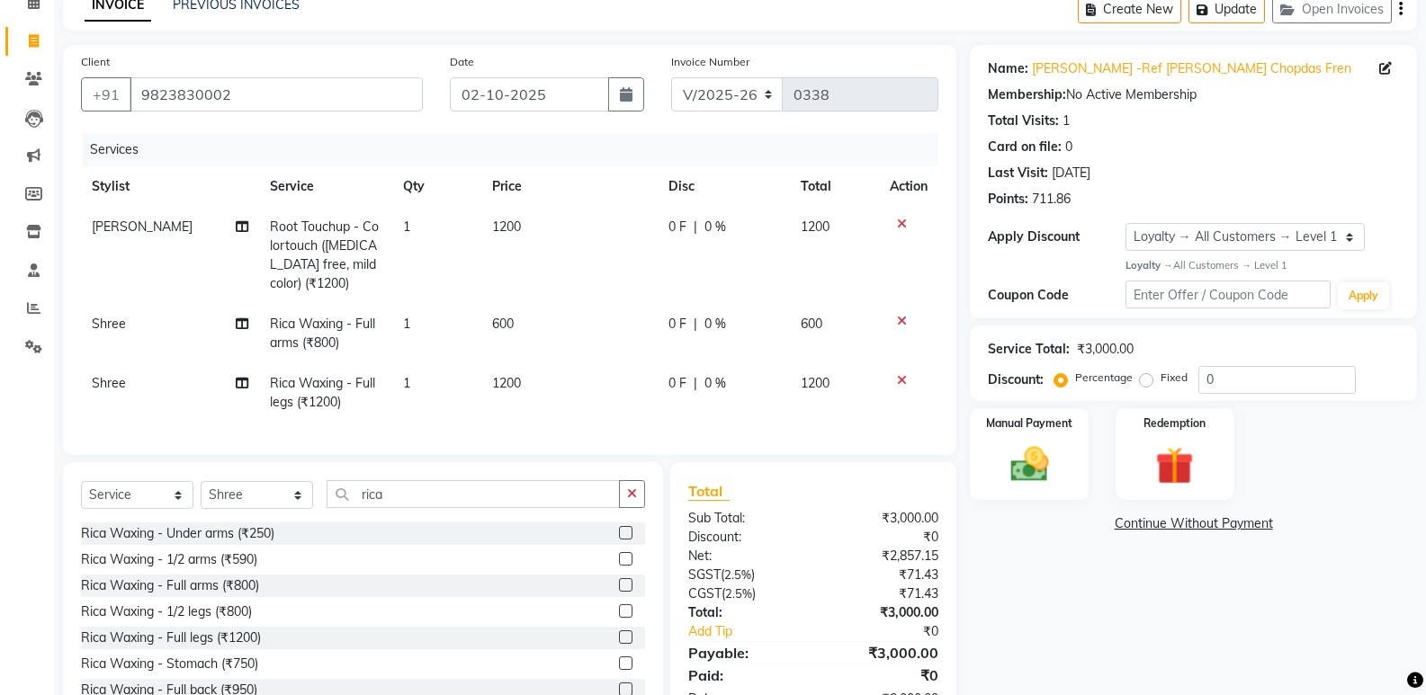
click at [556, 354] on td "600" at bounding box center [569, 333] width 176 height 59
select select "60859"
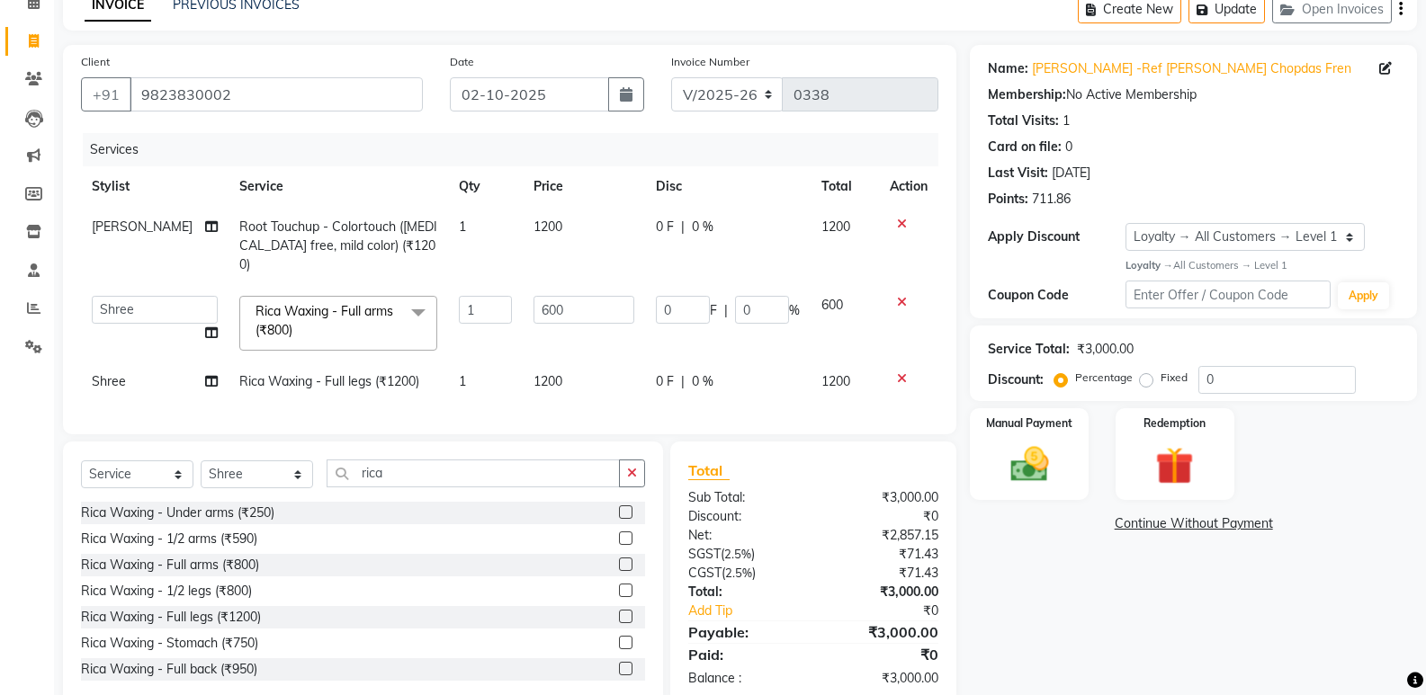
click at [556, 362] on td "1200" at bounding box center [584, 382] width 122 height 40
select select "60859"
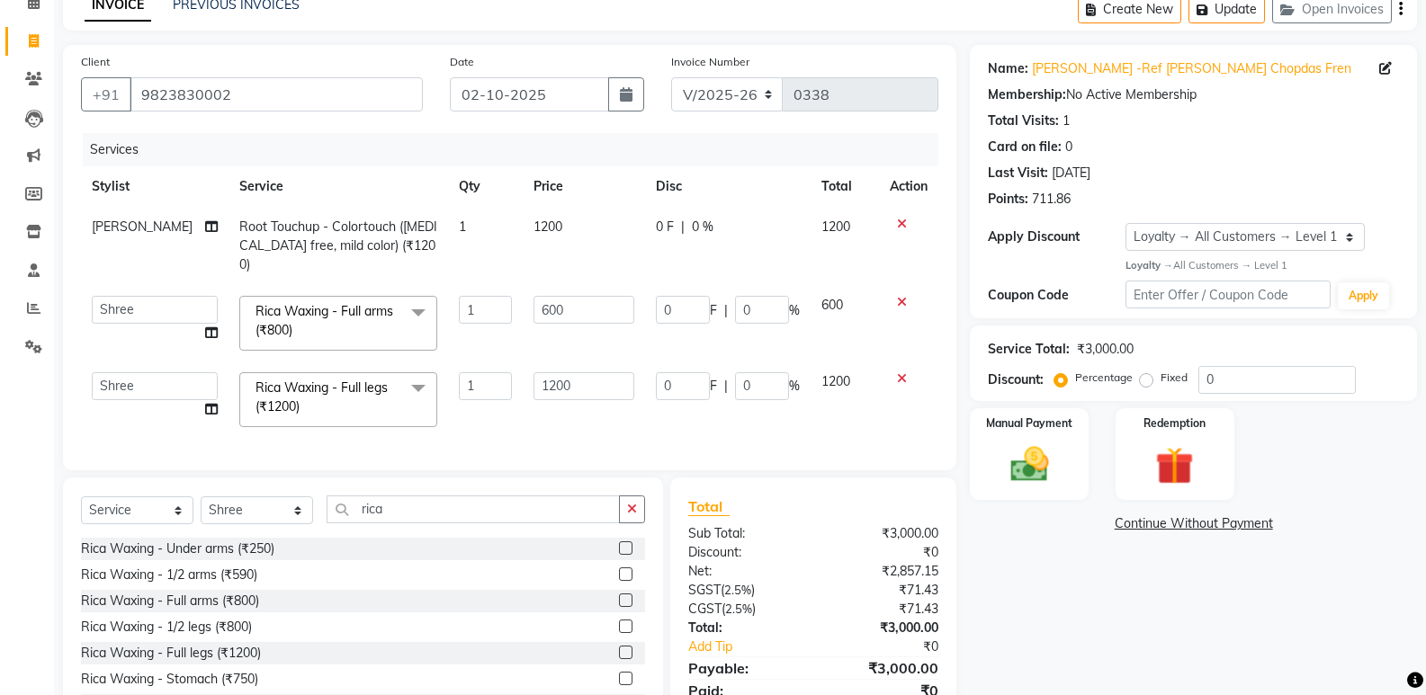
click at [556, 372] on input "1200" at bounding box center [583, 386] width 101 height 28
type input "1000"
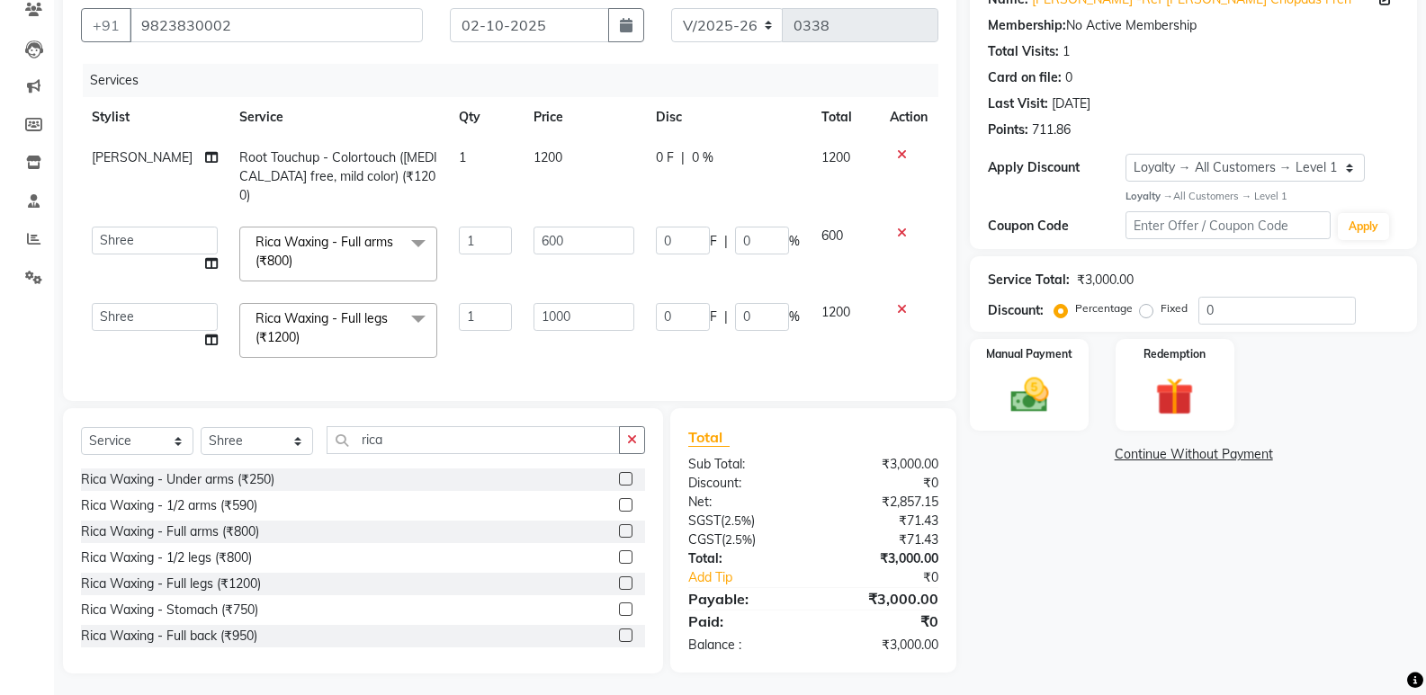
scroll to position [123, 0]
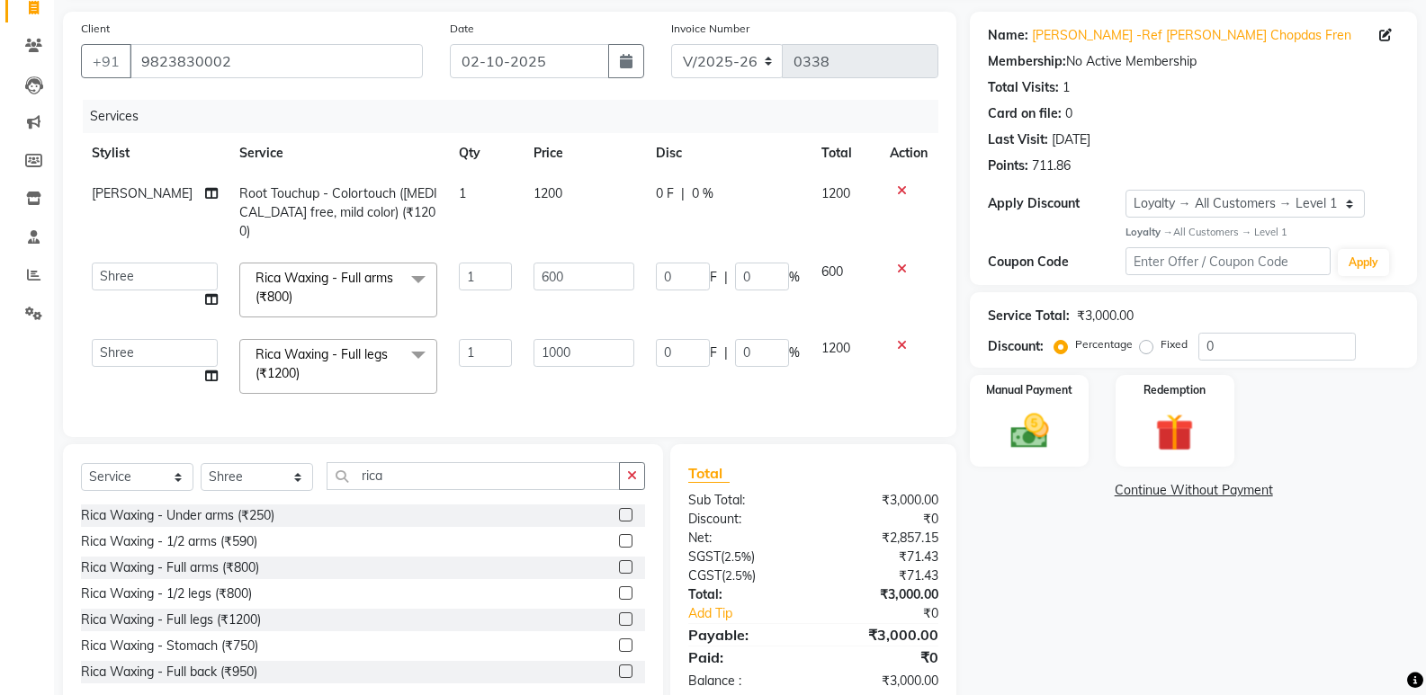
drag, startPoint x: 1113, startPoint y: 554, endPoint x: 1097, endPoint y: 556, distance: 16.3
click at [1107, 556] on div "Name: [PERSON_NAME] -Ref [PERSON_NAME] Chopdas Fren Membership: No Active Membe…" at bounding box center [1200, 361] width 461 height 698
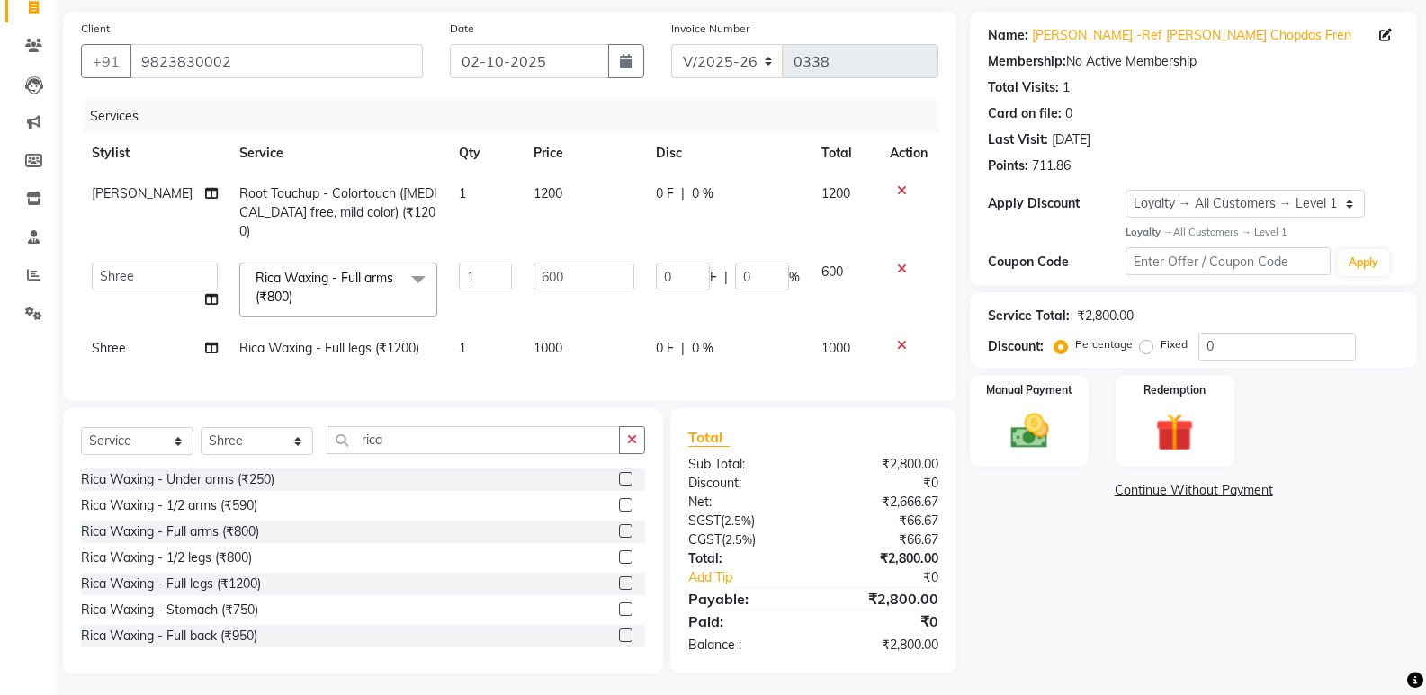
scroll to position [0, 0]
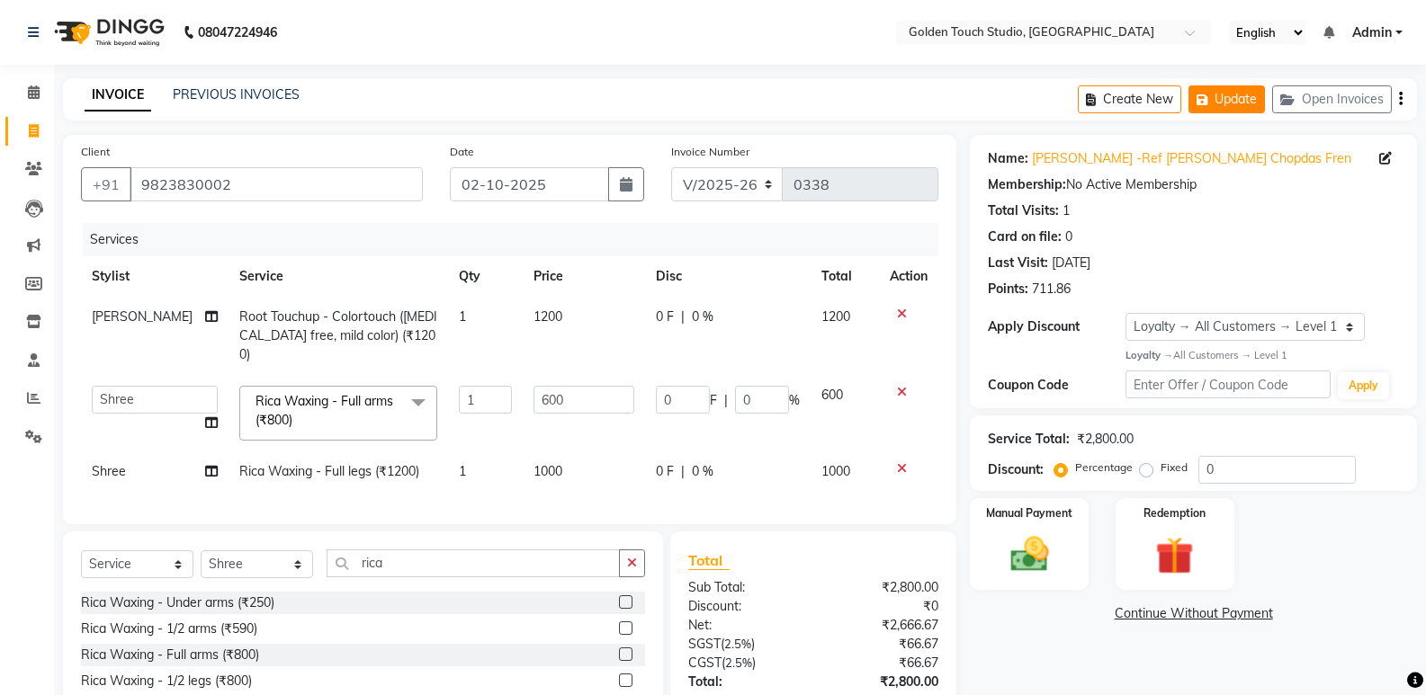
click at [1242, 102] on button "Update" at bounding box center [1226, 99] width 76 height 28
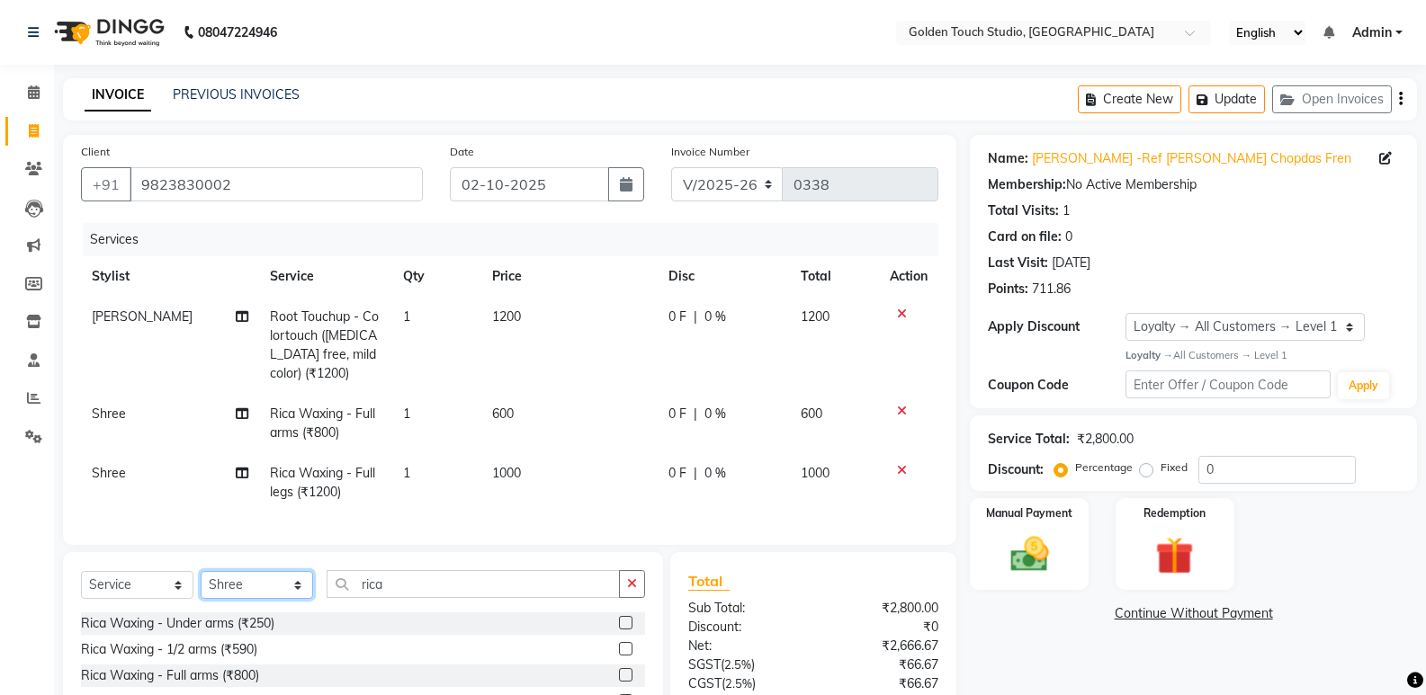
click at [240, 593] on select "Select Stylist [PERSON_NAME] [PERSON_NAME] [PERSON_NAME] nails Kulpna [PERSON_N…" at bounding box center [257, 585] width 112 height 28
click at [406, 598] on input "rica" at bounding box center [473, 584] width 293 height 28
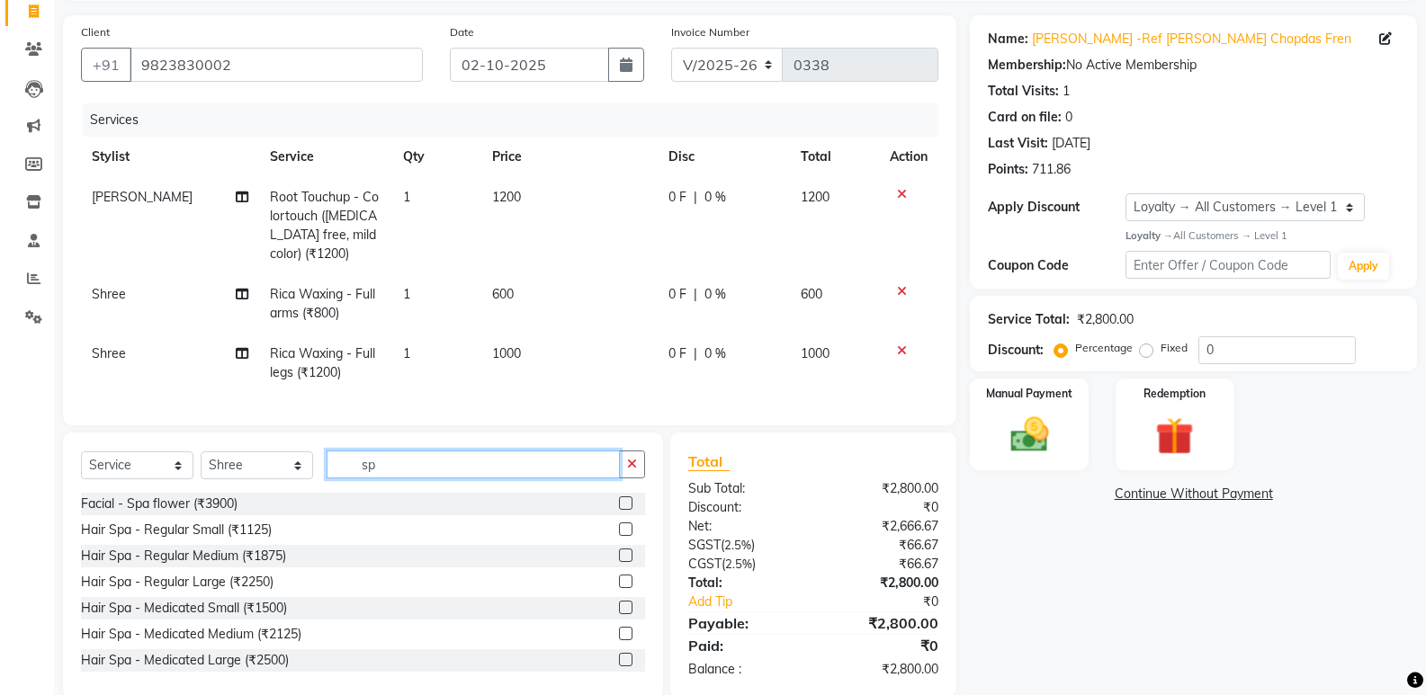
scroll to position [163, 0]
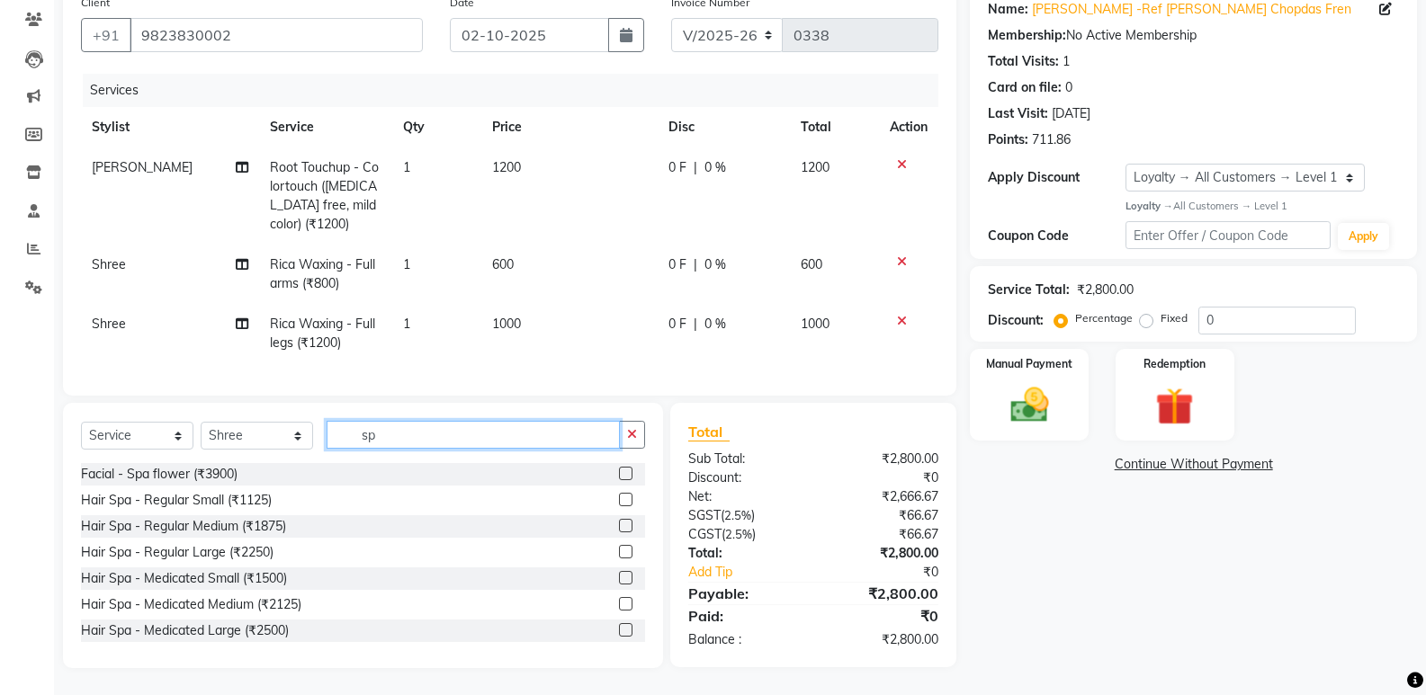
type input "s"
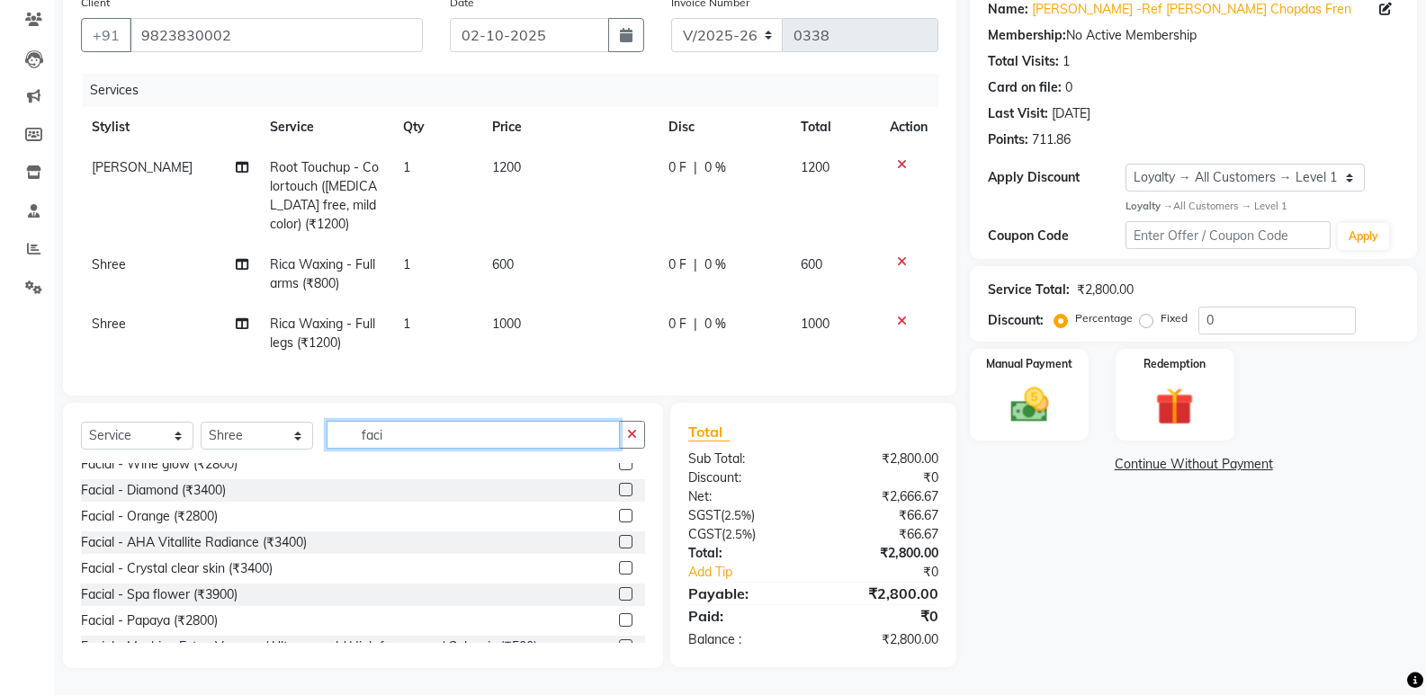
scroll to position [180, 0]
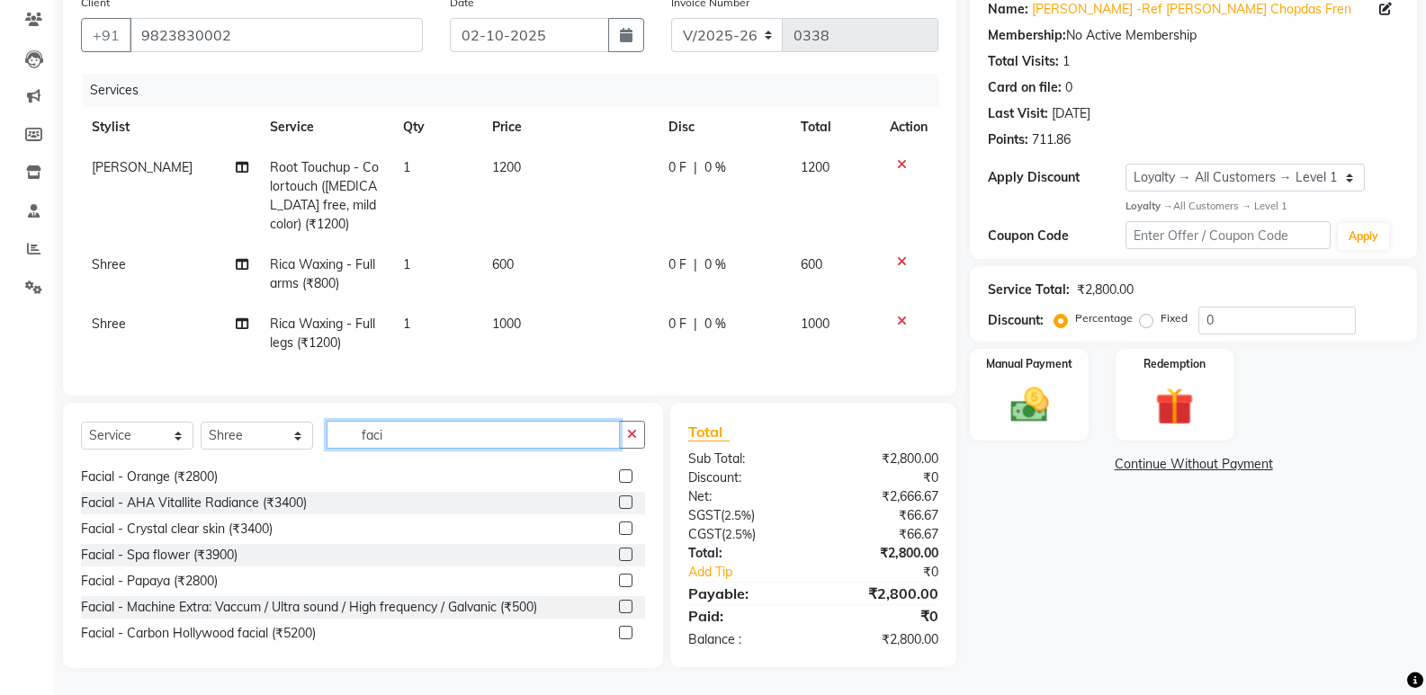
click at [413, 434] on input "faci" at bounding box center [473, 435] width 293 height 28
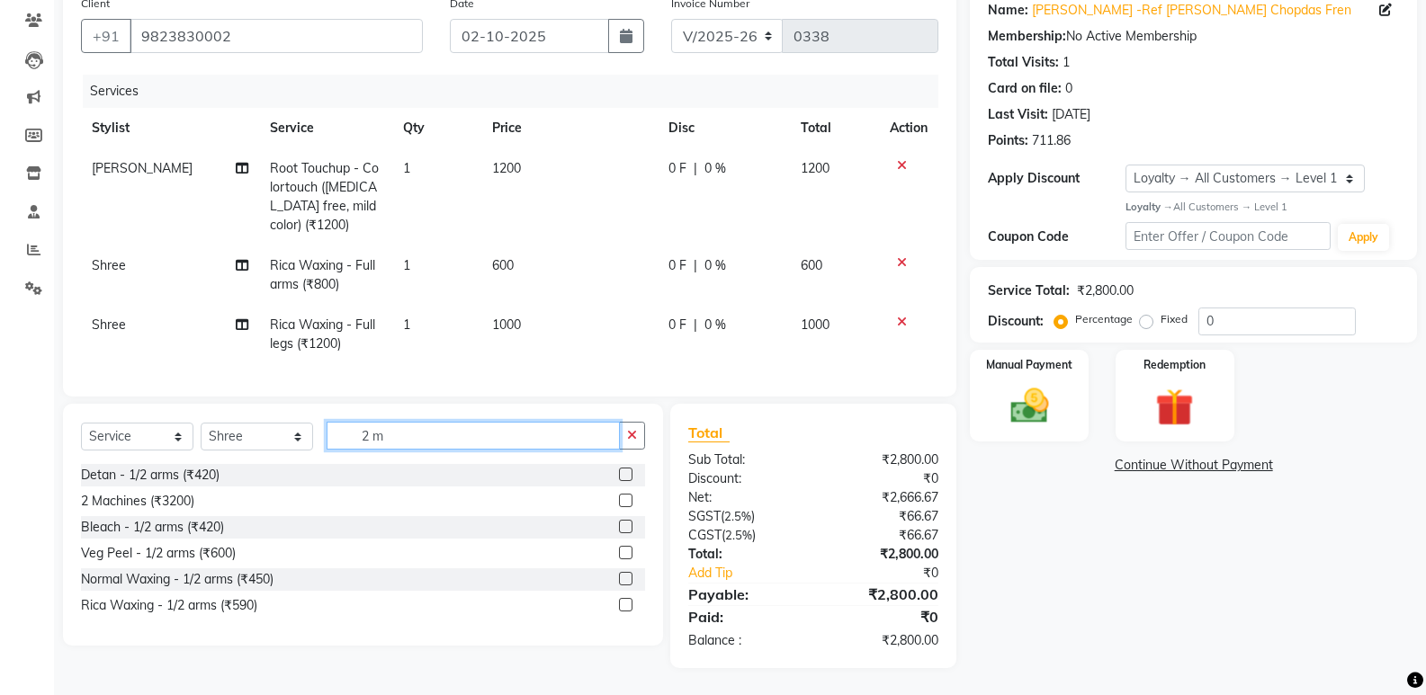
scroll to position [162, 0]
type input "2 m"
click at [629, 499] on label at bounding box center [625, 500] width 13 height 13
click at [629, 499] on input "checkbox" at bounding box center [625, 502] width 12 height 12
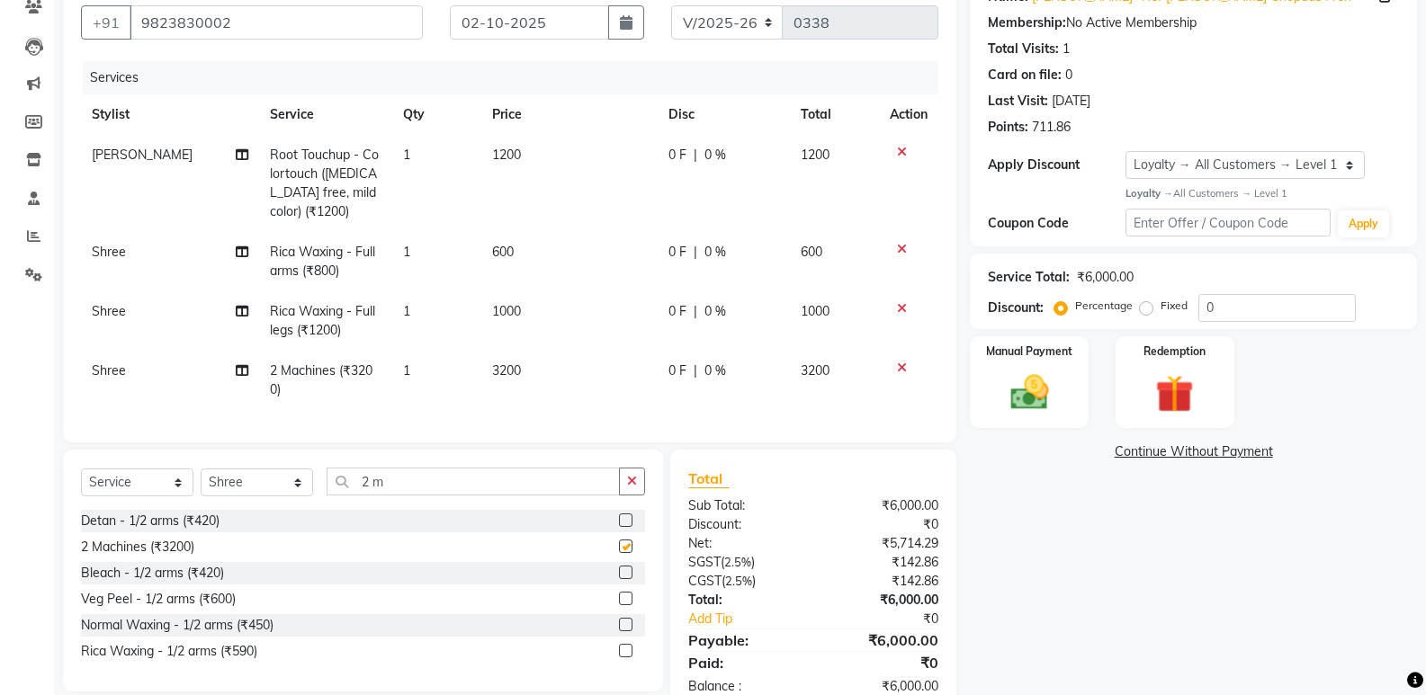
checkbox input "false"
click at [523, 368] on td "3200" at bounding box center [569, 380] width 176 height 59
select select "60859"
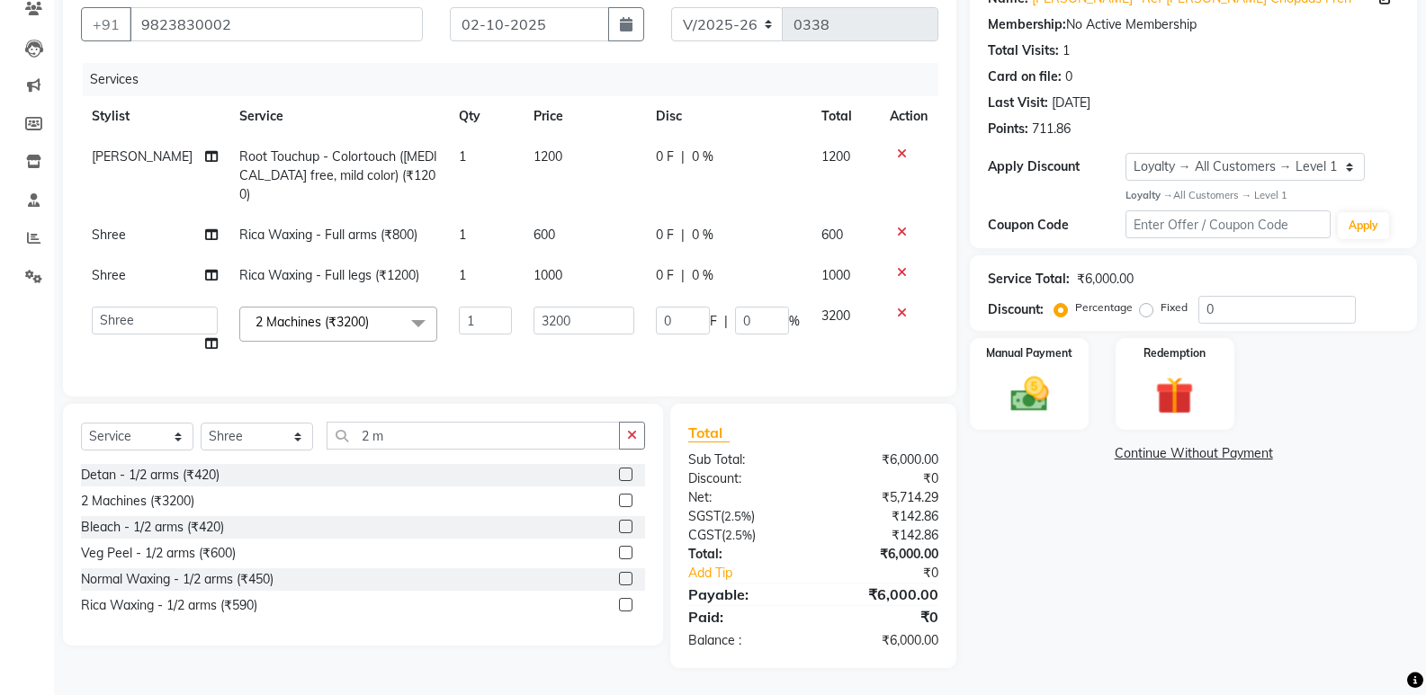
scroll to position [155, 0]
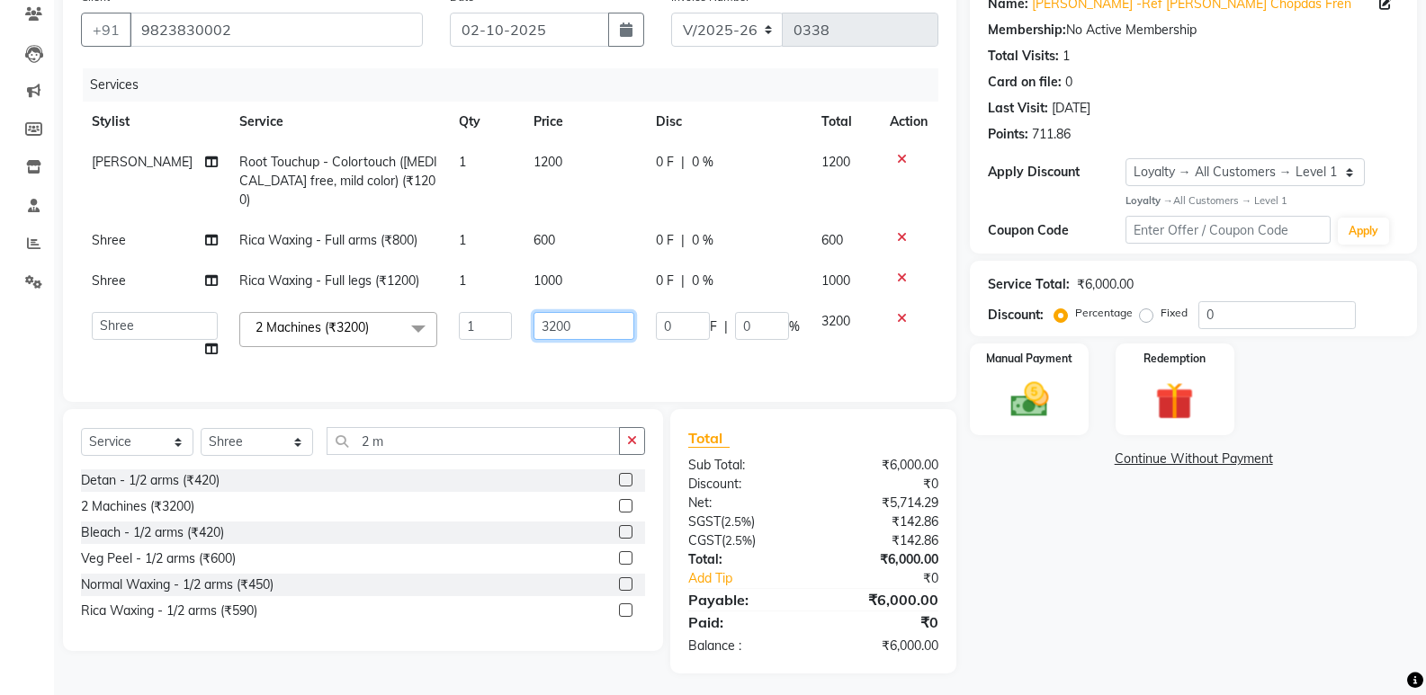
click at [580, 312] on input "3200" at bounding box center [583, 326] width 101 height 28
type input "2800"
click at [1162, 580] on div "Name: [PERSON_NAME] -Ref [PERSON_NAME] Chopdas Fren Membership: No Active Membe…" at bounding box center [1200, 327] width 461 height 694
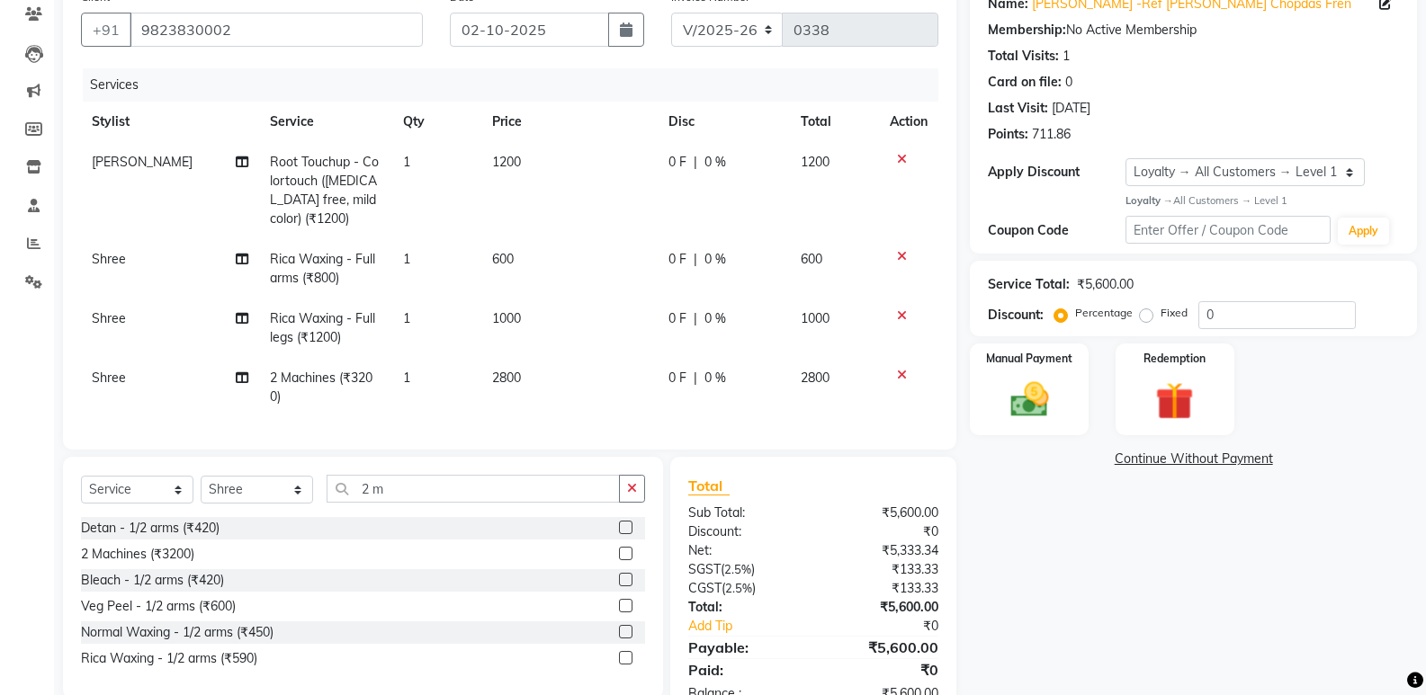
scroll to position [0, 0]
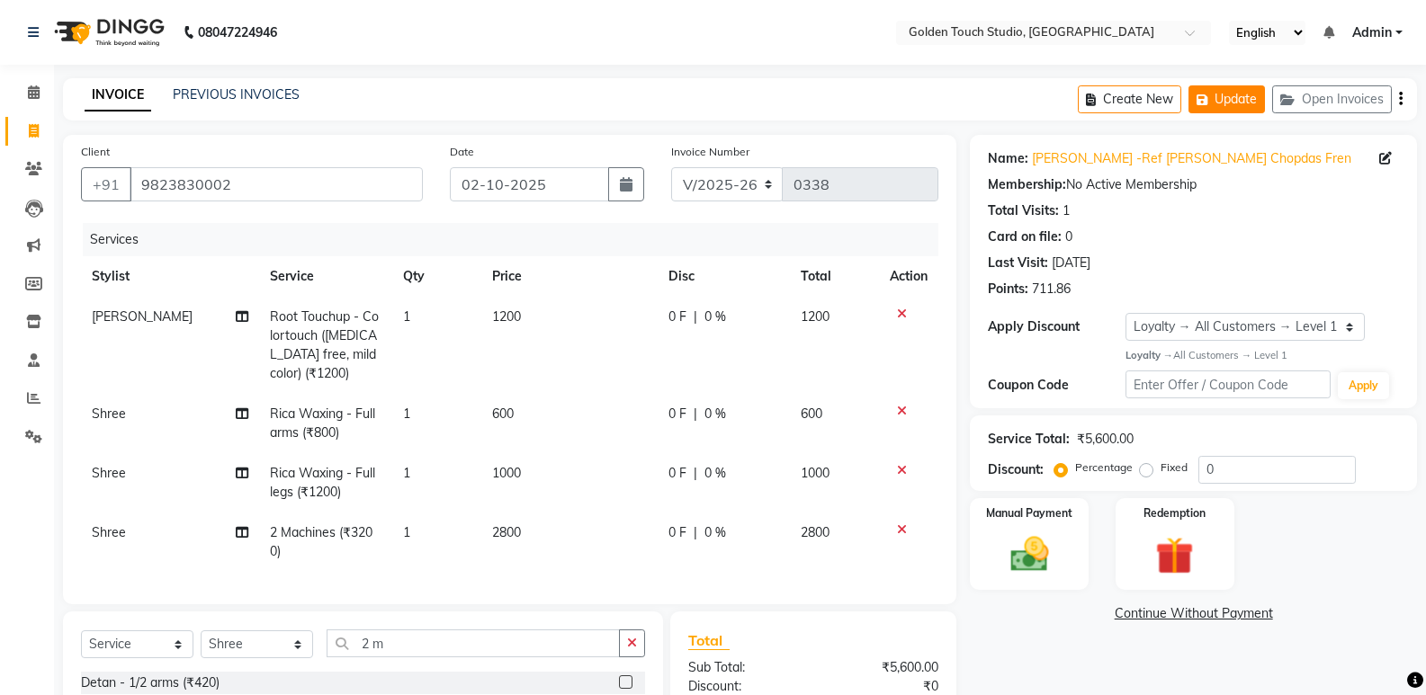
click at [1214, 103] on button "Update" at bounding box center [1226, 99] width 76 height 28
